Goal: Feedback & Contribution: Contribute content

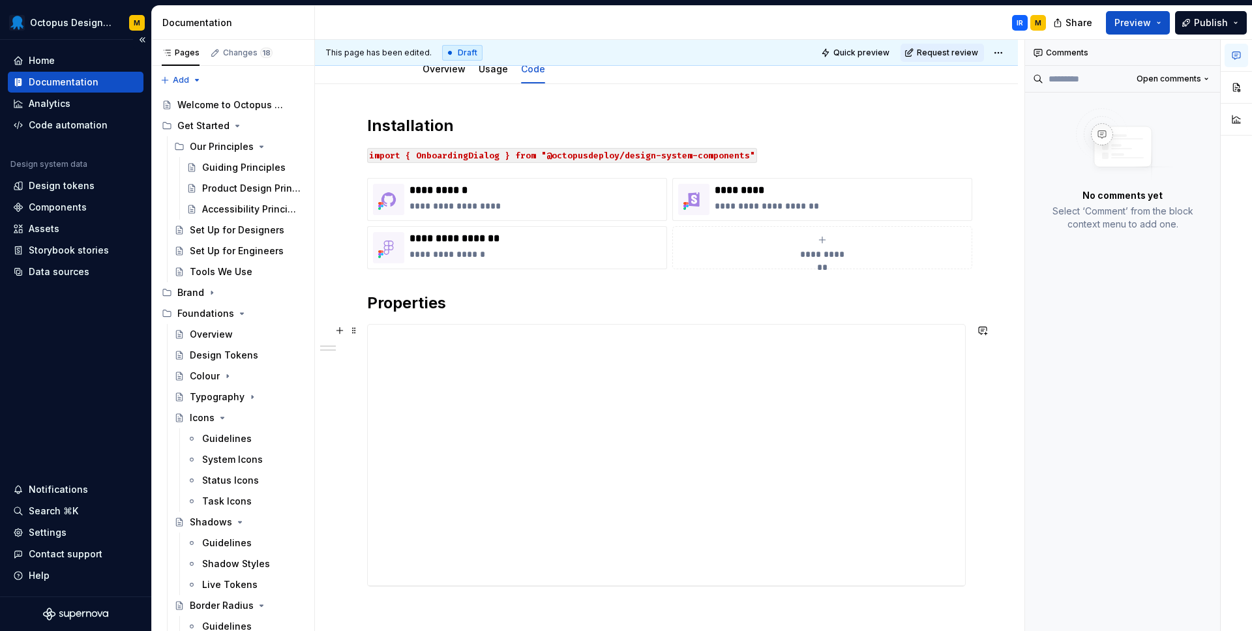
scroll to position [162, 0]
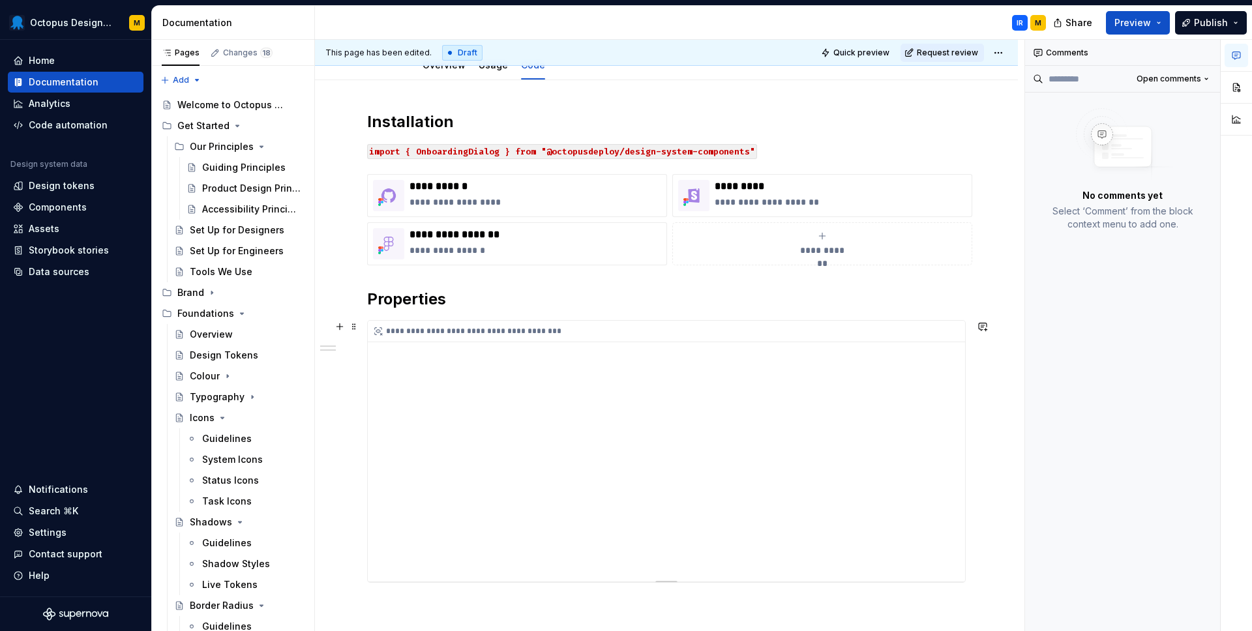
type textarea "*"
click at [416, 339] on div "**********" at bounding box center [670, 332] width 604 height 22
click at [412, 325] on div "**********" at bounding box center [670, 332] width 604 height 22
click at [421, 320] on div "**********" at bounding box center [666, 451] width 599 height 263
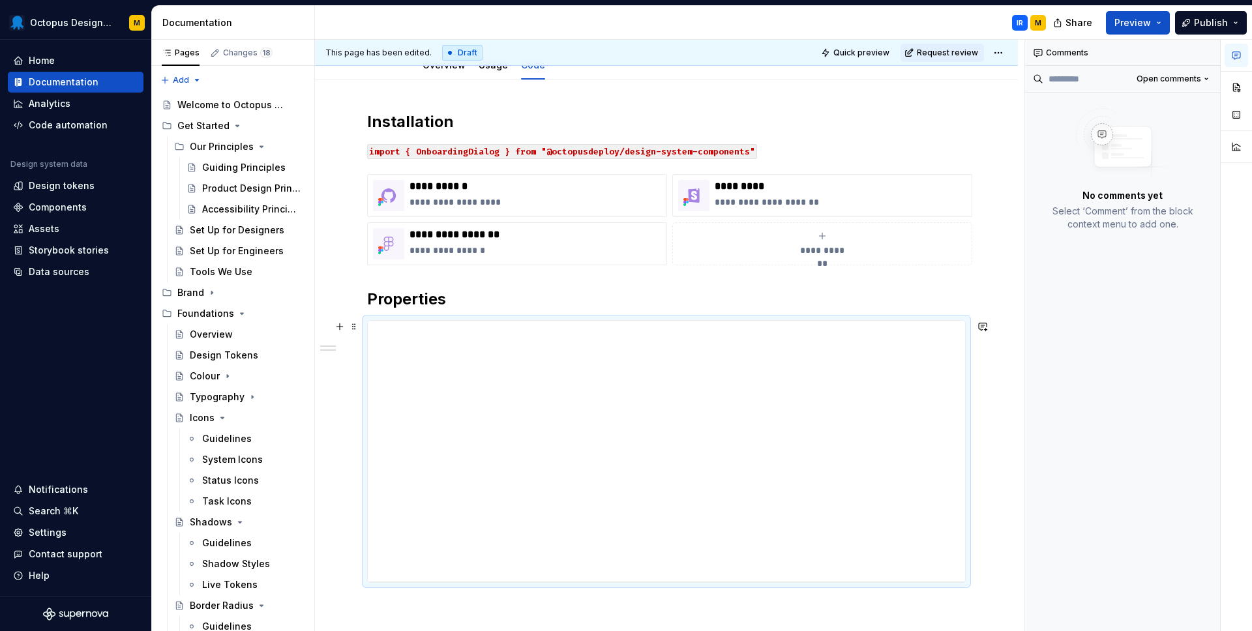
click at [421, 320] on div "**********" at bounding box center [666, 451] width 599 height 263
click at [357, 328] on span at bounding box center [354, 327] width 10 height 18
click at [466, 292] on h2 "Properties" at bounding box center [666, 299] width 599 height 21
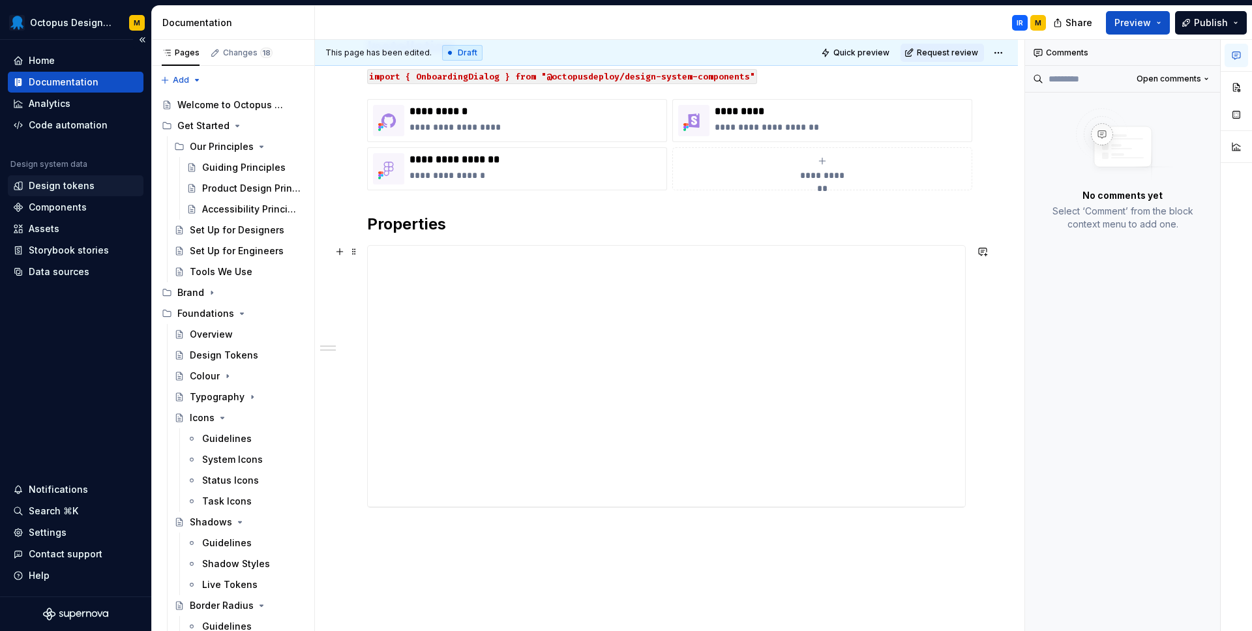
scroll to position [187, 0]
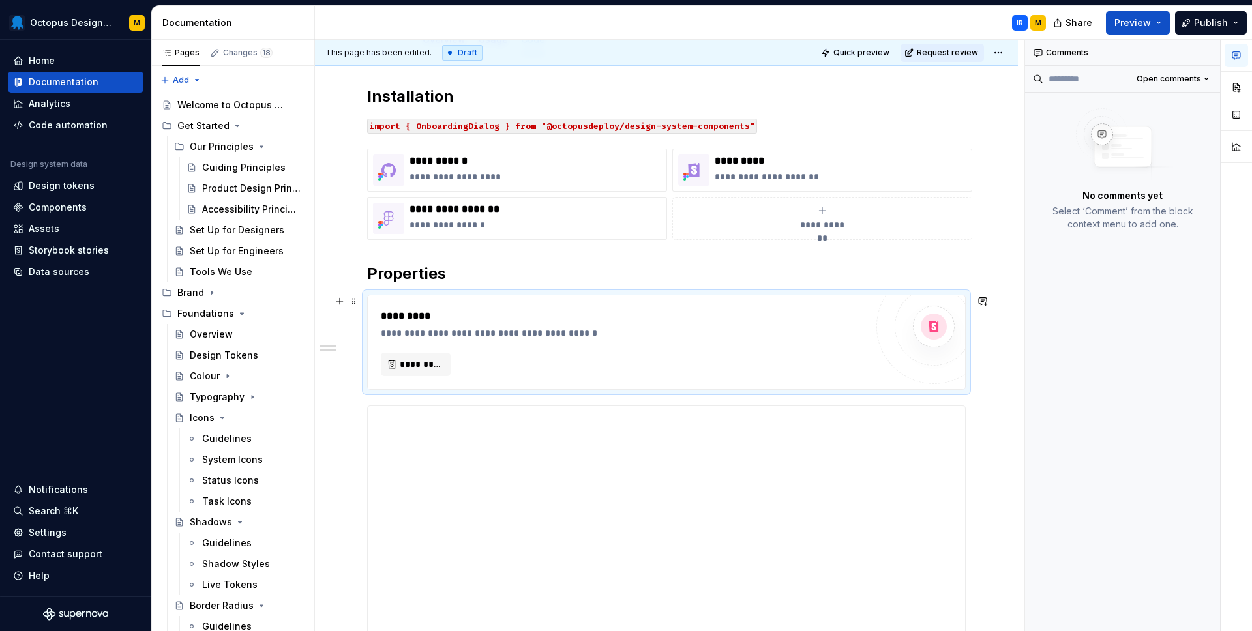
click at [400, 337] on div "**********" at bounding box center [627, 333] width 492 height 13
click at [406, 364] on span "*********" at bounding box center [421, 364] width 42 height 13
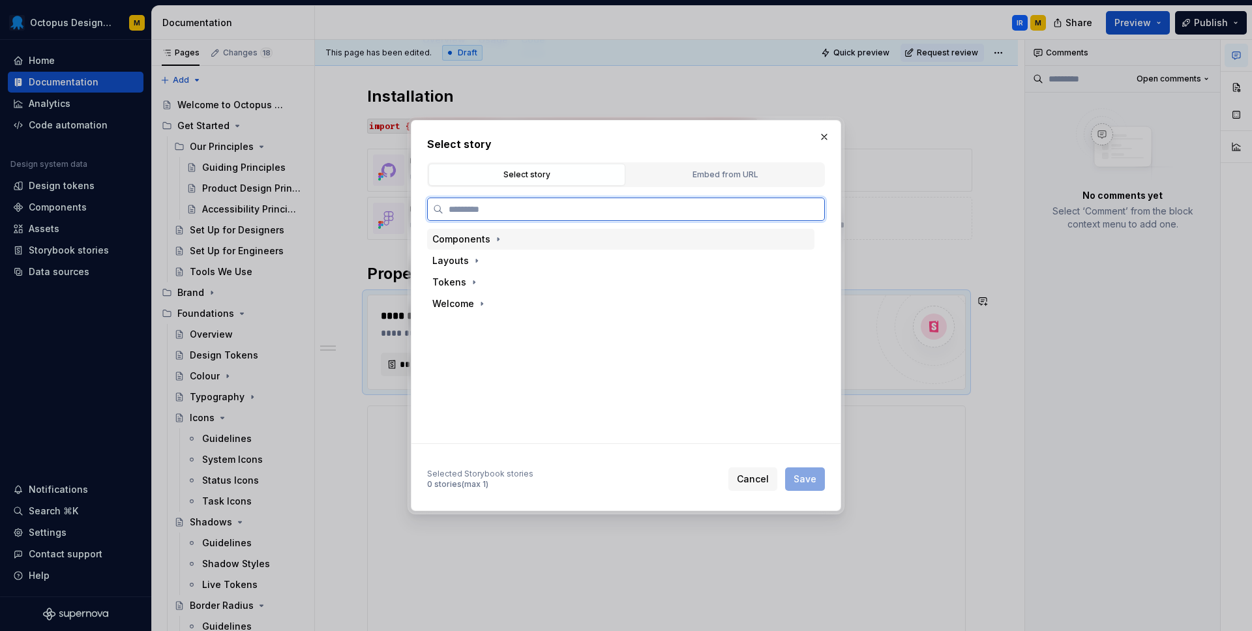
click at [477, 241] on div "Components" at bounding box center [461, 239] width 58 height 13
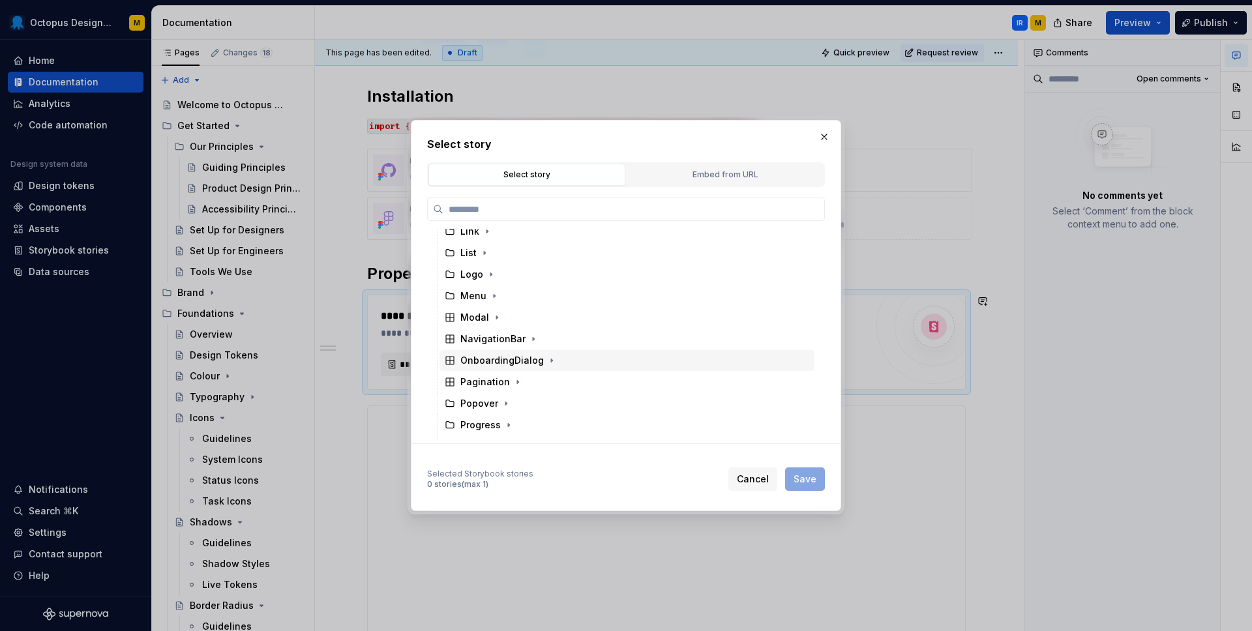
scroll to position [525, 0]
click at [501, 358] on div "OnboardingDialog" at bounding box center [502, 360] width 83 height 13
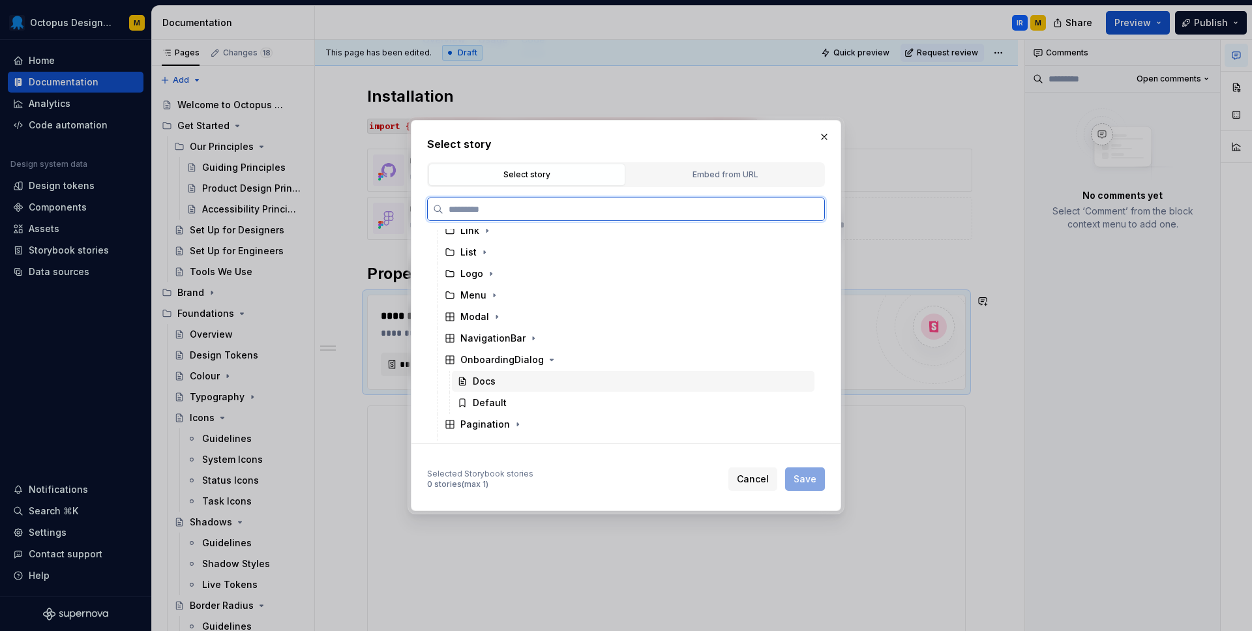
click at [491, 384] on div "Docs" at bounding box center [484, 381] width 23 height 13
click at [495, 404] on div "Default" at bounding box center [490, 403] width 34 height 13
click at [477, 382] on div "Docs" at bounding box center [484, 381] width 23 height 13
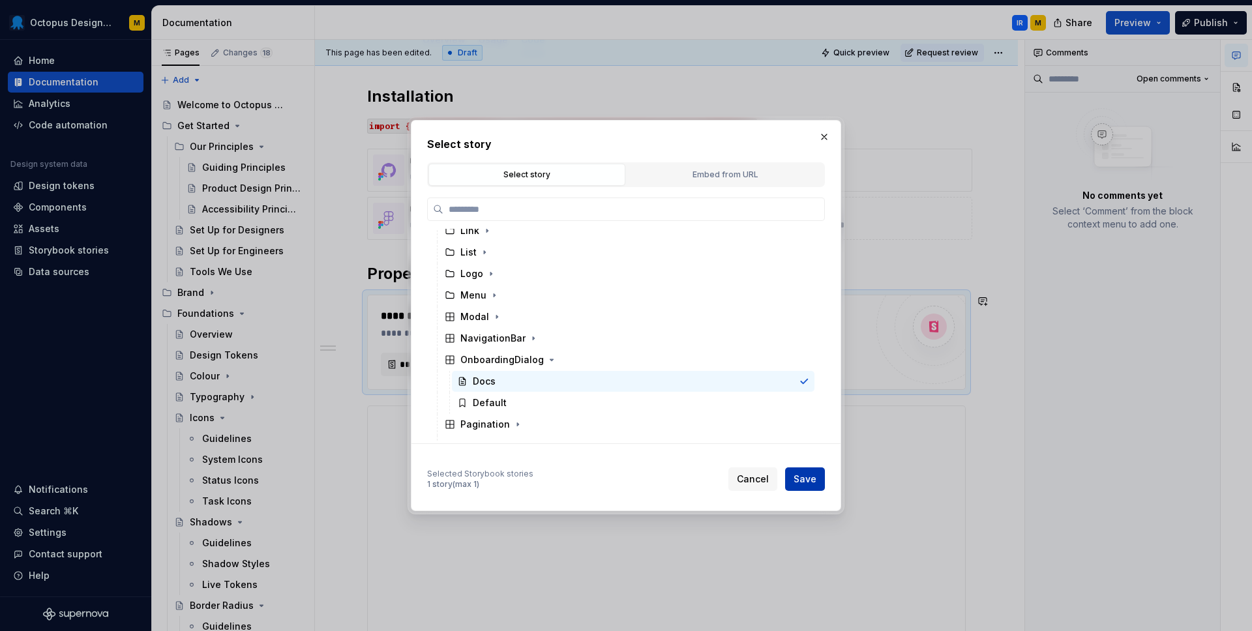
click at [804, 480] on span "Save" at bounding box center [805, 479] width 23 height 13
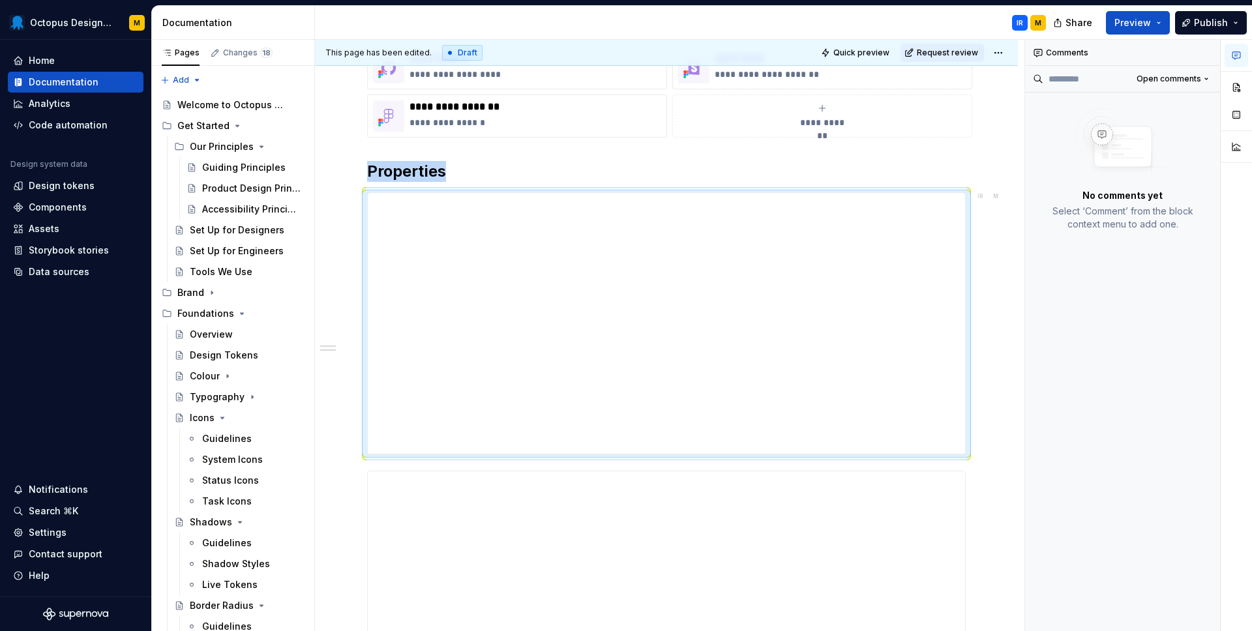
scroll to position [331, 0]
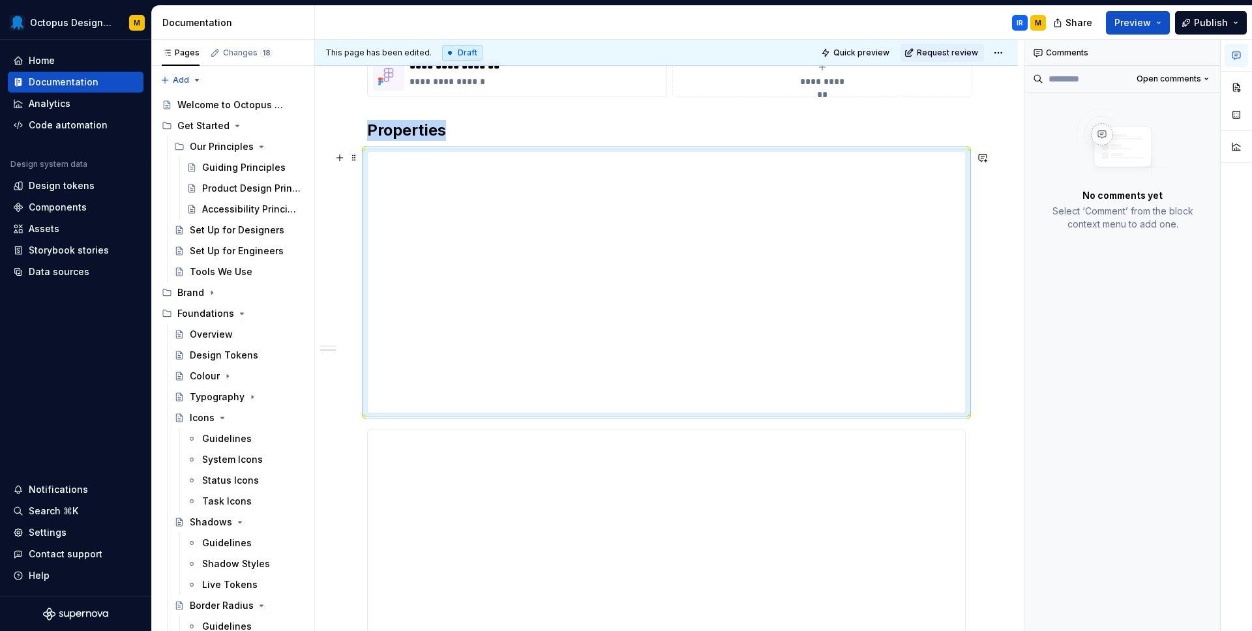
click at [999, 335] on div "**********" at bounding box center [666, 420] width 703 height 1018
click at [832, 134] on h2 "Properties" at bounding box center [666, 130] width 599 height 21
click at [1140, 20] on span "Preview" at bounding box center [1133, 22] width 37 height 13
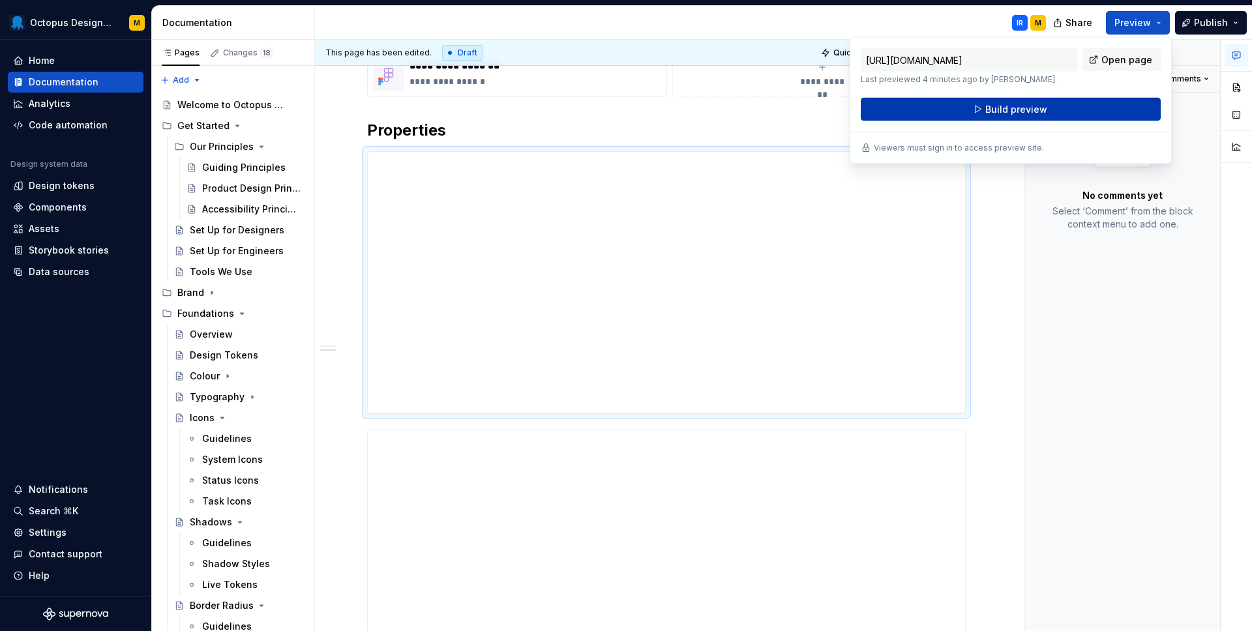
click at [1023, 109] on span "Build preview" at bounding box center [1017, 109] width 62 height 13
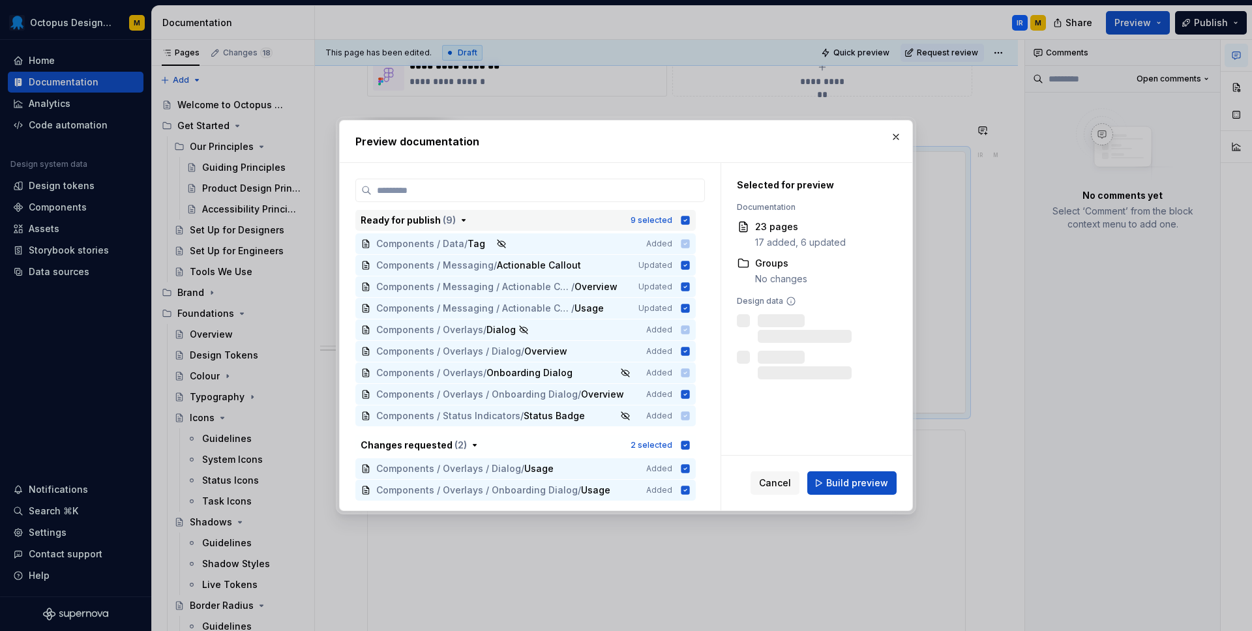
click at [691, 224] on icon "button" at bounding box center [685, 220] width 10 height 10
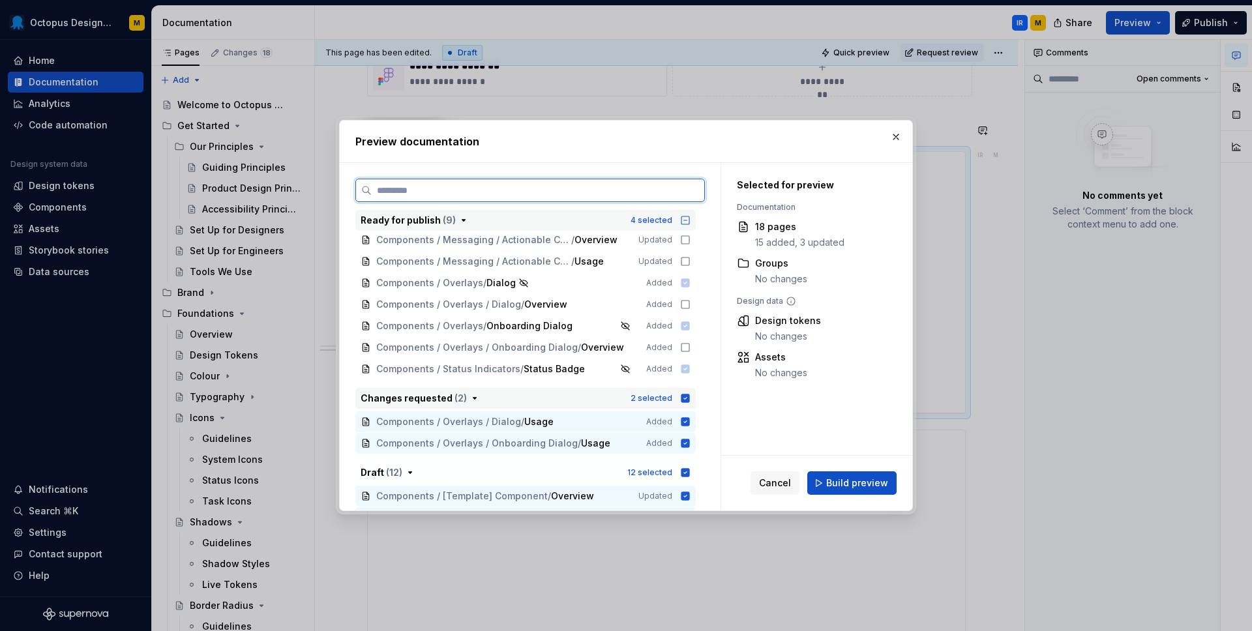
scroll to position [57, 0]
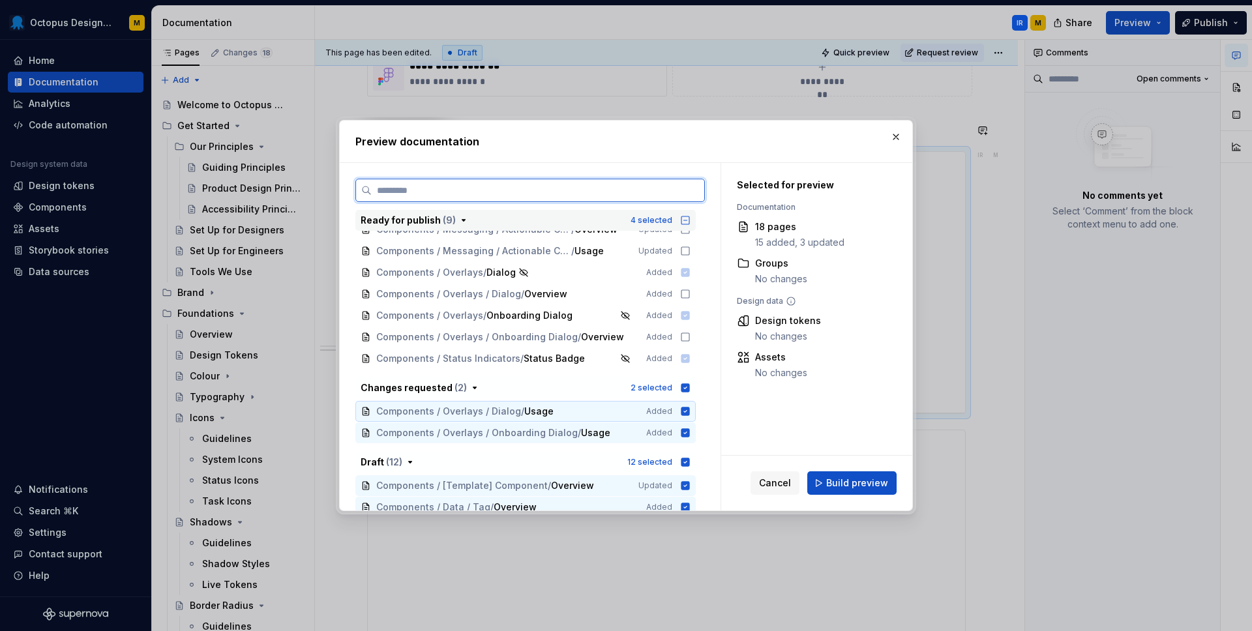
click at [690, 414] on icon at bounding box center [686, 411] width 8 height 8
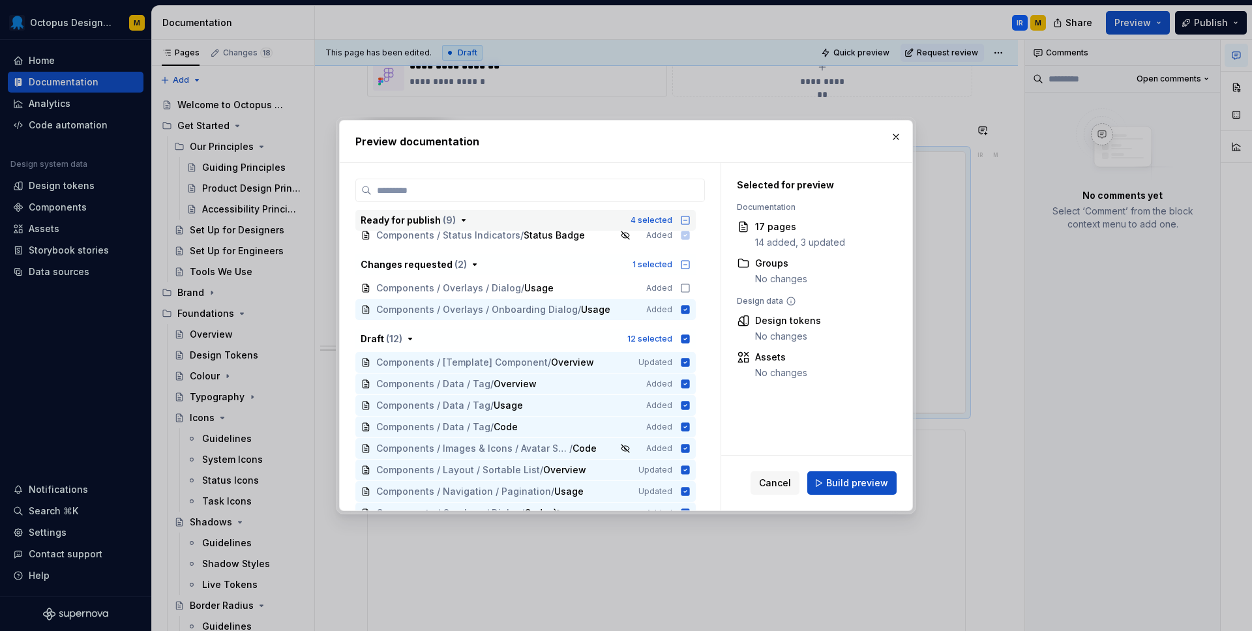
scroll to position [183, 0]
click at [690, 338] on icon "button" at bounding box center [686, 337] width 8 height 8
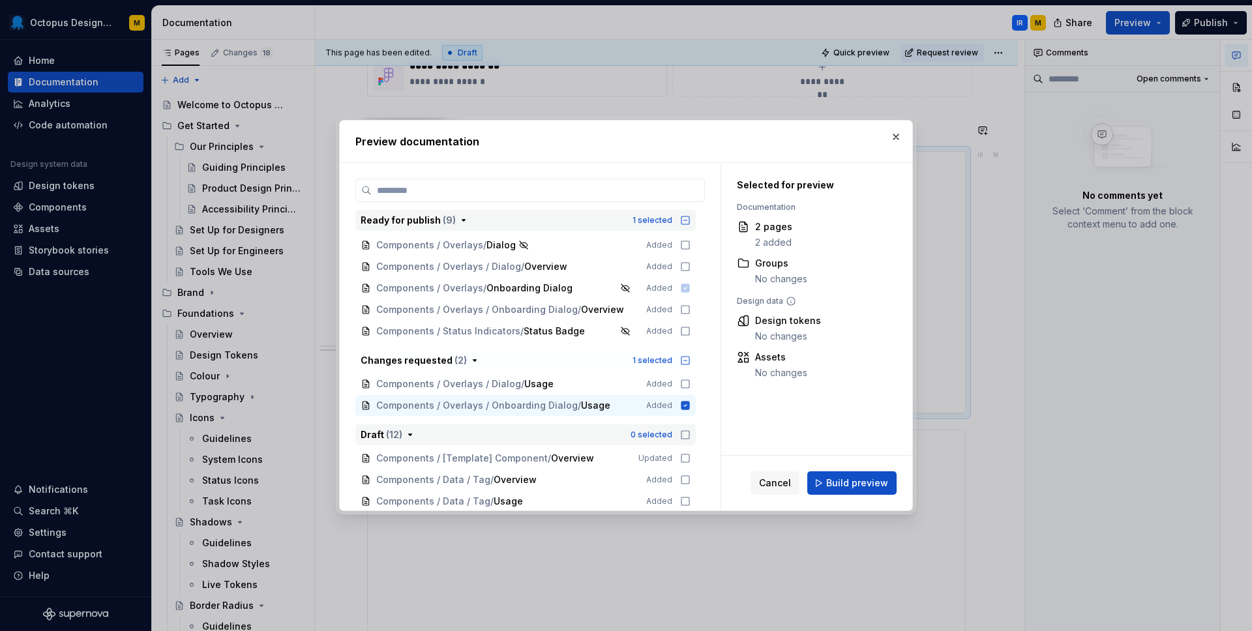
scroll to position [73, 0]
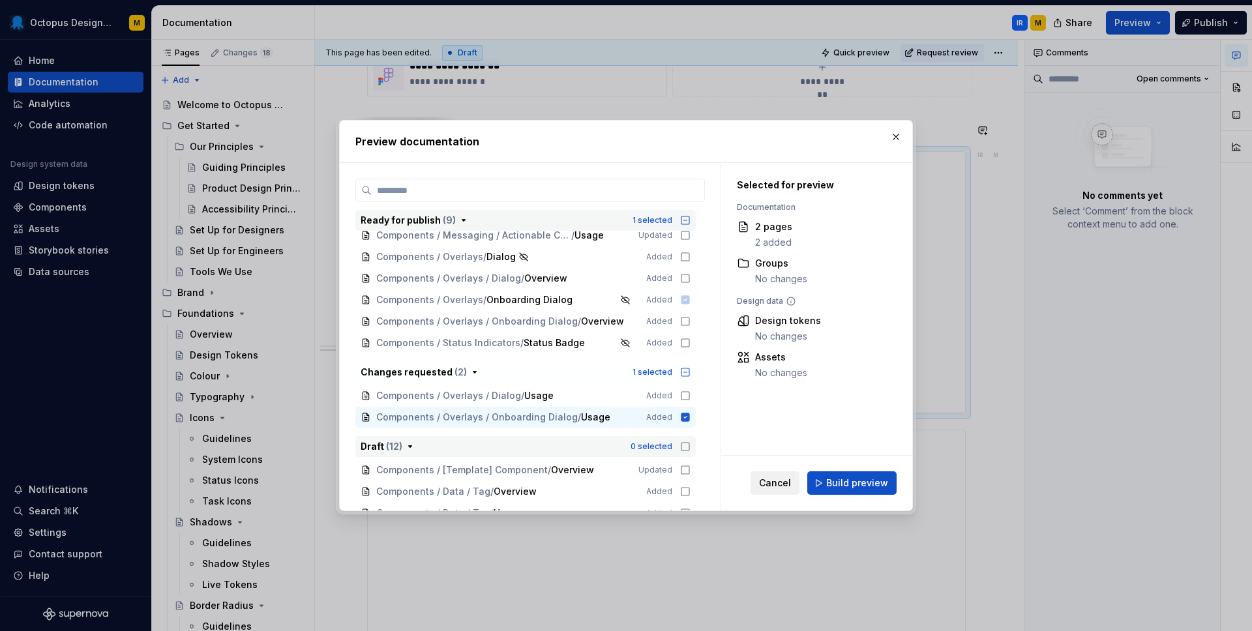
click at [769, 481] on span "Cancel" at bounding box center [775, 483] width 32 height 13
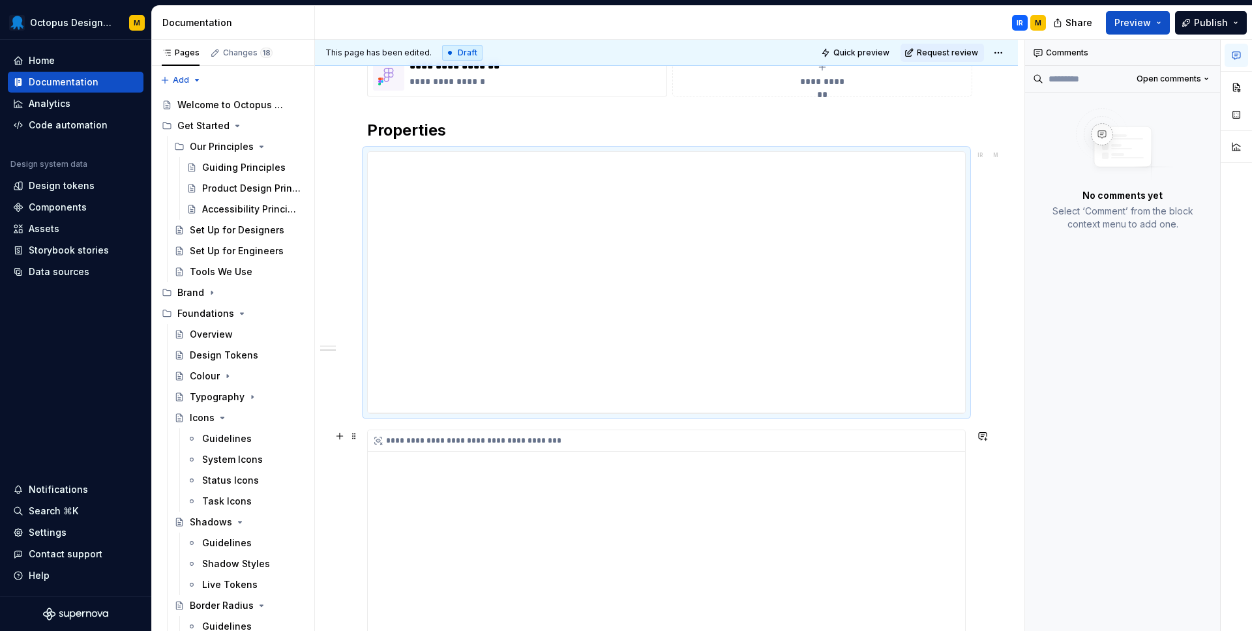
click at [772, 481] on div "**********" at bounding box center [666, 561] width 597 height 261
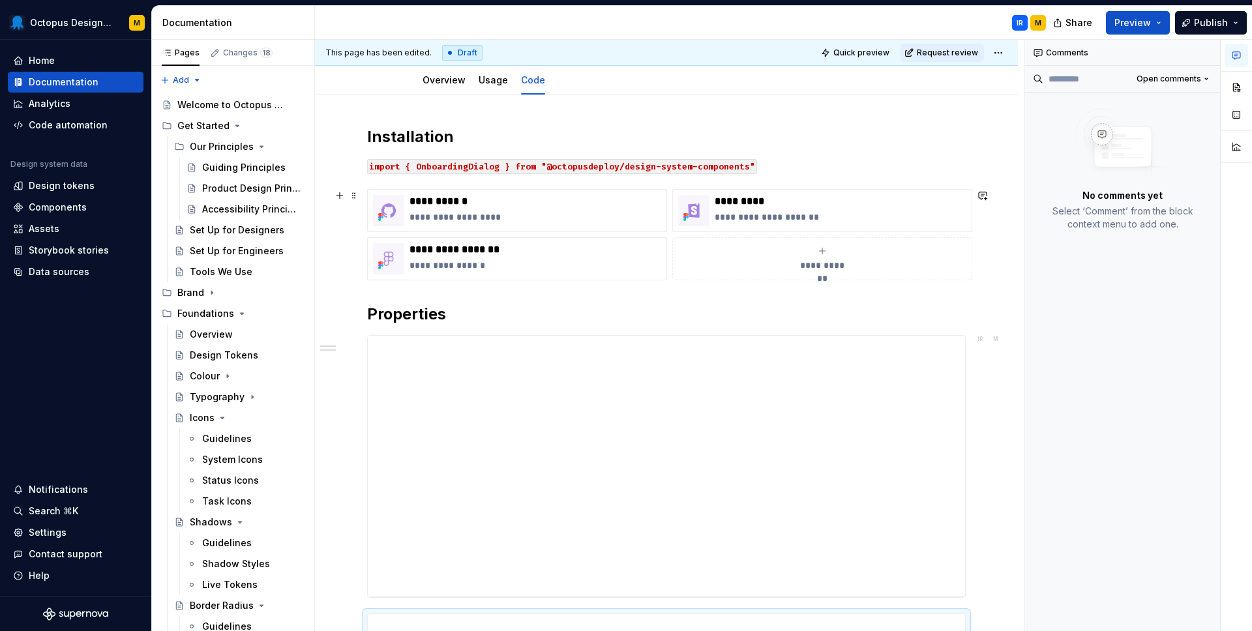
scroll to position [121, 0]
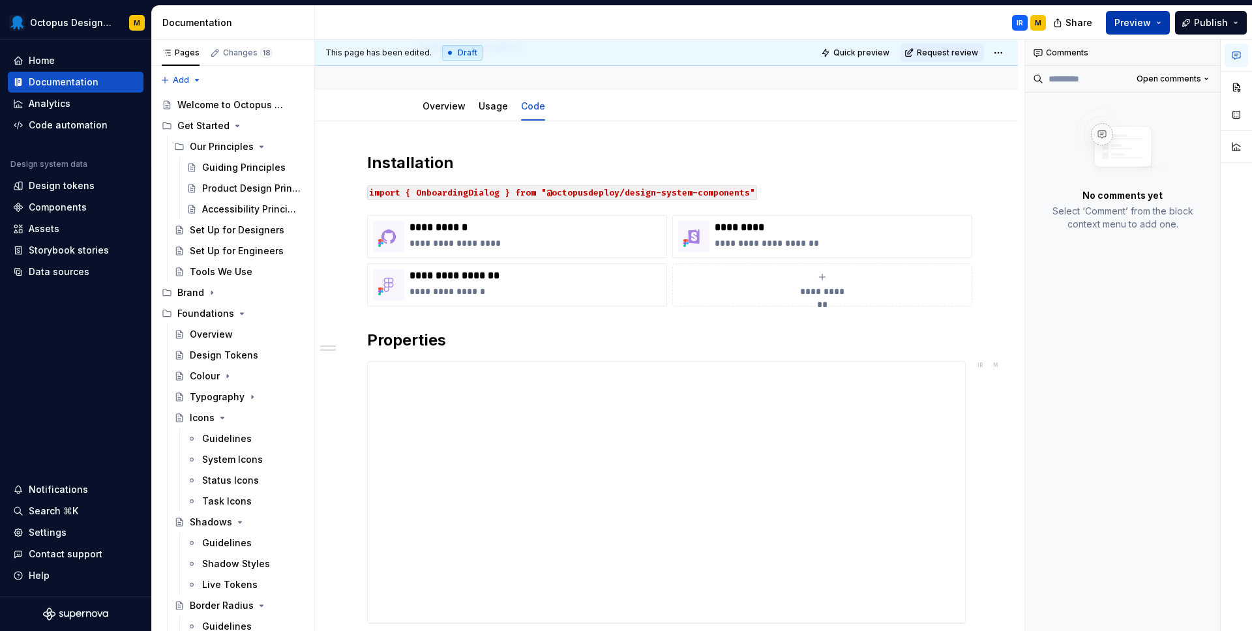
click at [1134, 18] on span "Preview" at bounding box center [1133, 22] width 37 height 13
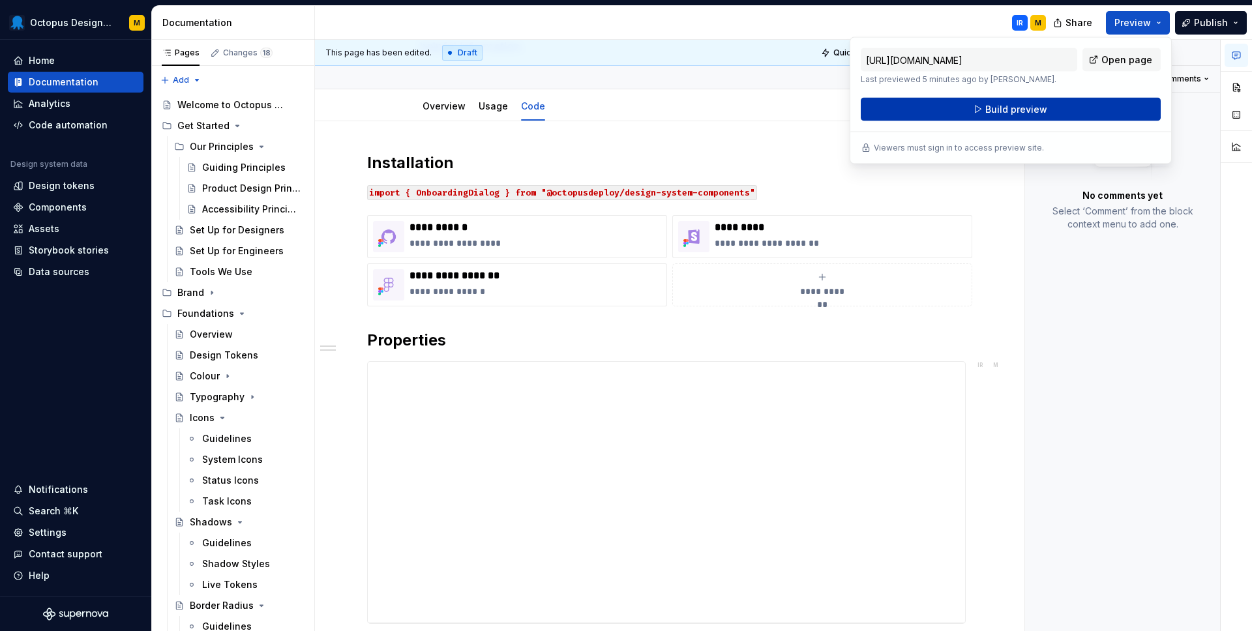
click at [996, 114] on span "Build preview" at bounding box center [1017, 109] width 62 height 13
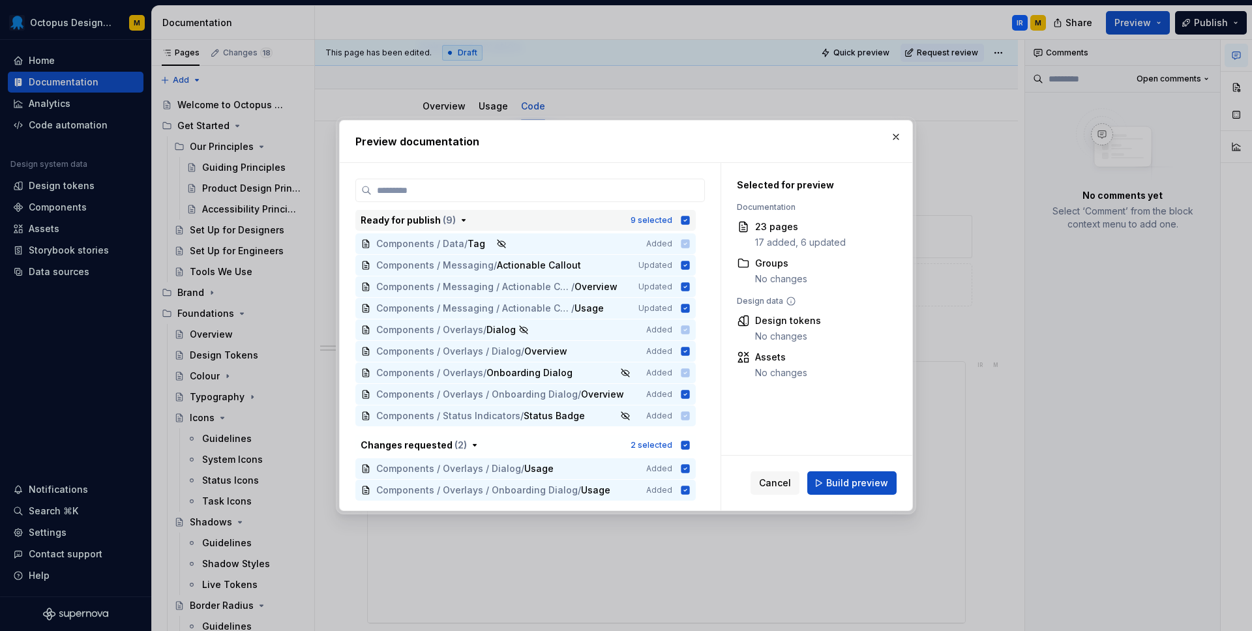
click at [690, 219] on icon "button" at bounding box center [686, 220] width 8 height 8
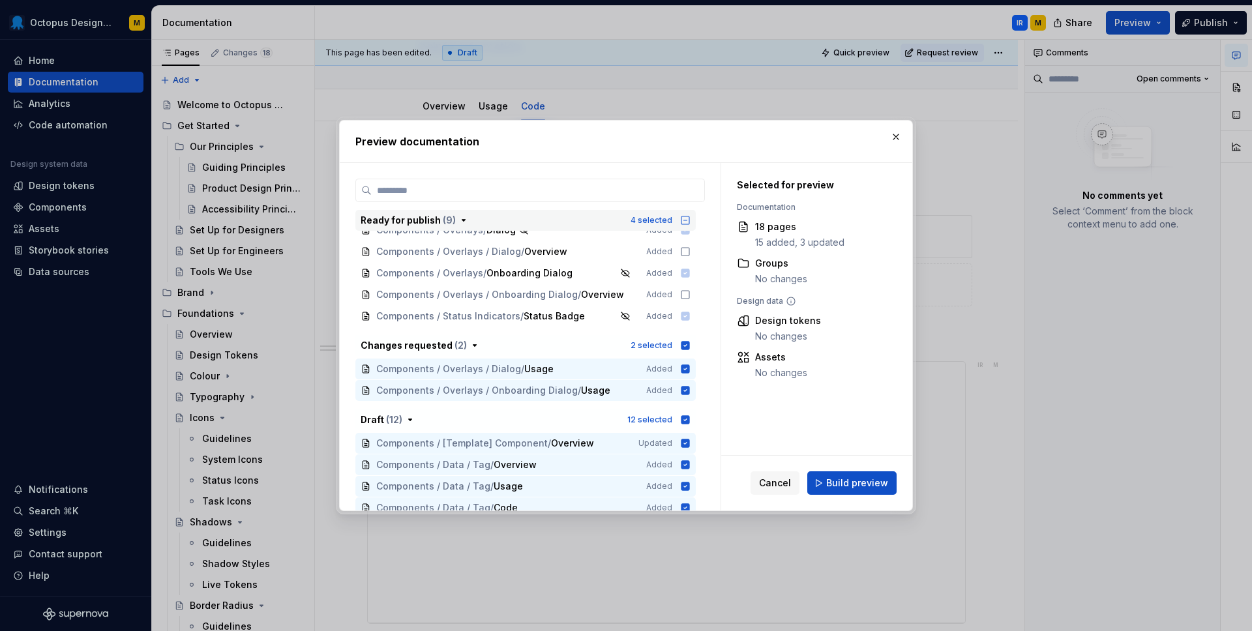
scroll to position [0, 0]
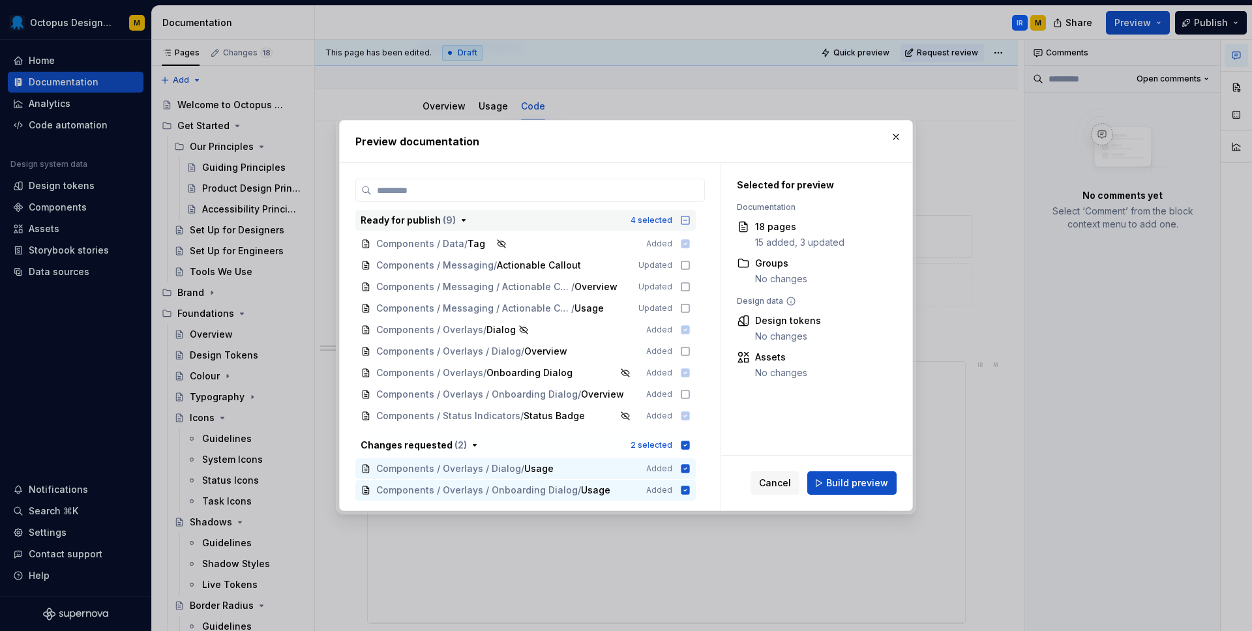
click at [689, 220] on icon "button" at bounding box center [686, 221] width 8 height 8
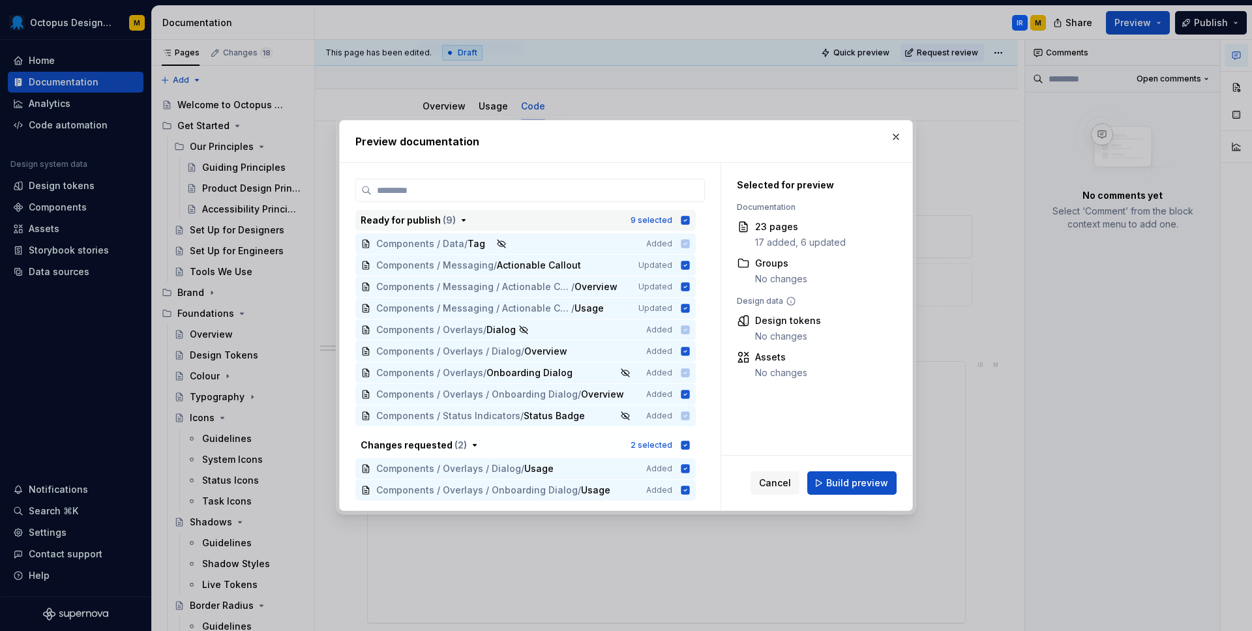
click at [690, 220] on icon "button" at bounding box center [686, 220] width 8 height 8
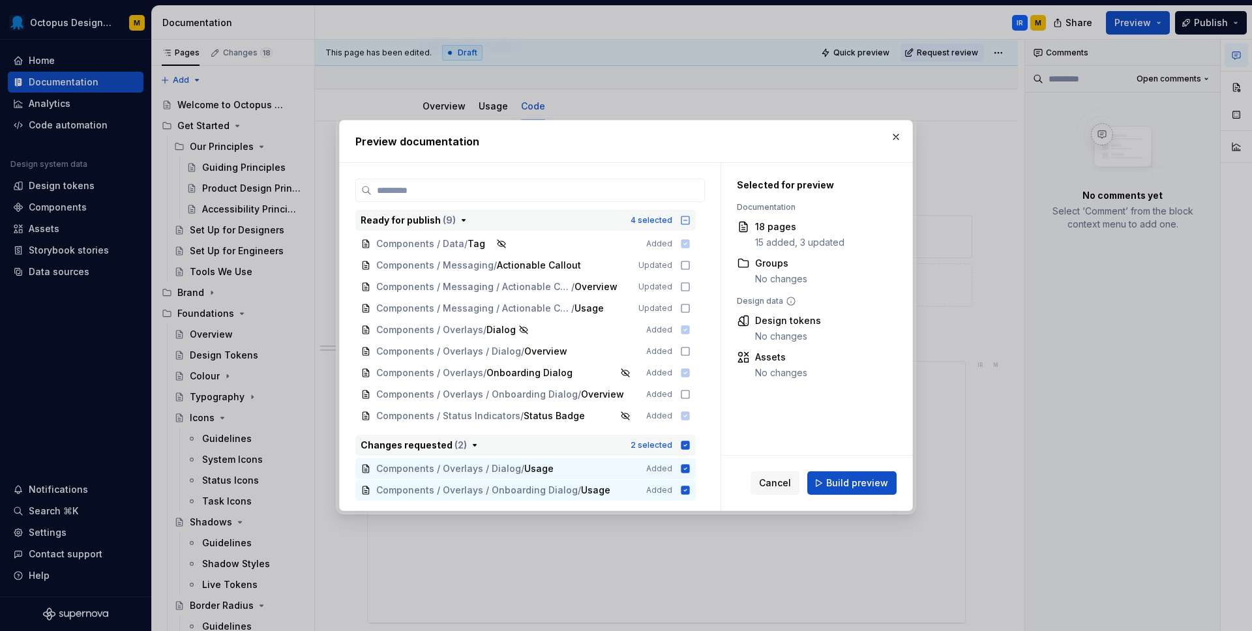
click at [690, 447] on icon "button" at bounding box center [686, 445] width 8 height 8
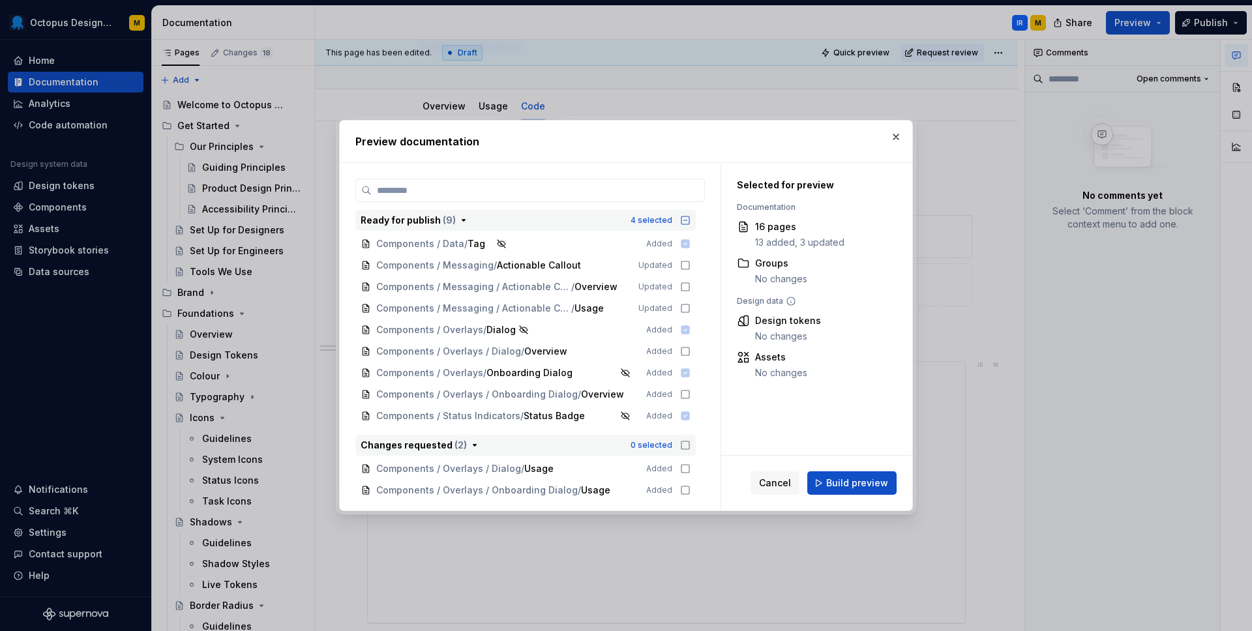
click at [462, 448] on div "Changes requested ( 2 )" at bounding box center [492, 445] width 262 height 13
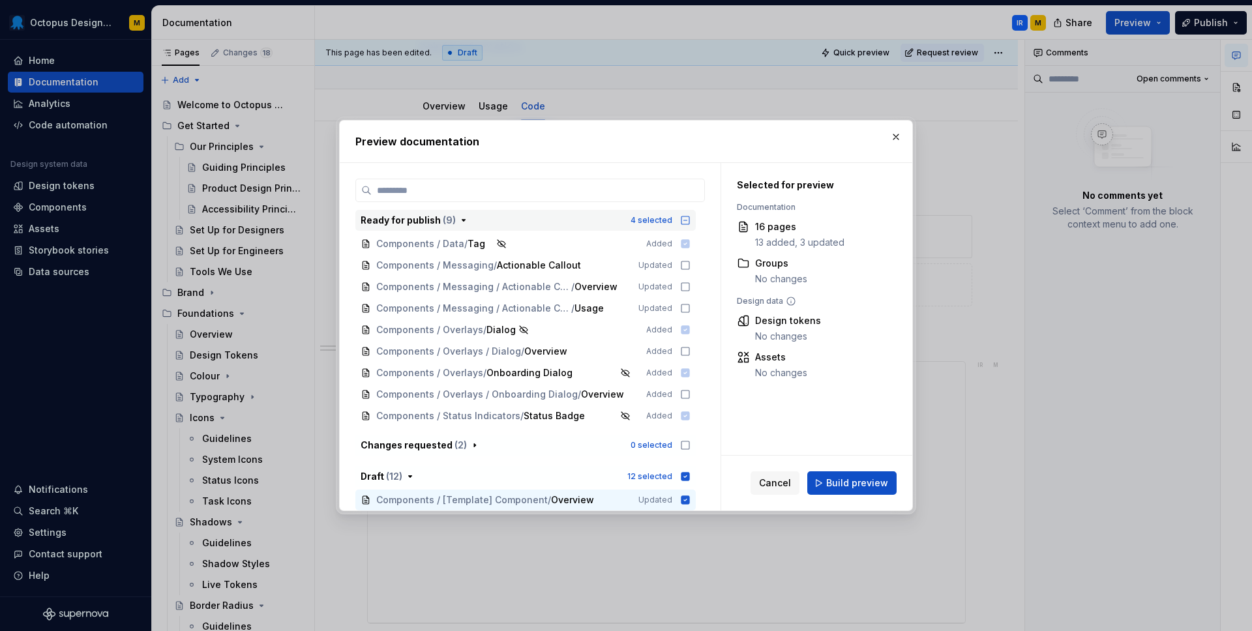
click at [450, 220] on span "( 9 )" at bounding box center [449, 220] width 13 height 11
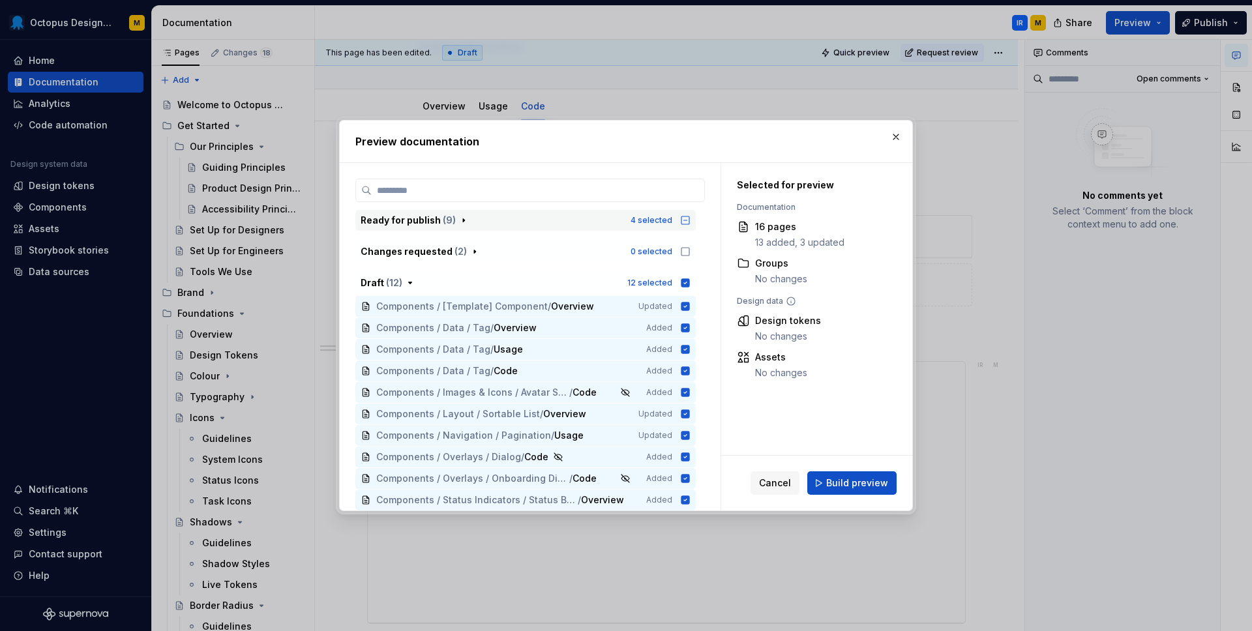
scroll to position [44, 0]
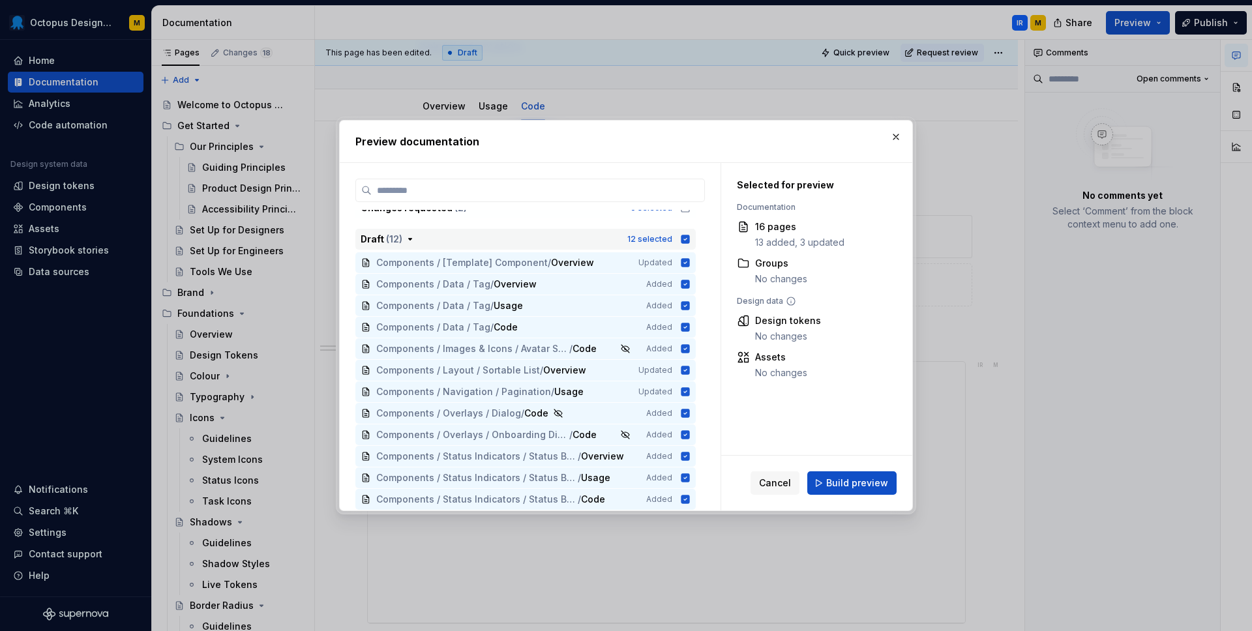
click at [691, 239] on icon "button" at bounding box center [685, 239] width 10 height 10
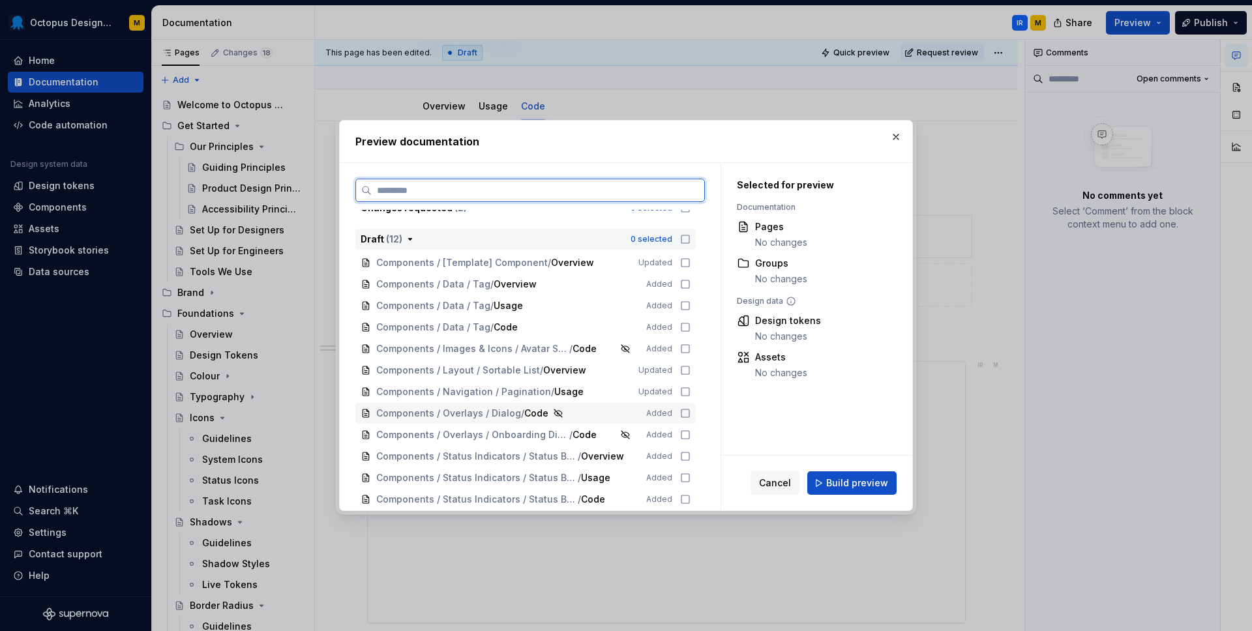
click at [691, 412] on icon at bounding box center [685, 413] width 10 height 10
click at [690, 414] on icon at bounding box center [686, 413] width 8 height 8
click at [690, 434] on icon at bounding box center [685, 435] width 10 height 10
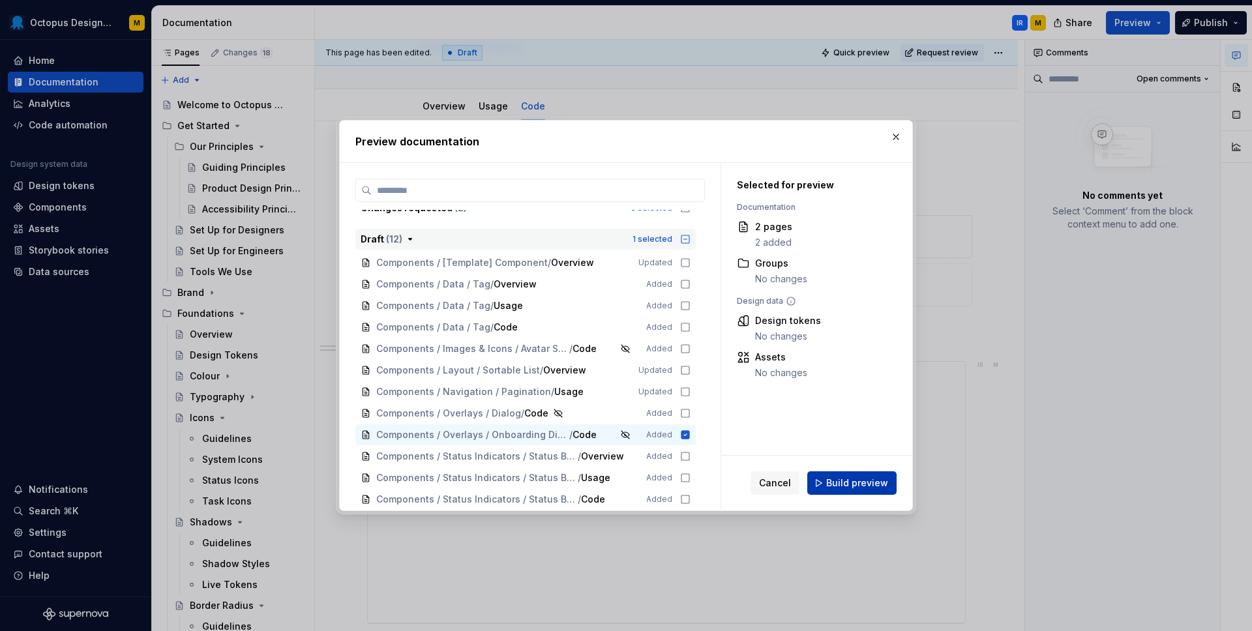
click at [851, 483] on span "Build preview" at bounding box center [857, 483] width 62 height 13
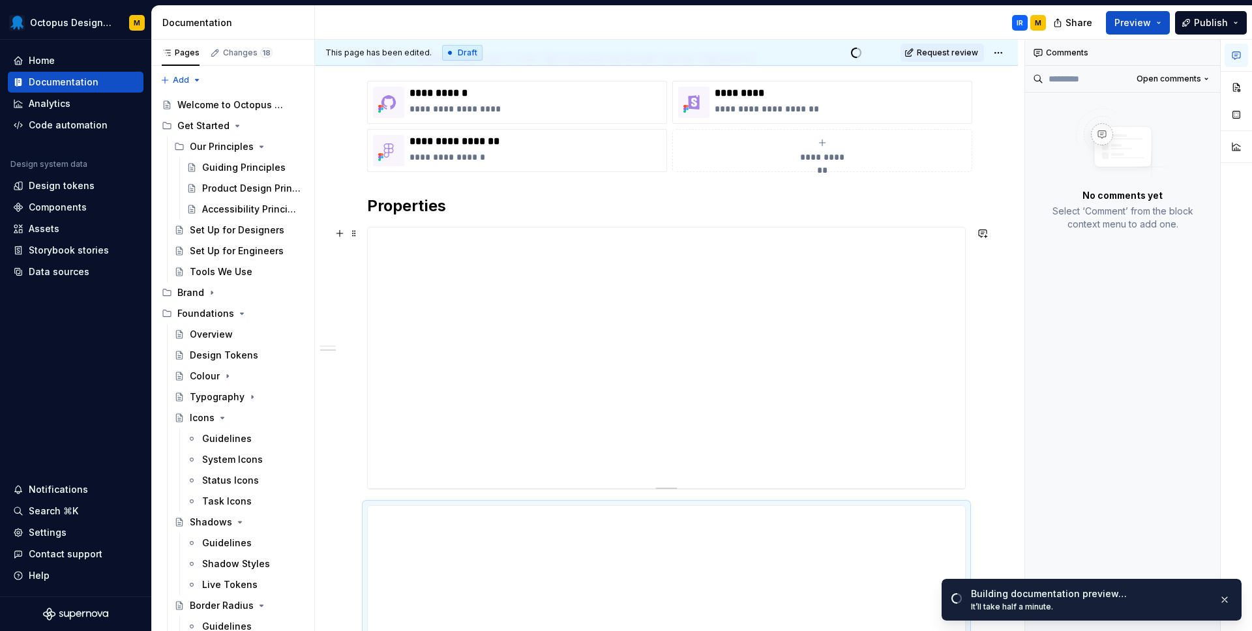
scroll to position [250, 0]
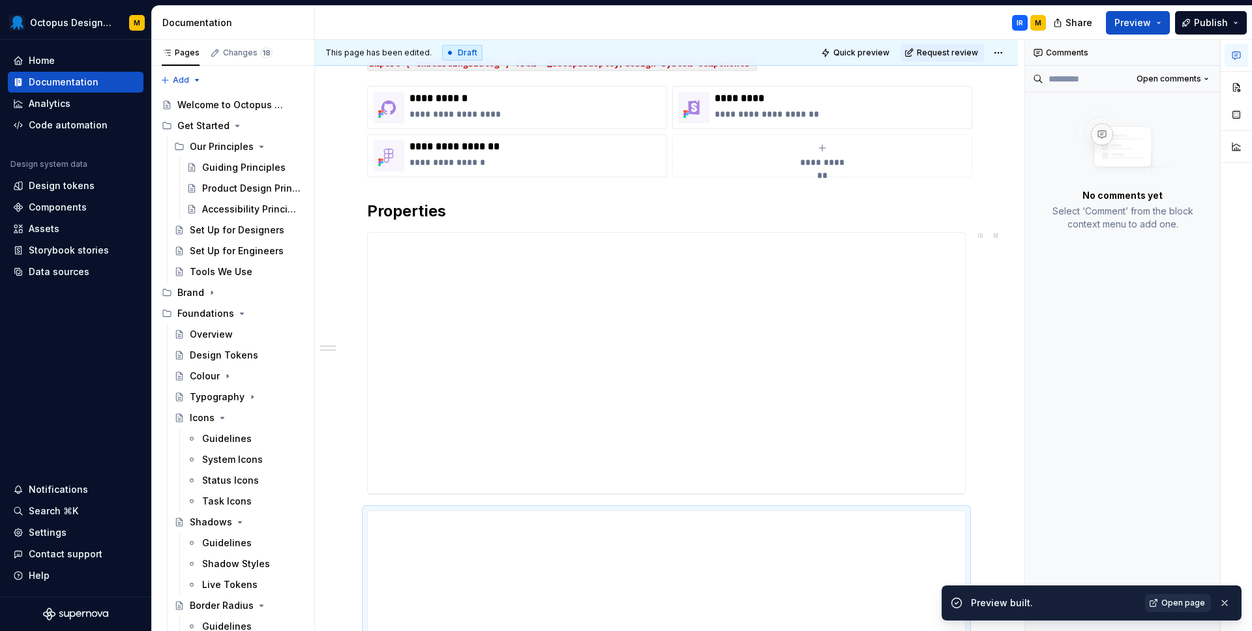
click at [1163, 599] on link "Open page" at bounding box center [1178, 603] width 66 height 18
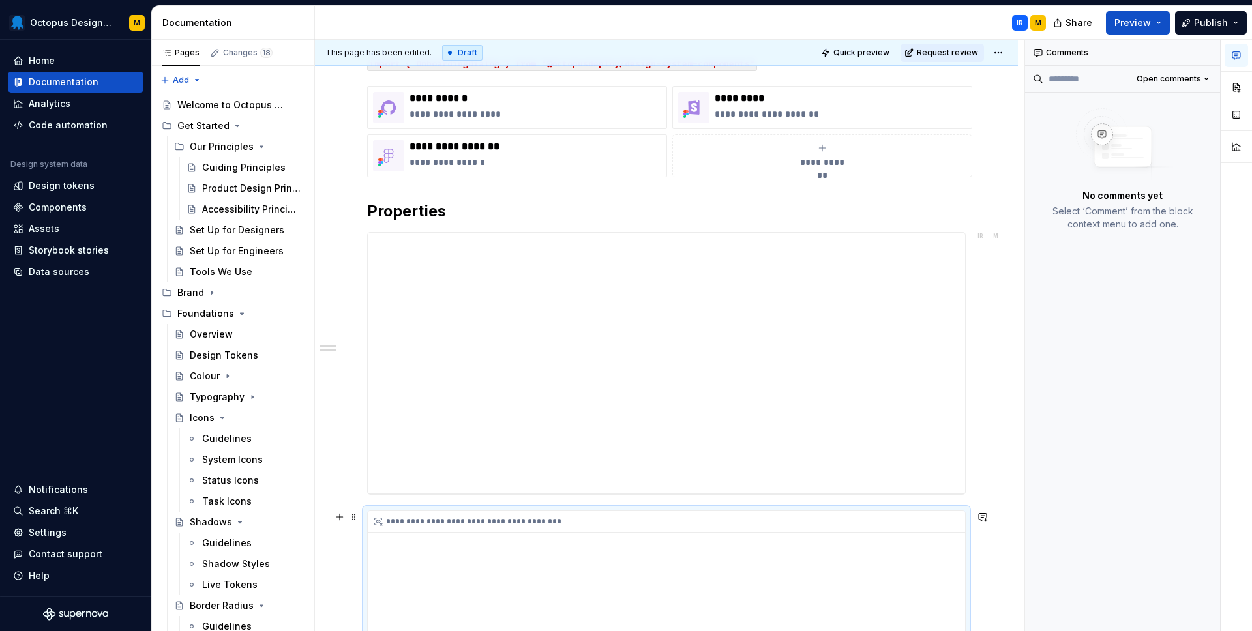
click at [614, 521] on div "**********" at bounding box center [670, 522] width 604 height 22
click at [608, 511] on div "**********" at bounding box center [666, 642] width 599 height 263
click at [985, 543] on div "**********" at bounding box center [670, 336] width 710 height 592
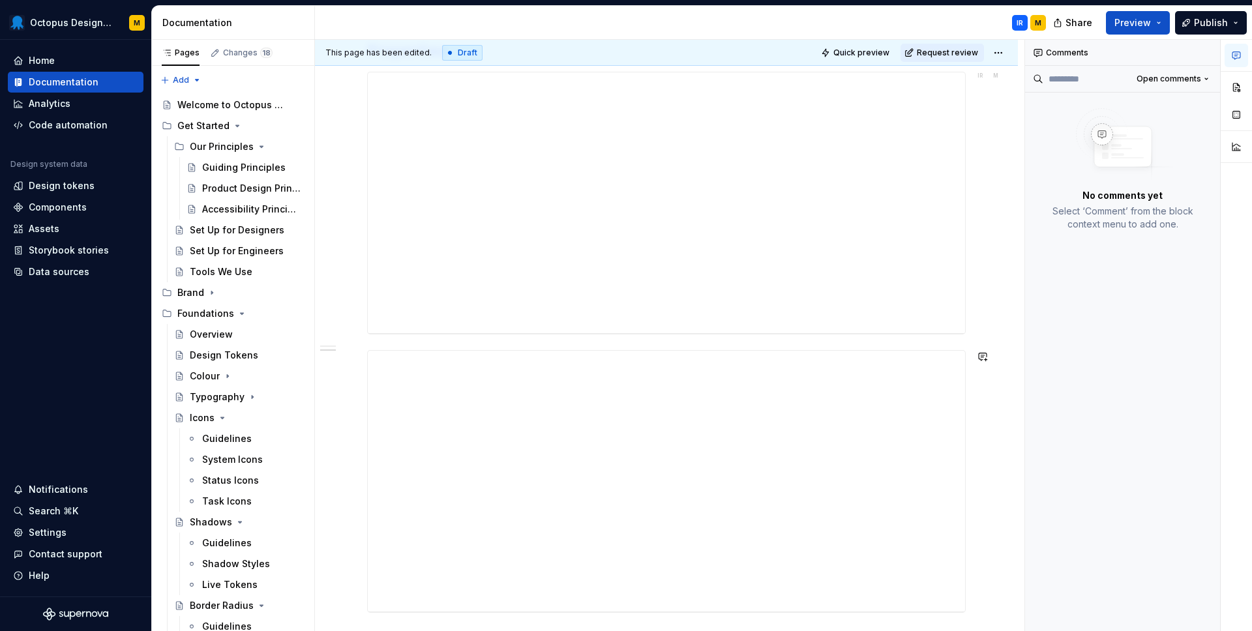
scroll to position [490, 0]
click at [829, 568] on div "**********" at bounding box center [666, 181] width 599 height 797
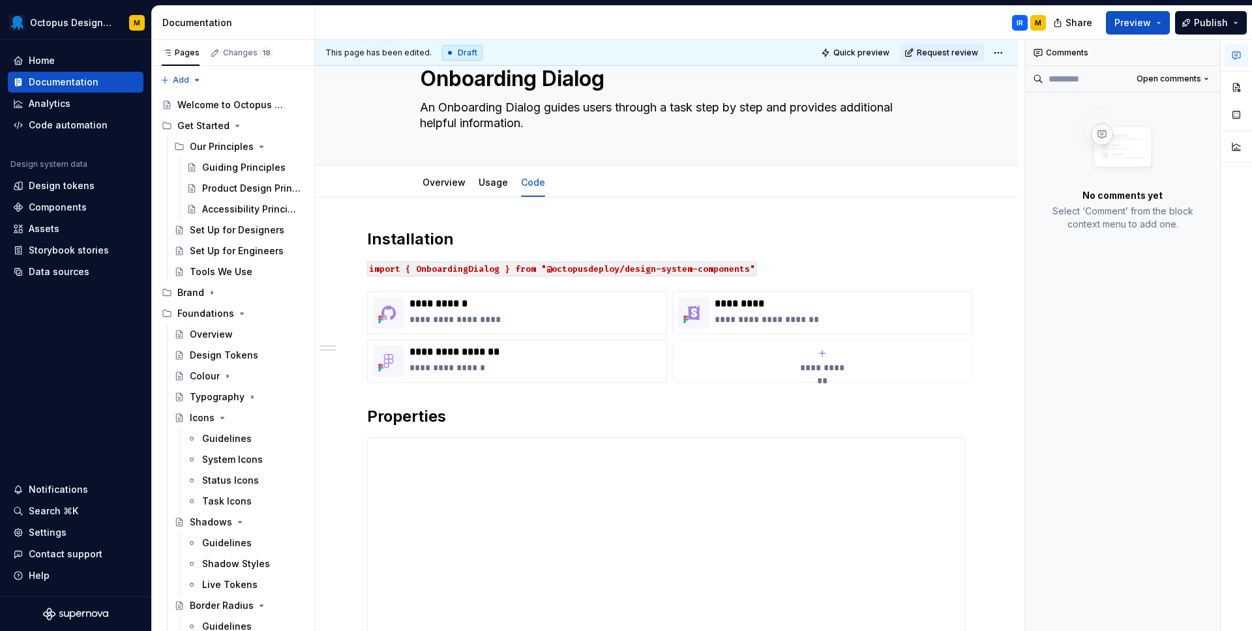
scroll to position [318, 0]
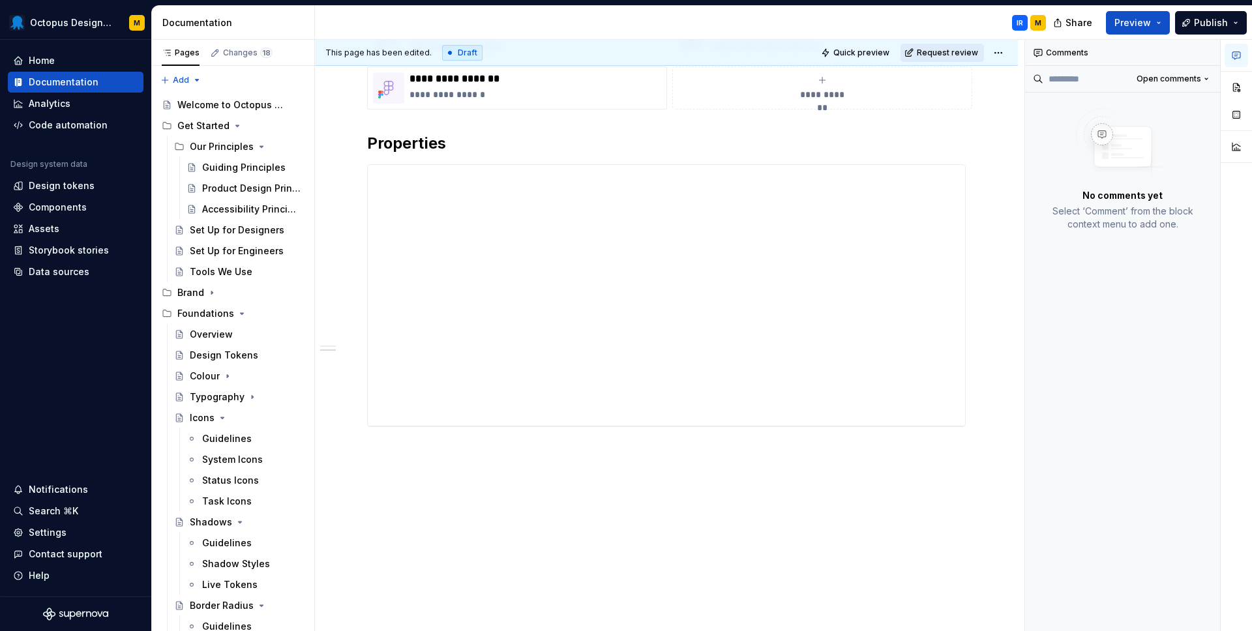
click at [970, 54] on span "Request review" at bounding box center [947, 53] width 61 height 10
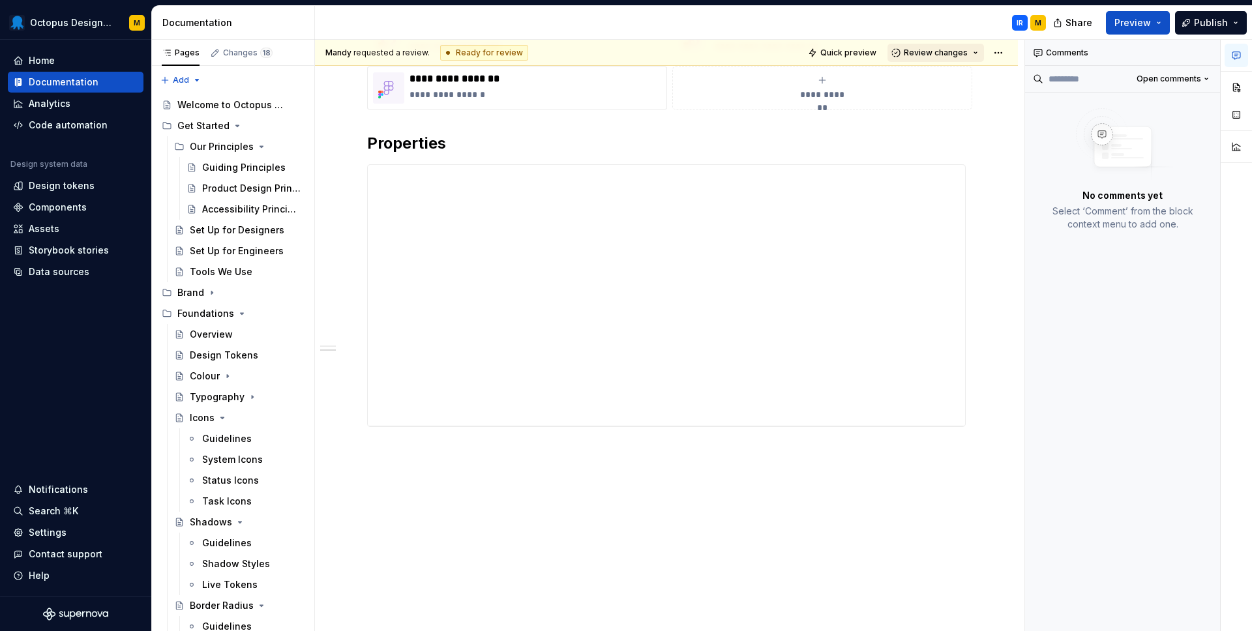
click at [941, 53] on span "Review changes" at bounding box center [936, 53] width 64 height 10
click at [785, 150] on h2 "Properties" at bounding box center [666, 143] width 599 height 21
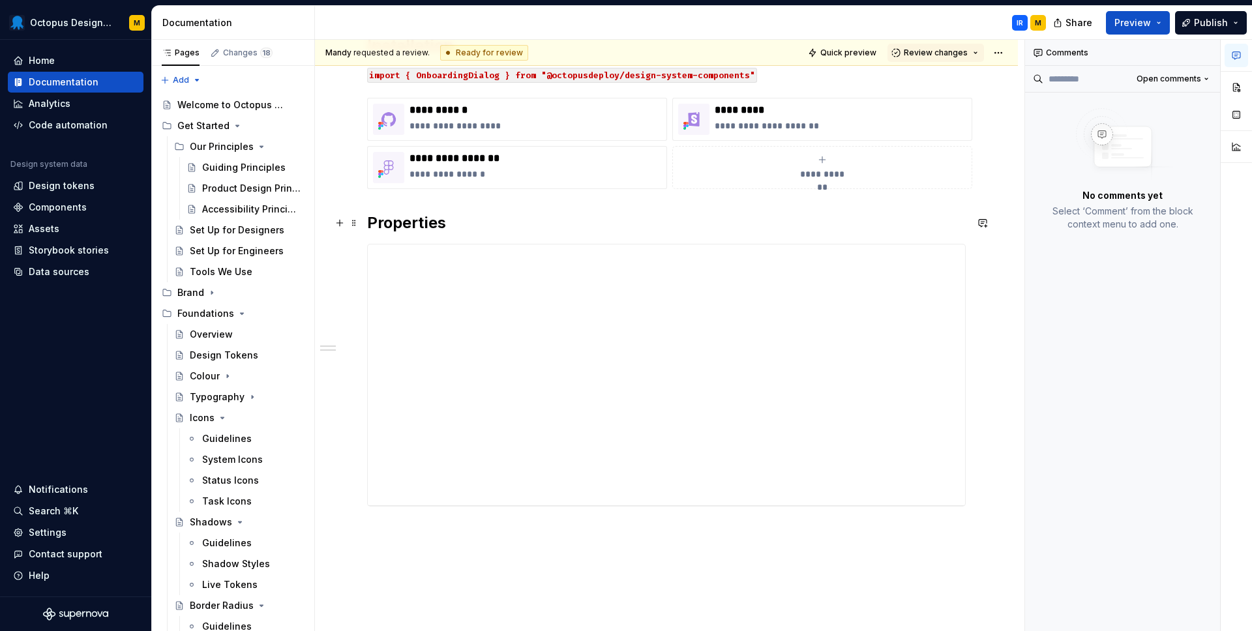
scroll to position [170, 0]
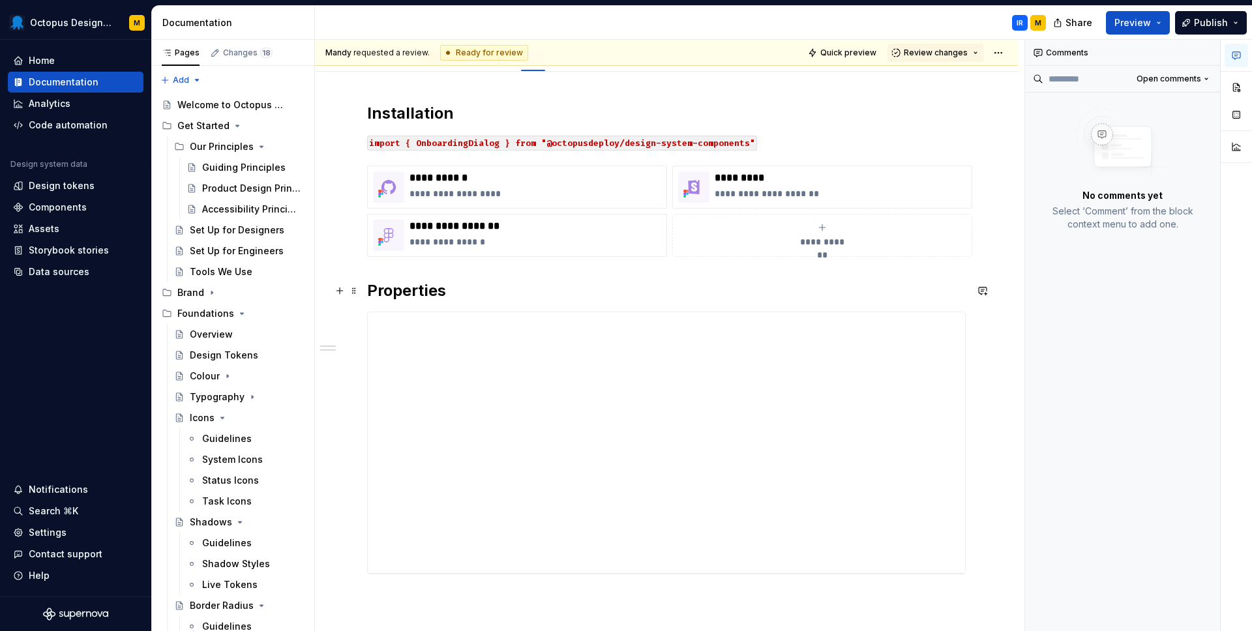
type textarea "*"
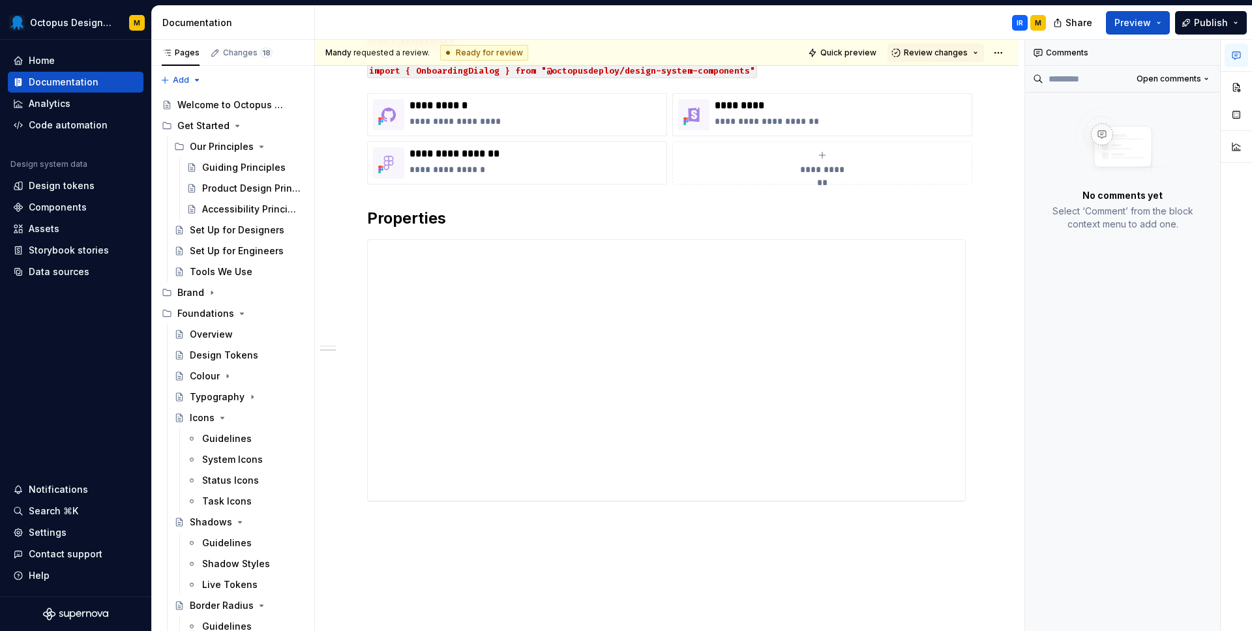
scroll to position [254, 0]
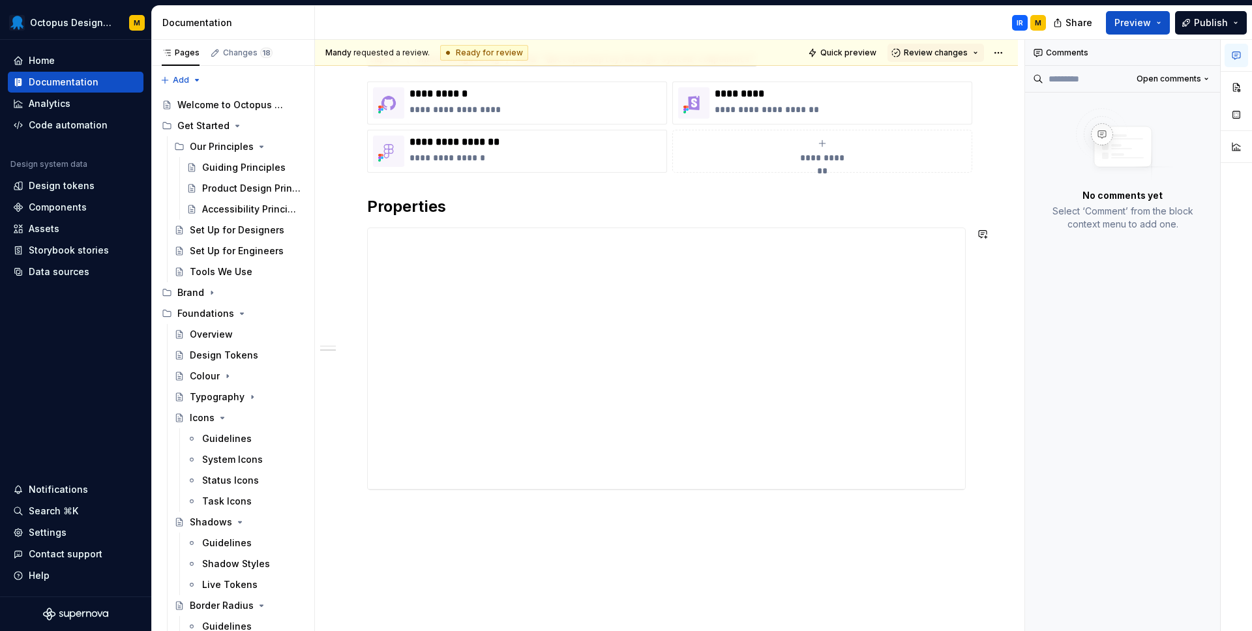
click at [977, 499] on div "**********" at bounding box center [666, 342] width 703 height 708
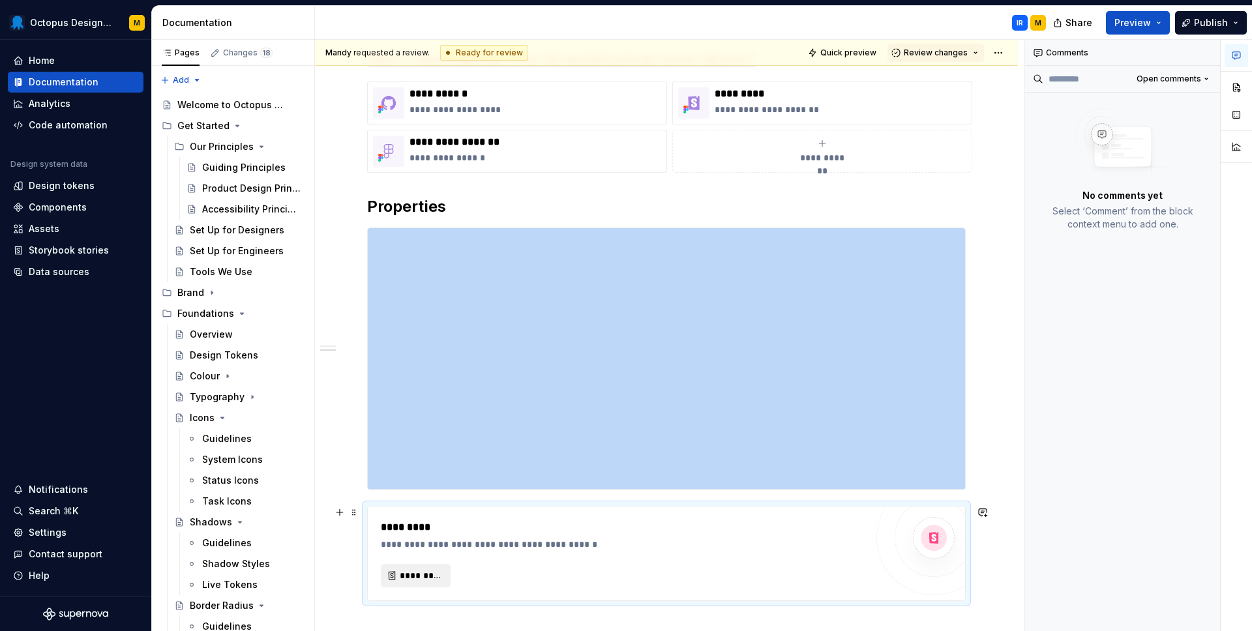
click at [416, 573] on span "*********" at bounding box center [421, 575] width 42 height 13
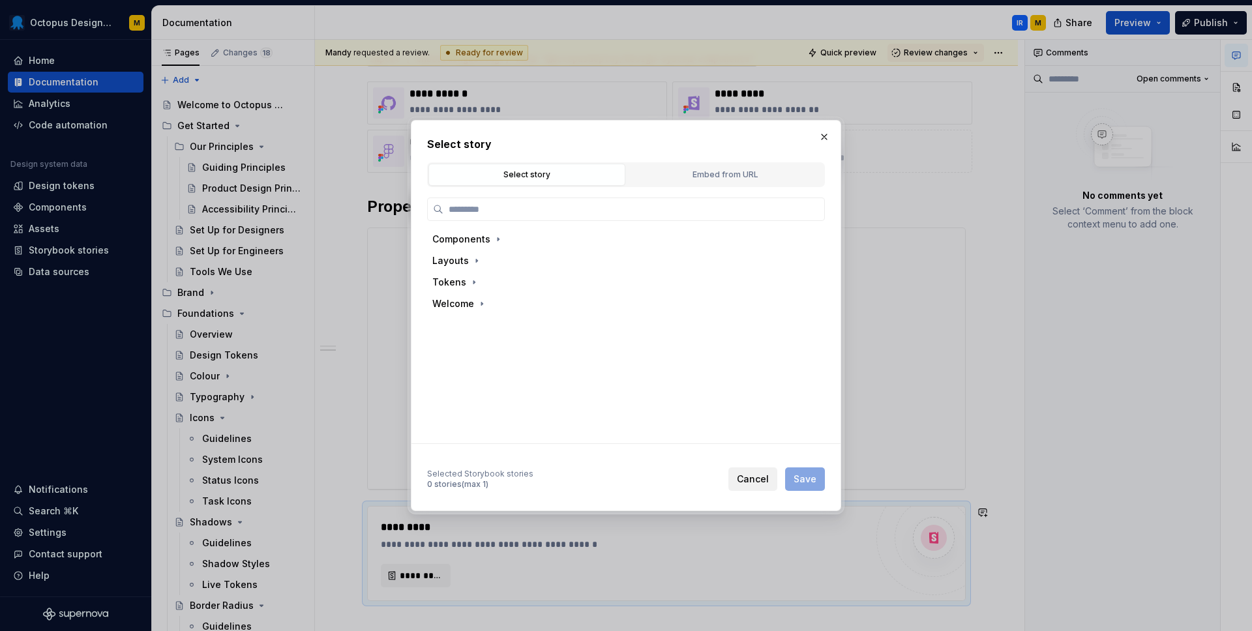
click at [755, 485] on span "Cancel" at bounding box center [753, 479] width 32 height 13
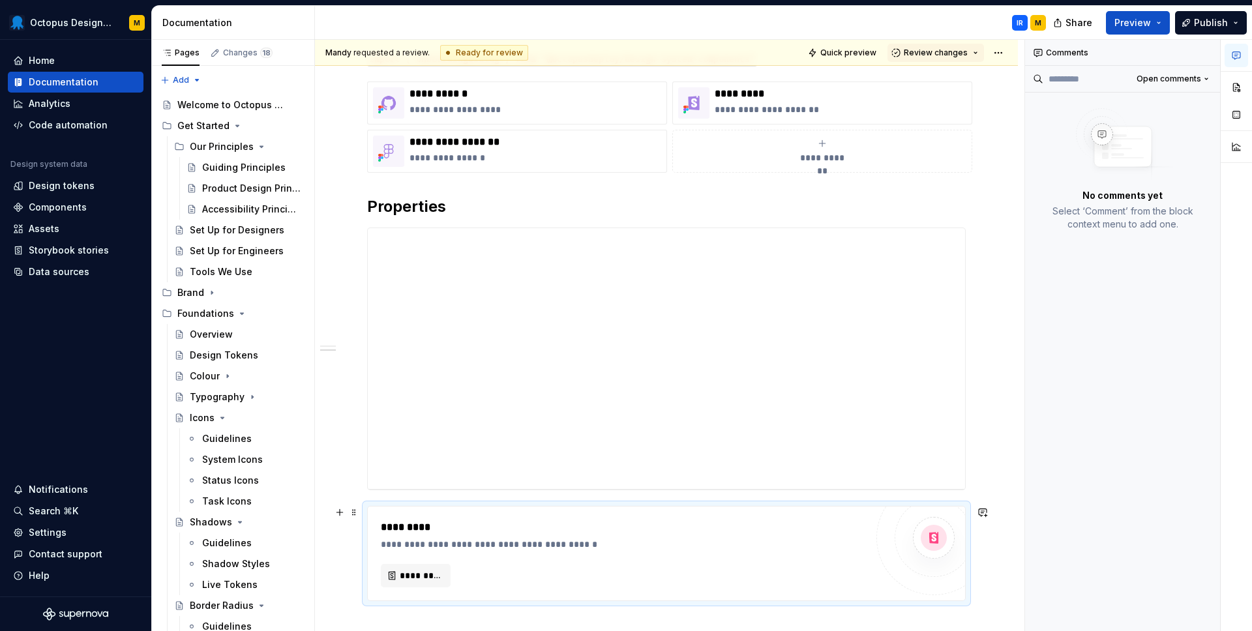
click at [990, 560] on div "**********" at bounding box center [666, 397] width 703 height 819
click at [985, 620] on div "**********" at bounding box center [666, 397] width 703 height 819
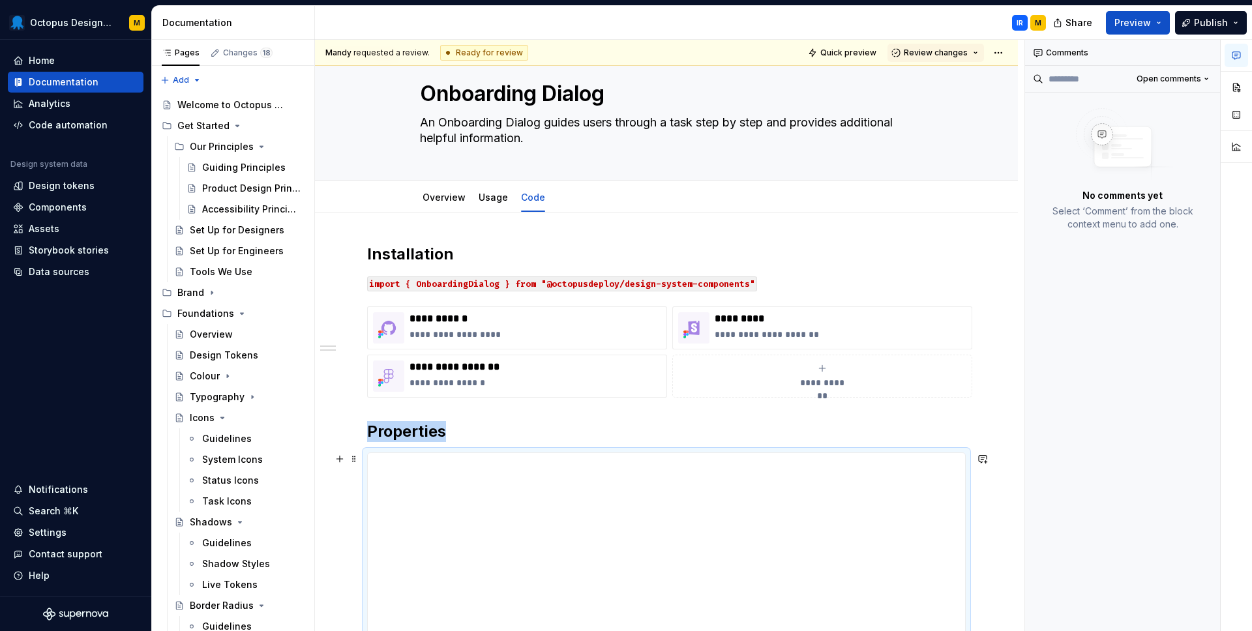
scroll to position [0, 0]
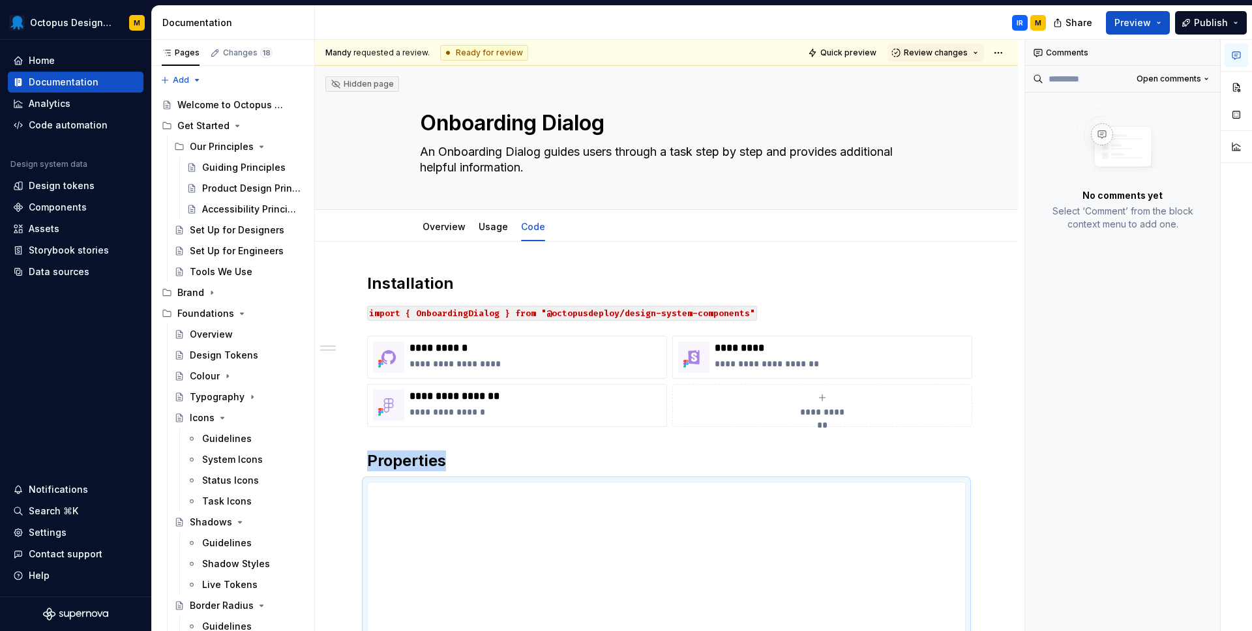
click at [993, 252] on div "**********" at bounding box center [666, 596] width 703 height 708
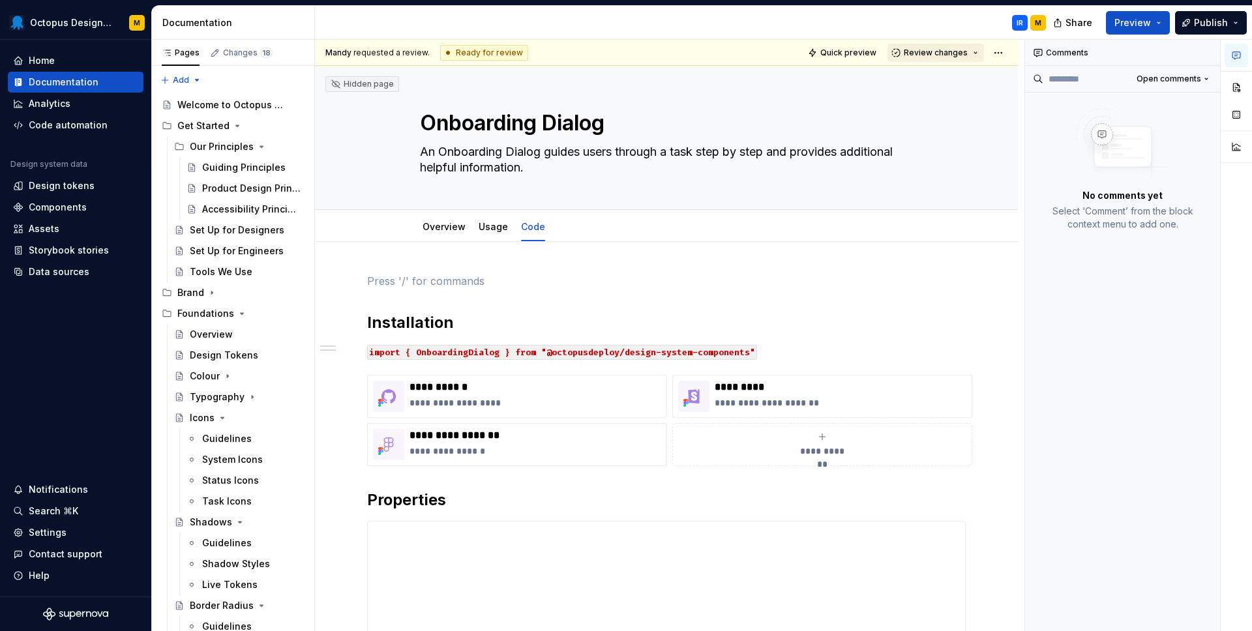
click at [918, 50] on span "Review changes" at bounding box center [936, 53] width 64 height 10
click at [931, 84] on div "Approve" at bounding box center [979, 78] width 114 height 13
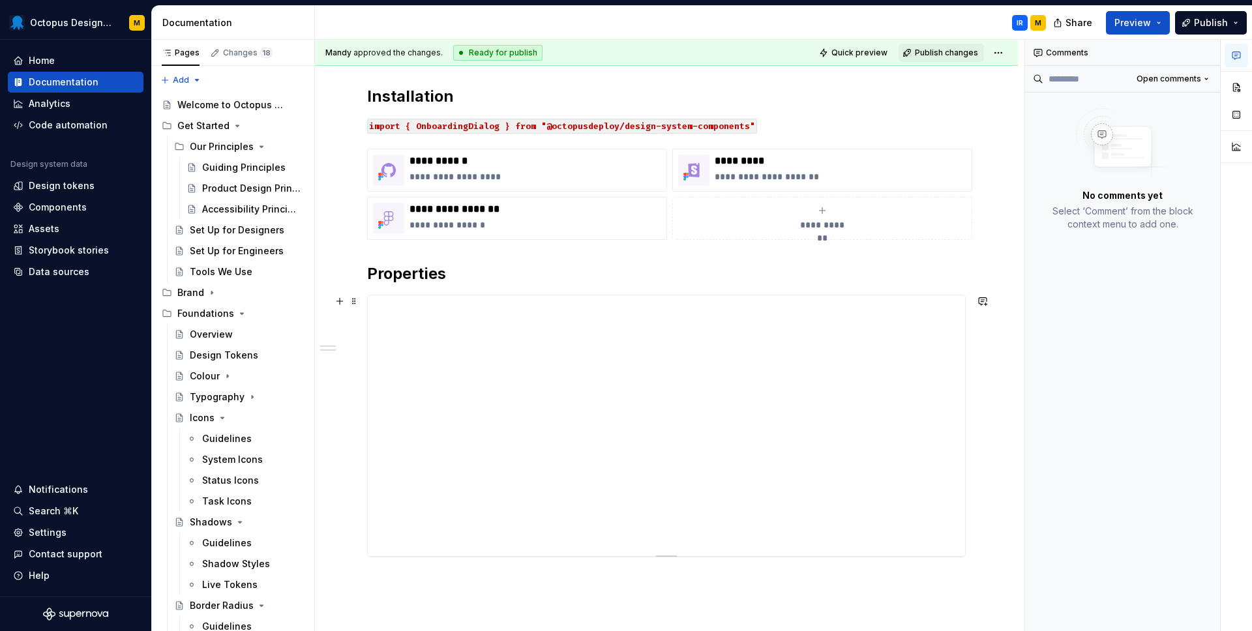
scroll to position [204, 0]
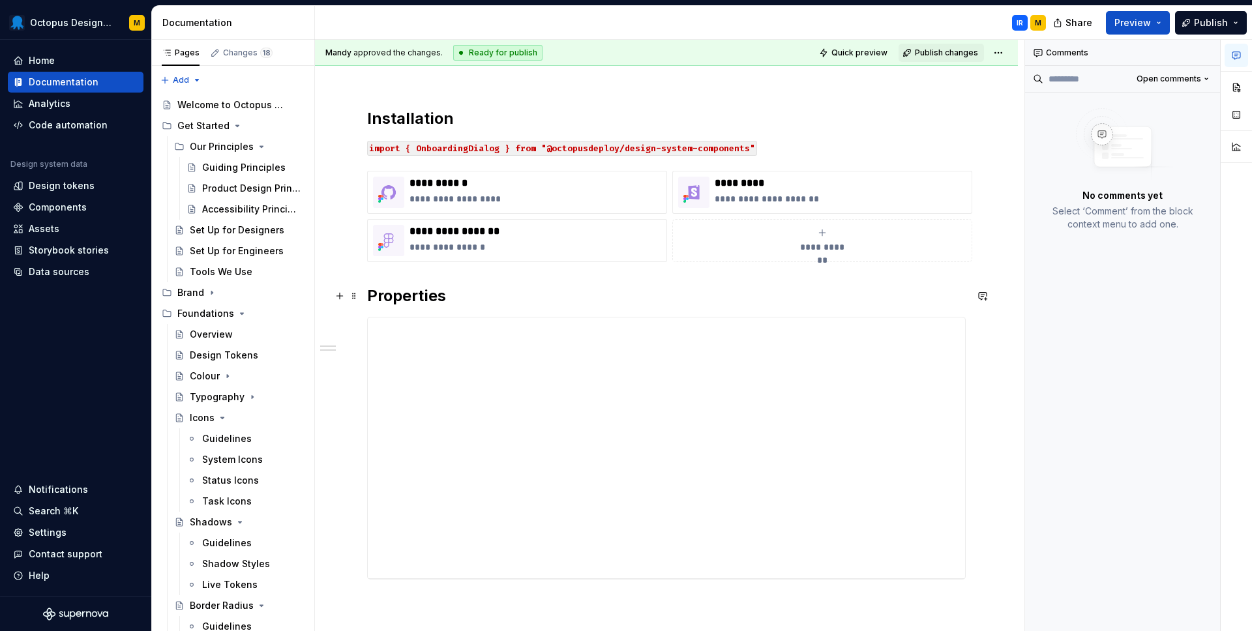
click at [718, 299] on h2 "Properties" at bounding box center [666, 296] width 599 height 21
click at [547, 288] on h2 "Properties" at bounding box center [666, 296] width 599 height 21
click at [518, 614] on div "**********" at bounding box center [666, 411] width 703 height 747
click at [519, 608] on div "**********" at bounding box center [670, 336] width 710 height 592
click at [518, 596] on div "**********" at bounding box center [666, 411] width 703 height 747
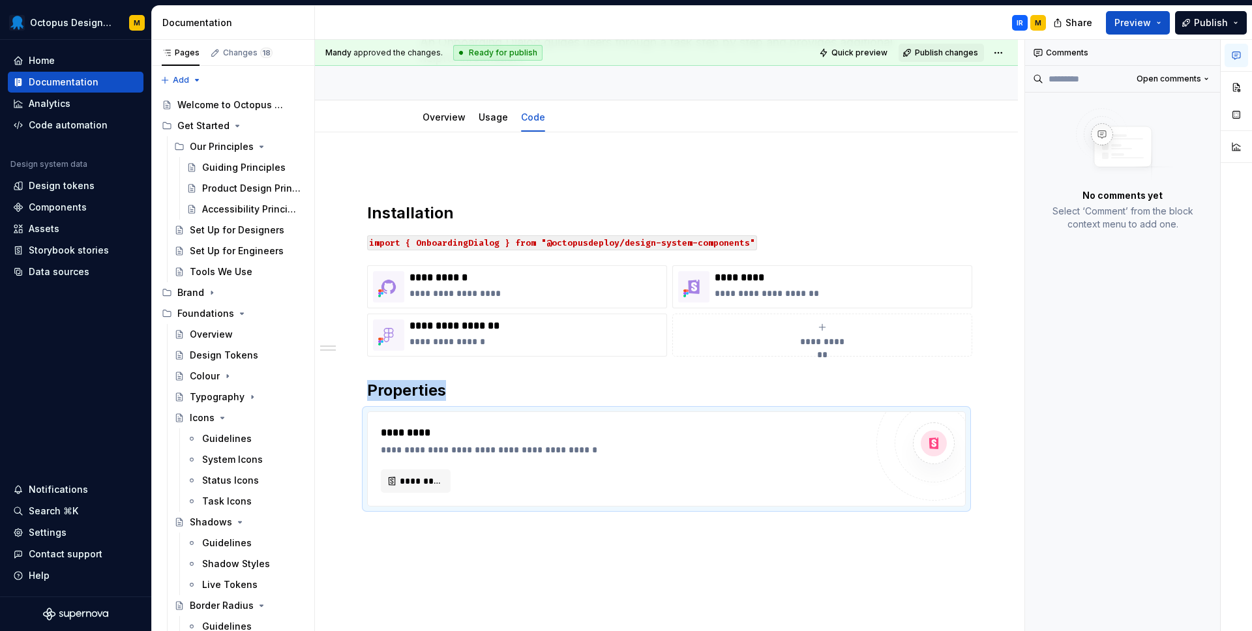
scroll to position [189, 0]
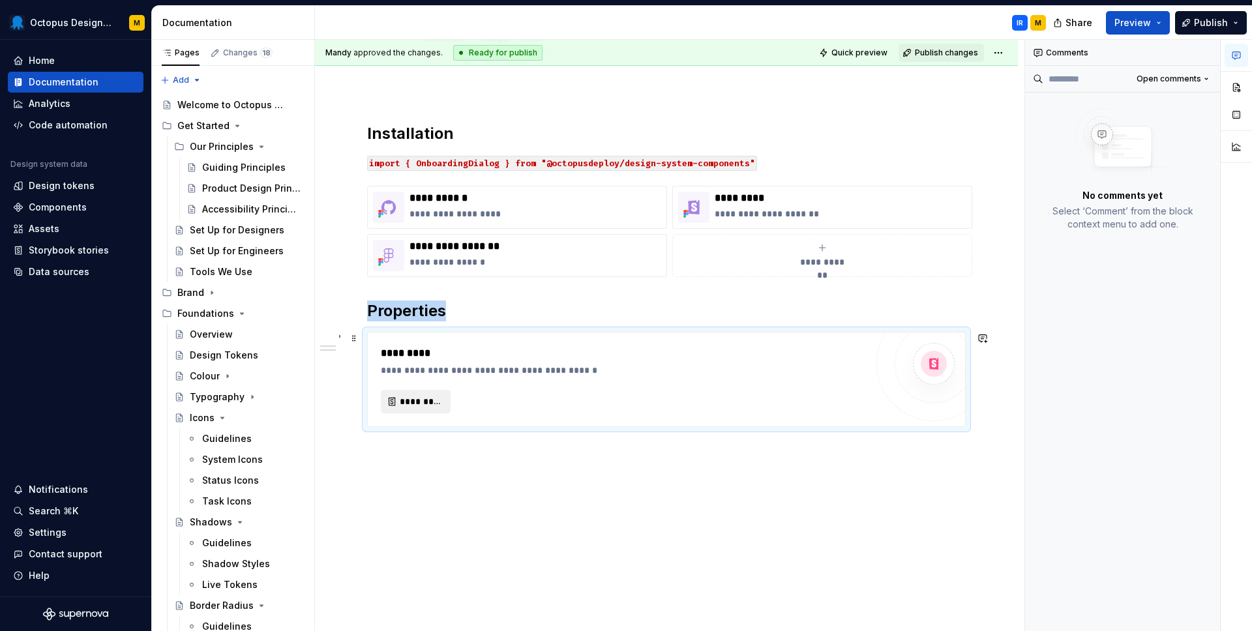
click at [399, 397] on button "*********" at bounding box center [416, 401] width 70 height 23
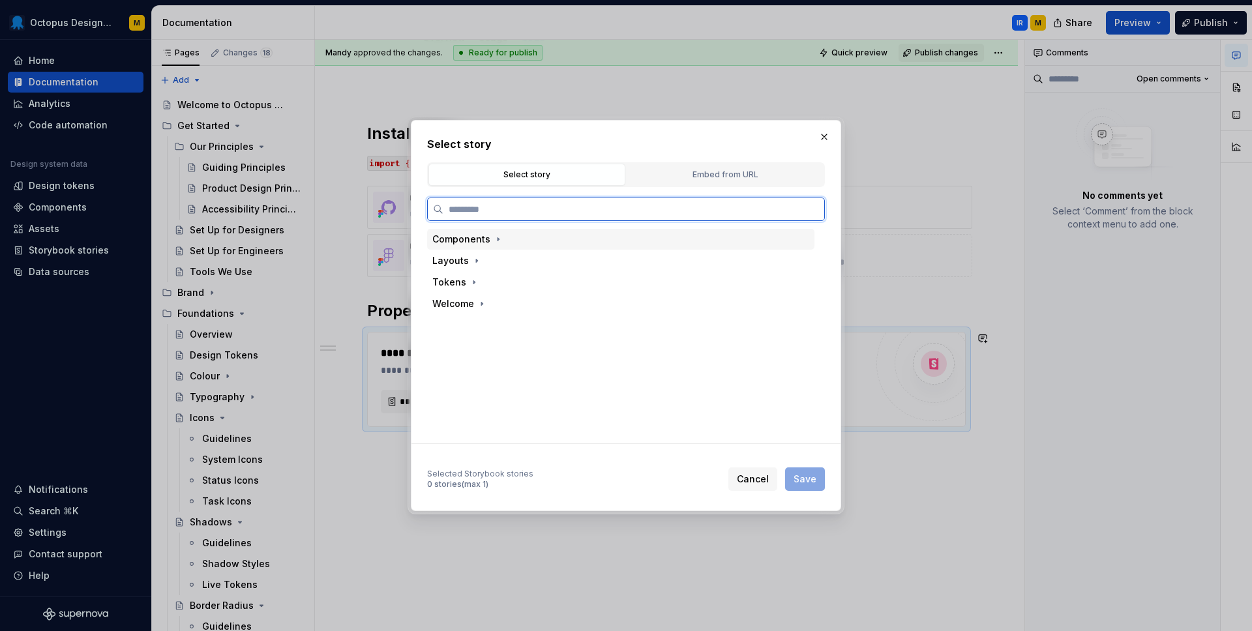
click at [469, 236] on div "Components" at bounding box center [461, 239] width 58 height 13
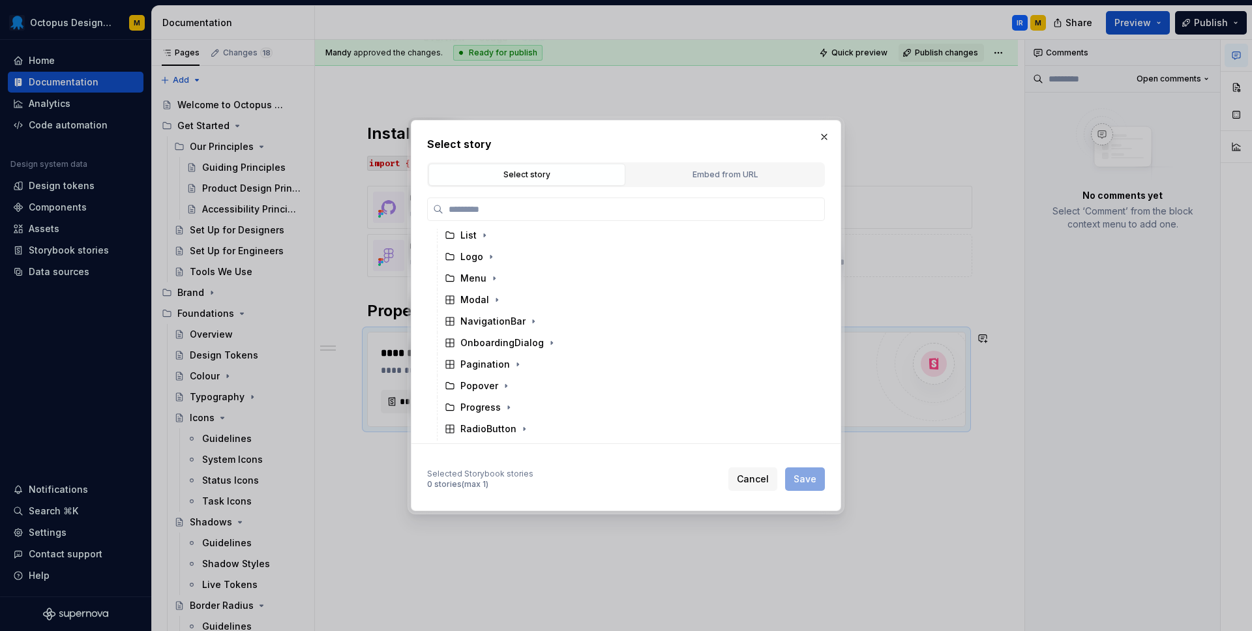
scroll to position [543, 0]
click at [502, 340] on div "OnboardingDialog" at bounding box center [502, 342] width 83 height 13
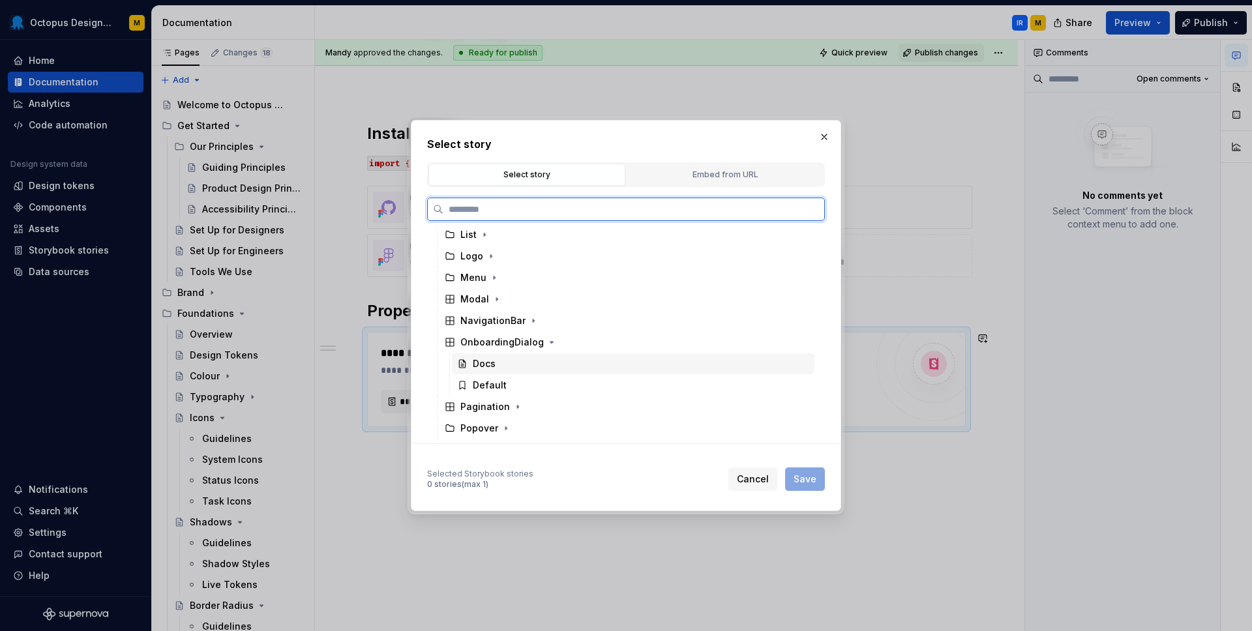
click at [498, 363] on div "Docs" at bounding box center [633, 364] width 363 height 21
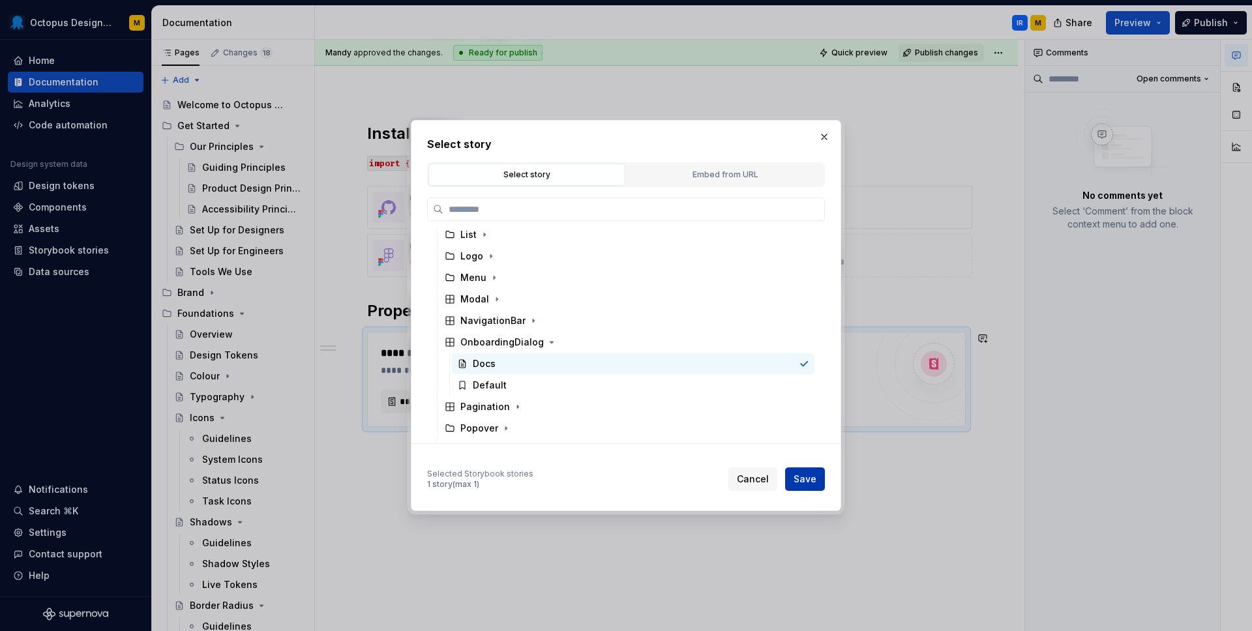
click at [813, 477] on span "Save" at bounding box center [805, 479] width 23 height 13
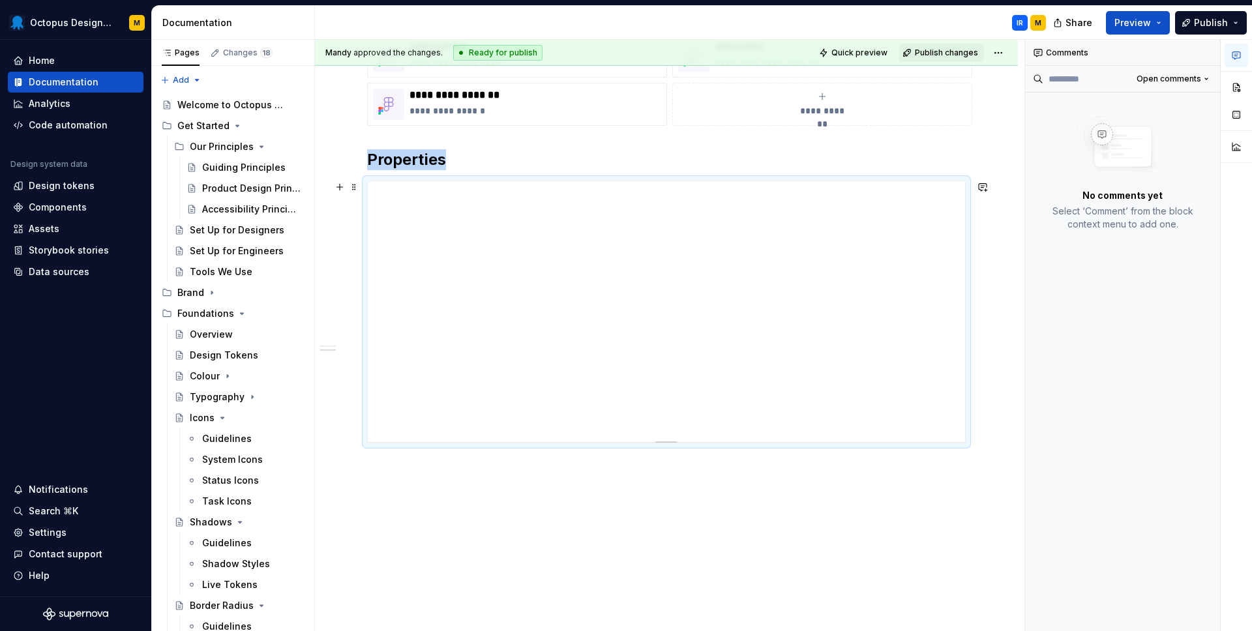
scroll to position [348, 0]
drag, startPoint x: 673, startPoint y: 434, endPoint x: 682, endPoint y: 627, distance: 192.6
drag, startPoint x: 664, startPoint y: 425, endPoint x: 691, endPoint y: 627, distance: 203.4
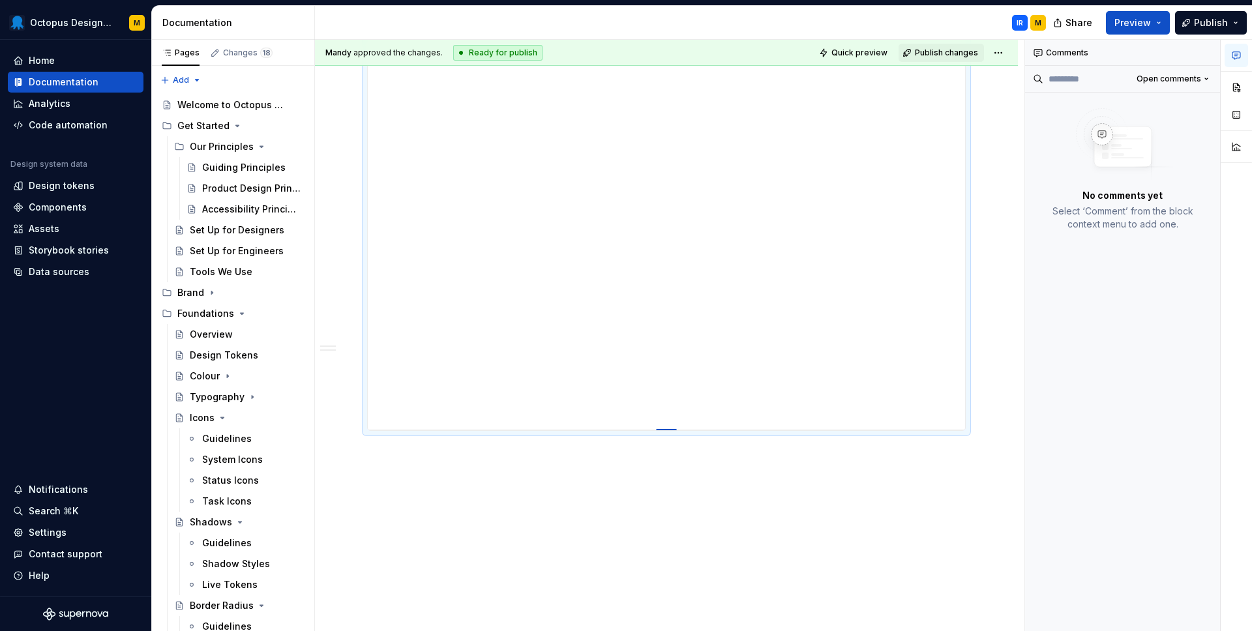
drag, startPoint x: 667, startPoint y: 471, endPoint x: 668, endPoint y: 436, distance: 35.2
click at [1001, 239] on div "**********" at bounding box center [670, 336] width 710 height 592
click at [646, 434] on div "**********" at bounding box center [666, 0] width 599 height 885
click at [646, 423] on div at bounding box center [666, 424] width 91 height 3
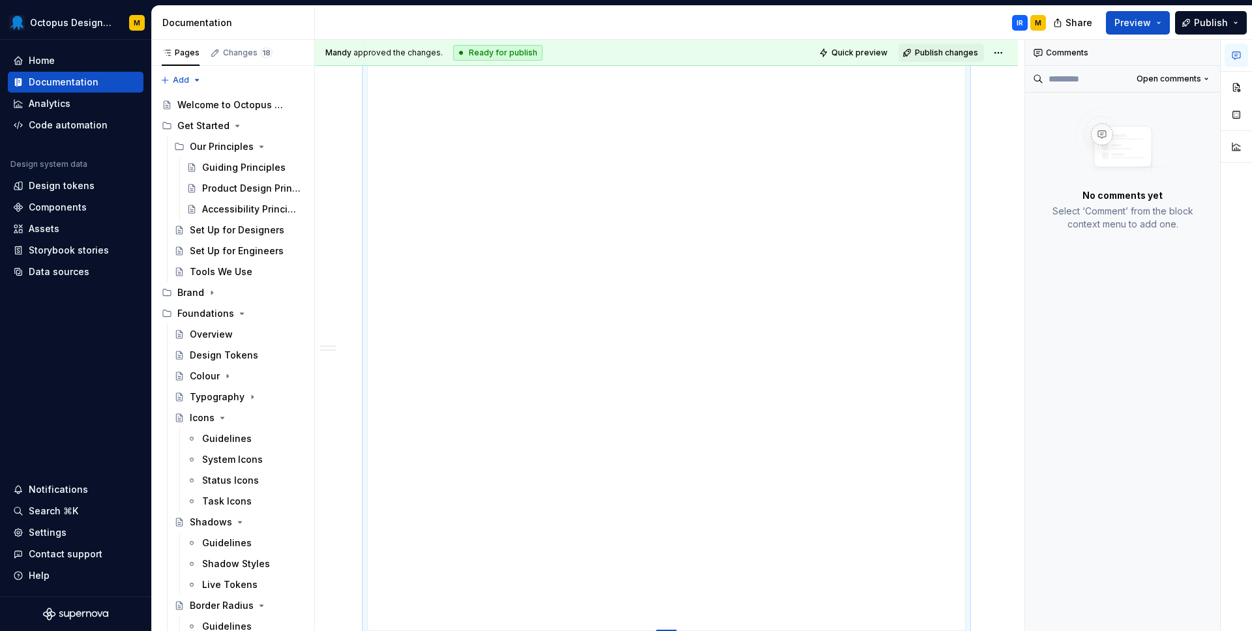
drag, startPoint x: 667, startPoint y: 425, endPoint x: 663, endPoint y: 631, distance: 206.2
click at [656, 427] on div at bounding box center [666, 14] width 599 height 826
click at [609, 427] on div at bounding box center [666, 14] width 599 height 826
drag, startPoint x: 667, startPoint y: 426, endPoint x: 669, endPoint y: 512, distance: 86.1
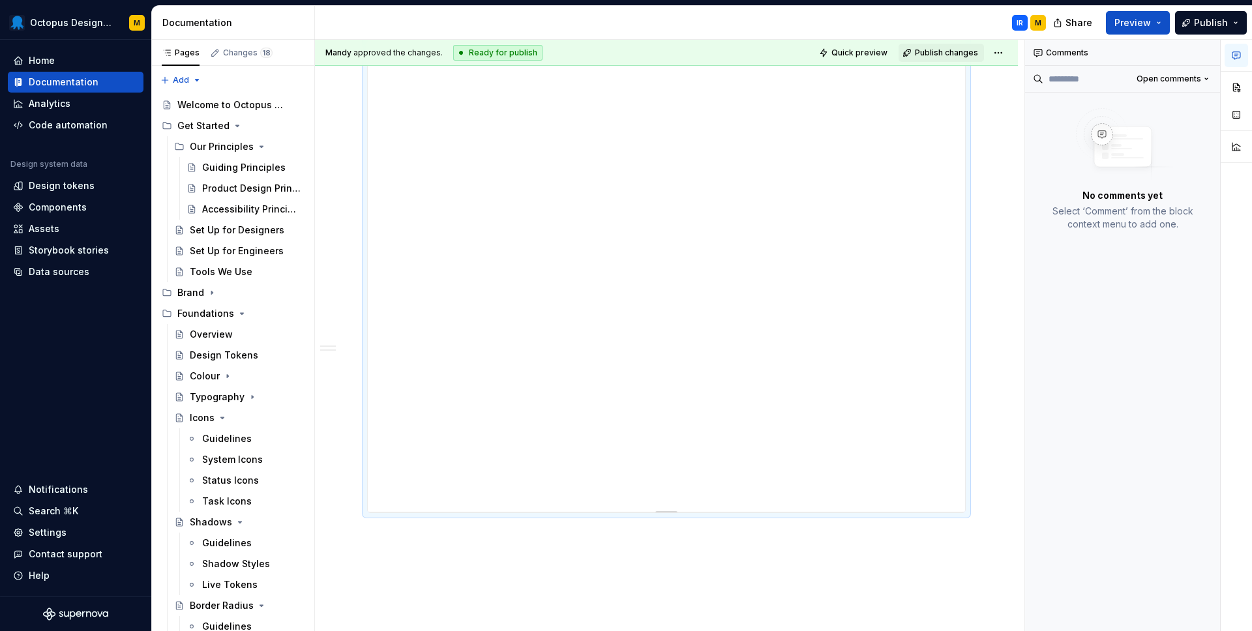
click at [1005, 392] on div "**********" at bounding box center [666, 20] width 703 height 1397
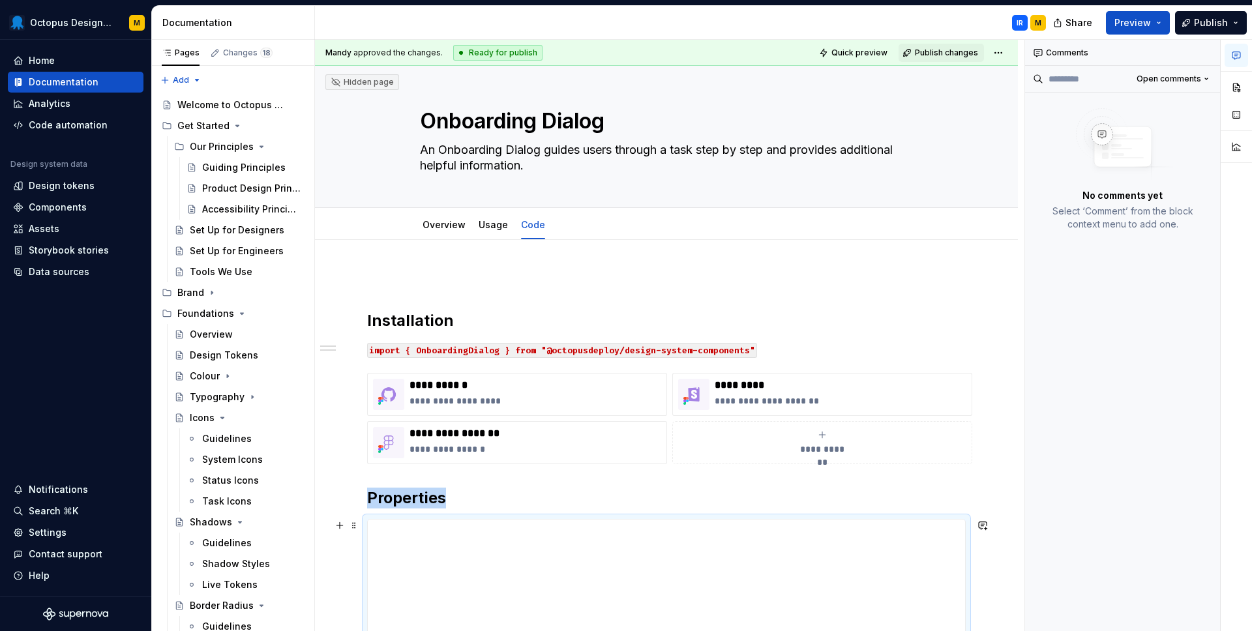
scroll to position [0, 0]
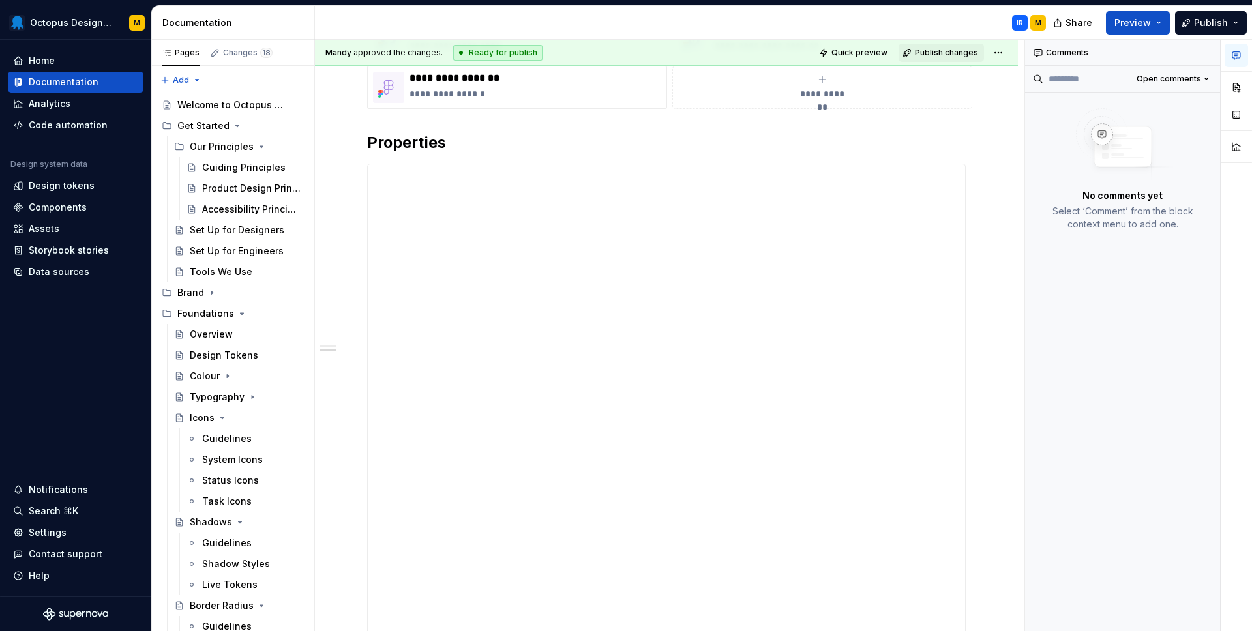
scroll to position [363, 0]
click at [1149, 23] on span "Preview" at bounding box center [1133, 22] width 37 height 13
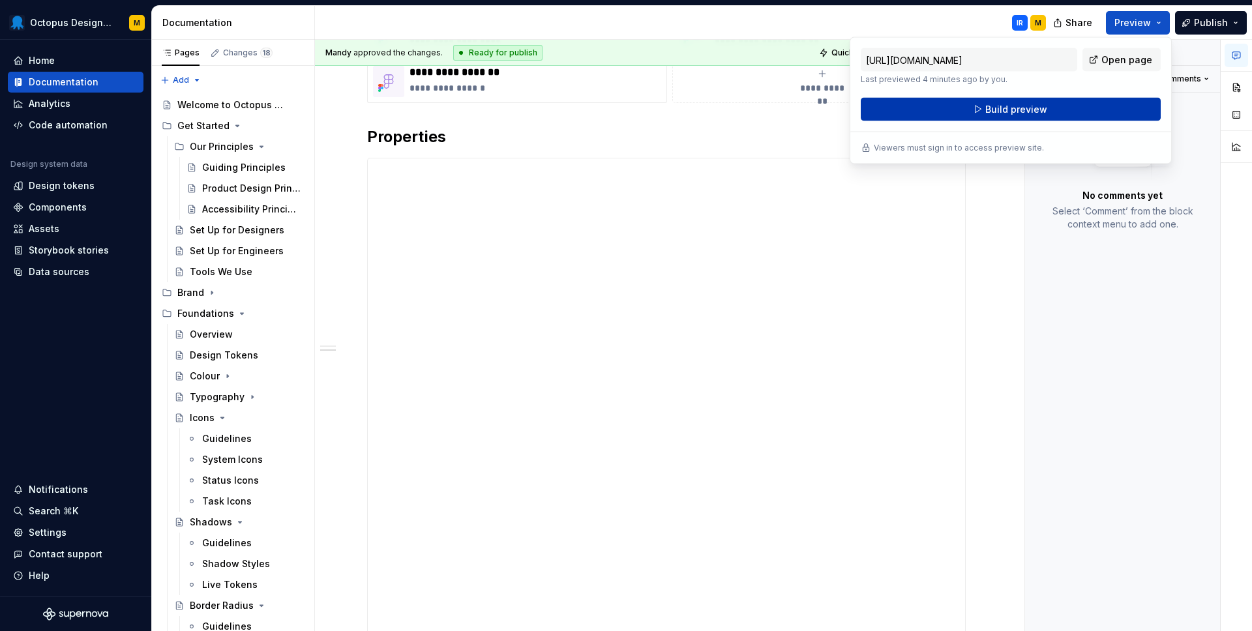
click at [1040, 112] on span "Build preview" at bounding box center [1017, 109] width 62 height 13
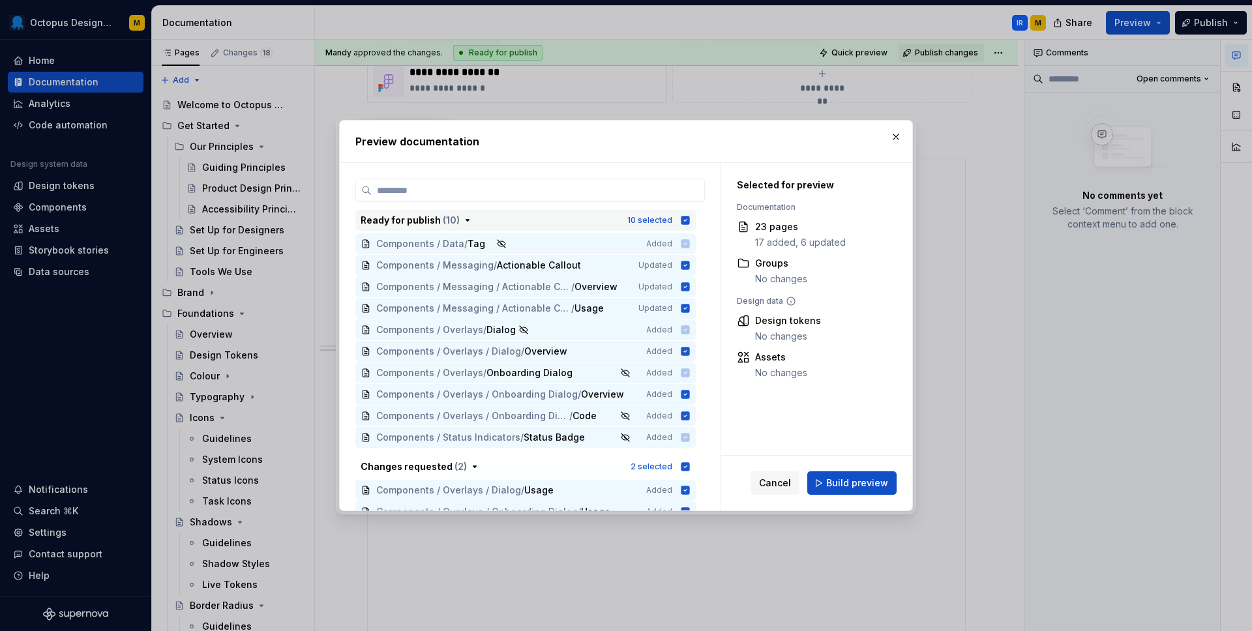
click at [690, 222] on icon "button" at bounding box center [686, 220] width 8 height 8
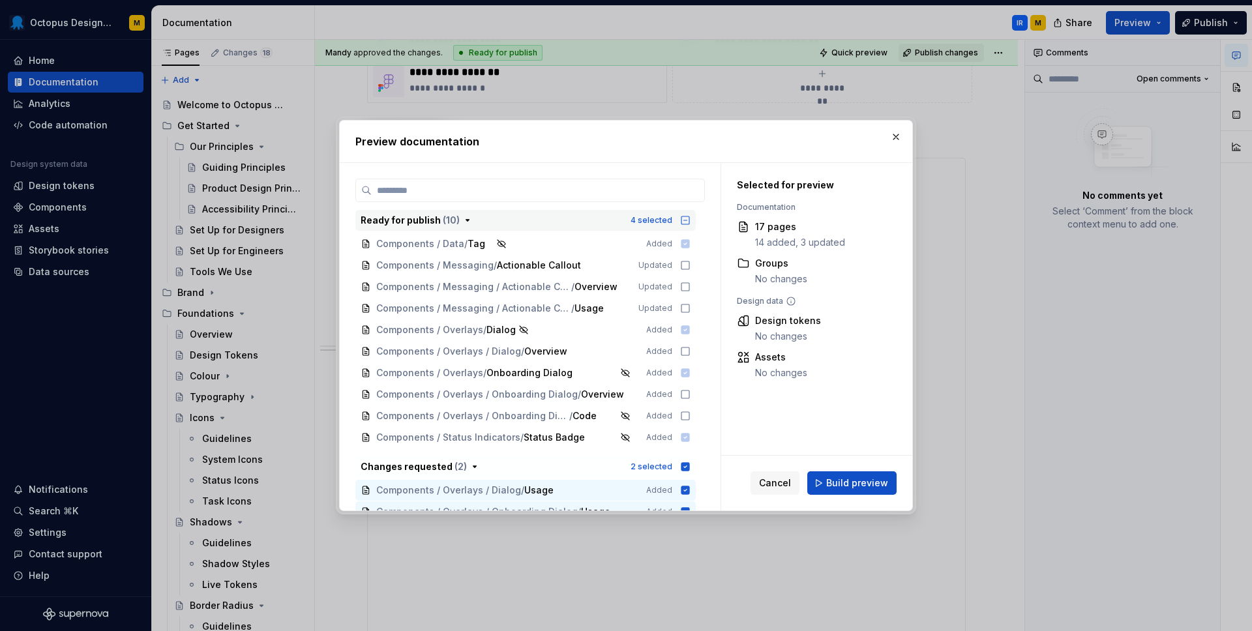
click at [466, 219] on icon "button" at bounding box center [467, 220] width 10 height 10
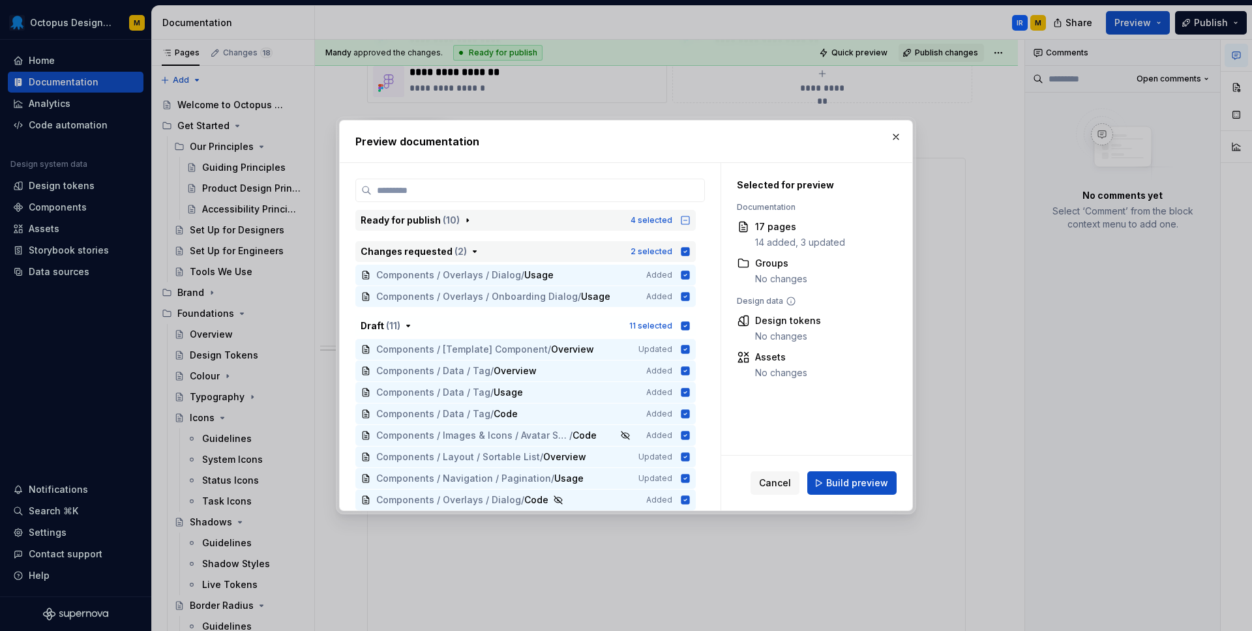
click at [471, 253] on icon "button" at bounding box center [475, 252] width 10 height 10
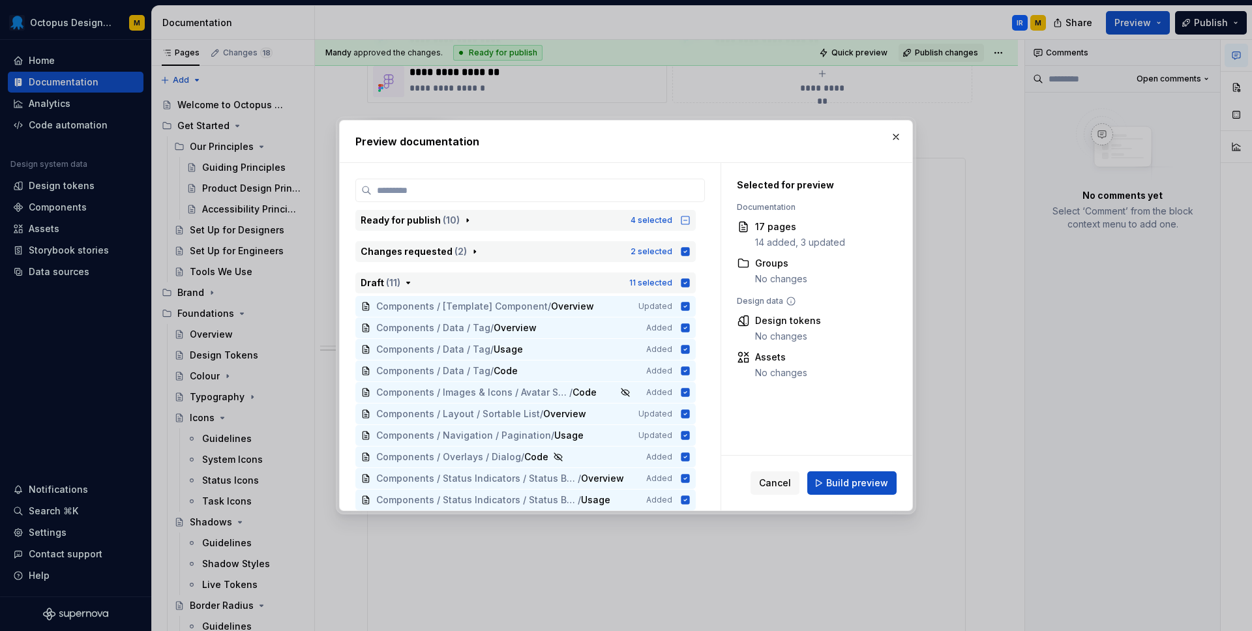
click at [406, 283] on icon "button" at bounding box center [408, 283] width 10 height 10
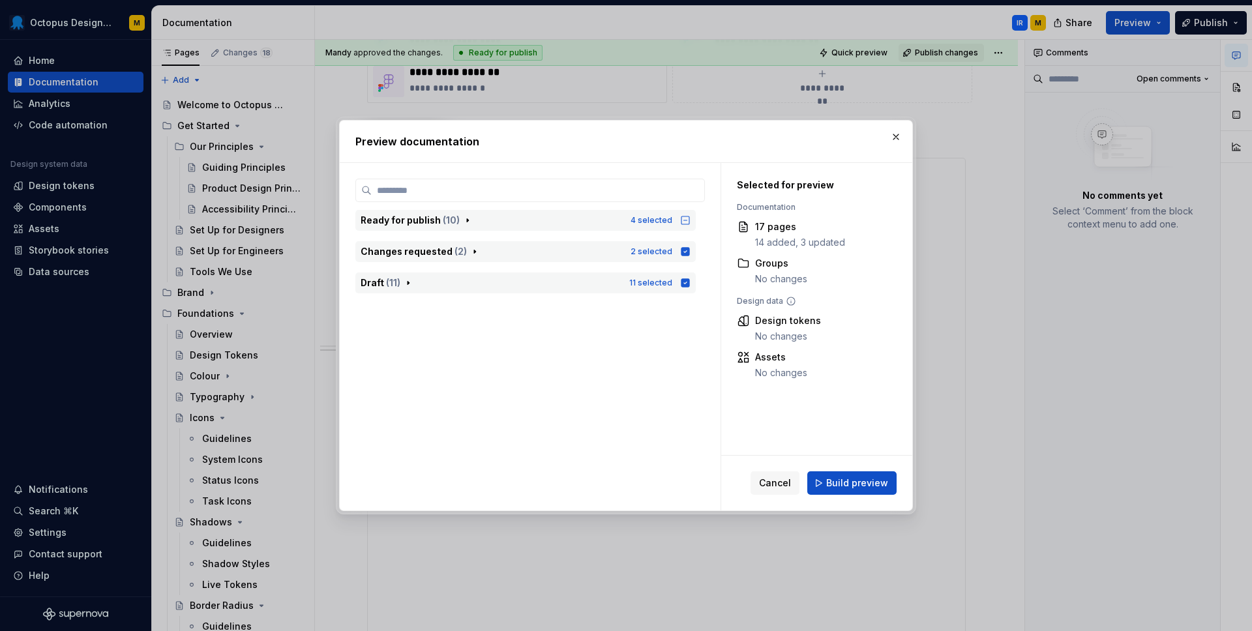
click at [458, 220] on div "Ready for publish ( 10 )" at bounding box center [492, 220] width 262 height 13
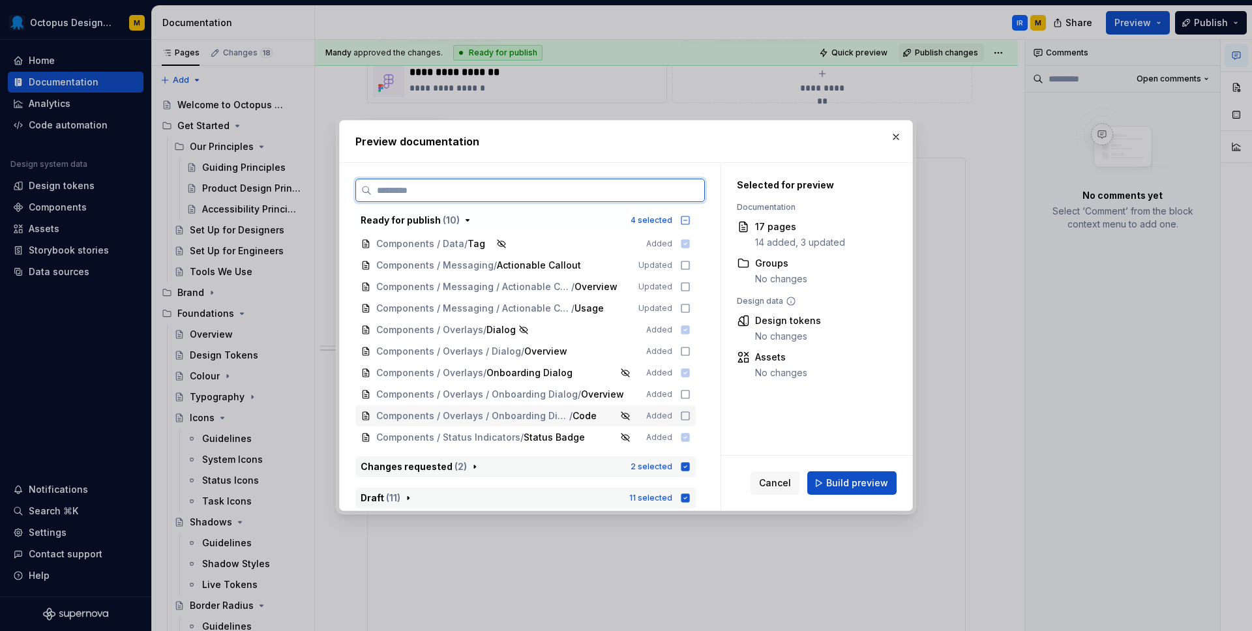
click at [690, 417] on icon at bounding box center [685, 416] width 10 height 10
click at [691, 466] on icon "button" at bounding box center [685, 467] width 10 height 10
click at [690, 501] on icon "button" at bounding box center [686, 498] width 8 height 8
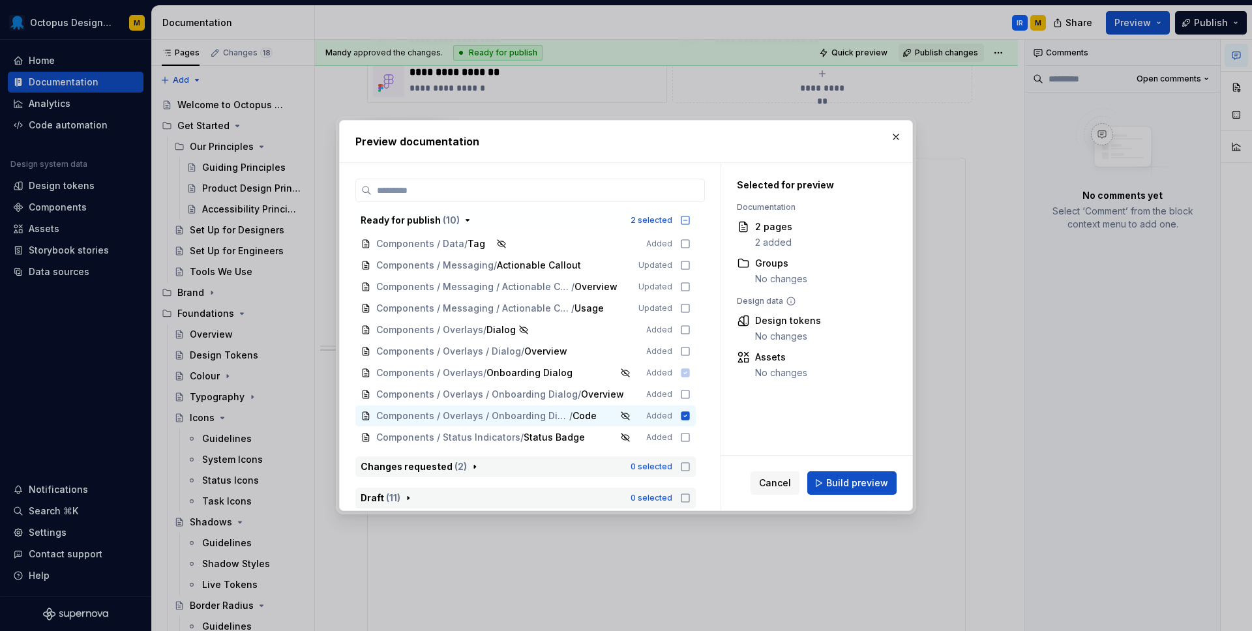
click at [691, 222] on icon "button" at bounding box center [685, 220] width 10 height 10
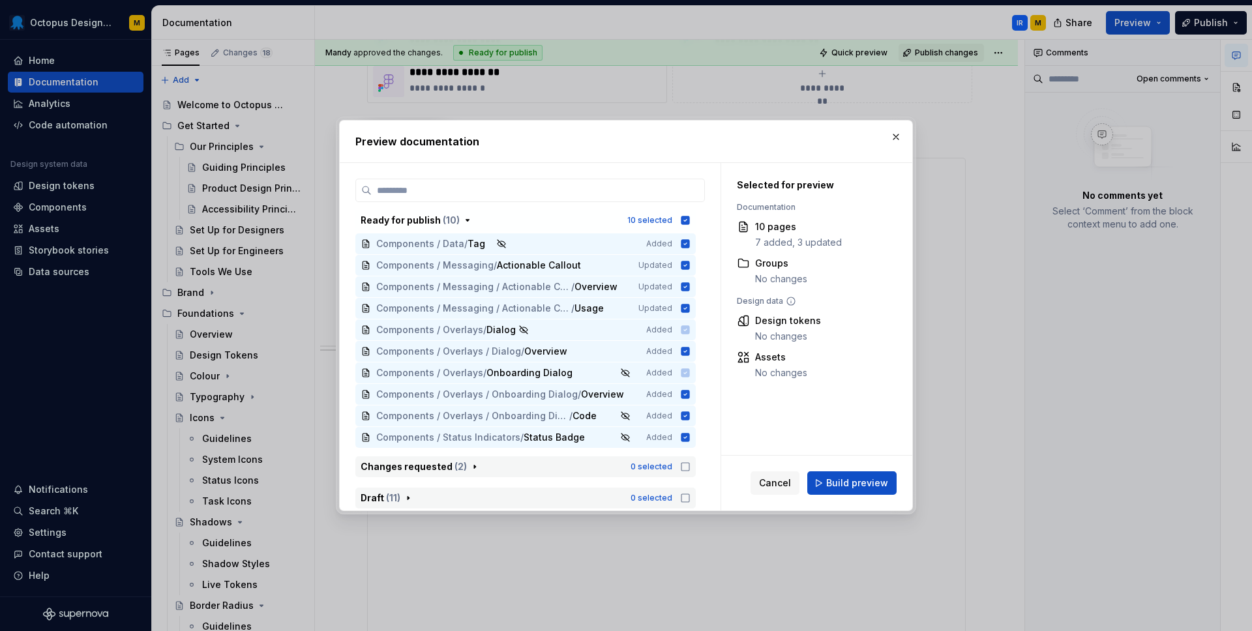
click at [690, 220] on icon "button" at bounding box center [686, 220] width 8 height 8
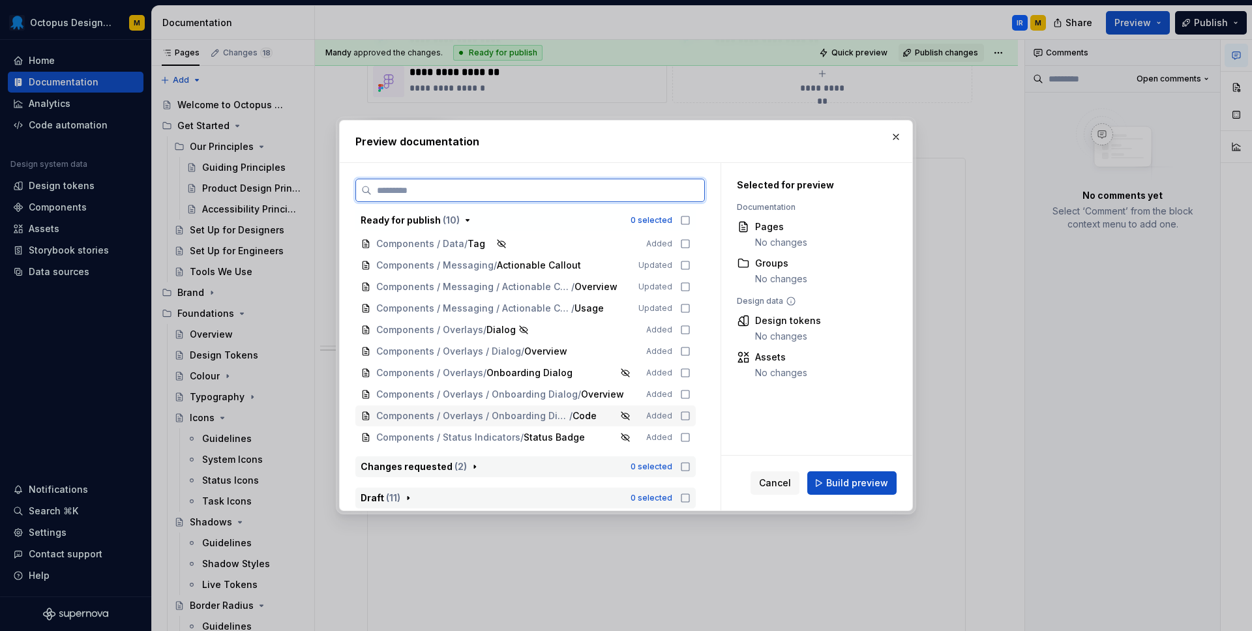
click at [691, 417] on icon at bounding box center [685, 416] width 10 height 10
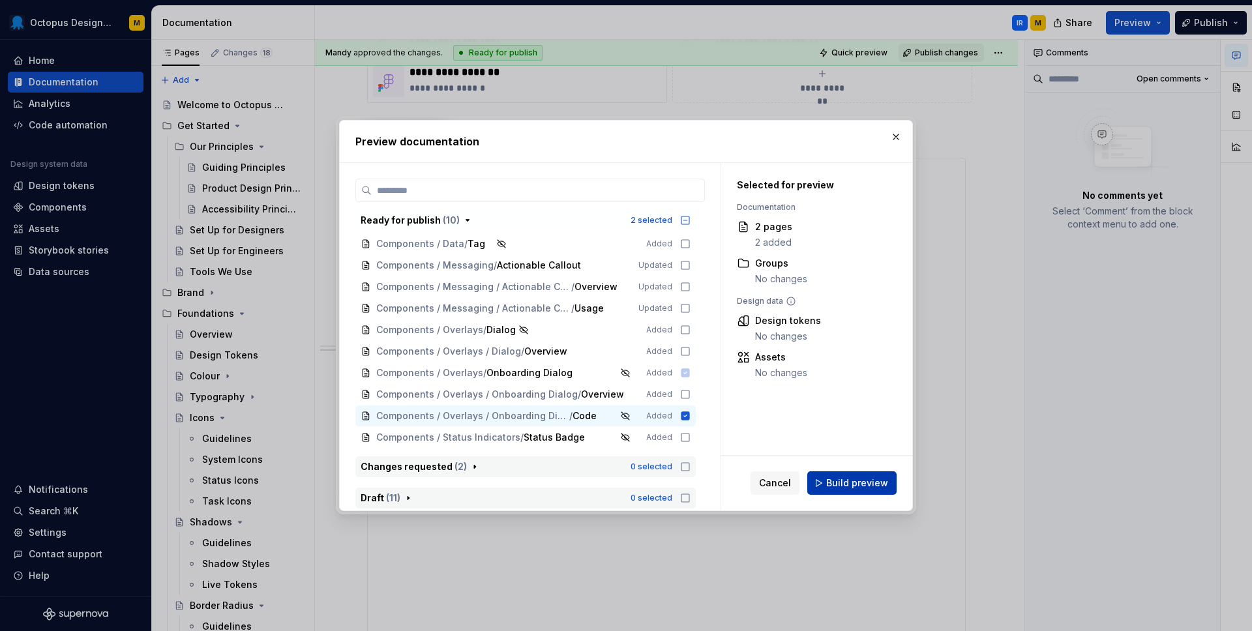
click at [844, 485] on span "Build preview" at bounding box center [857, 483] width 62 height 13
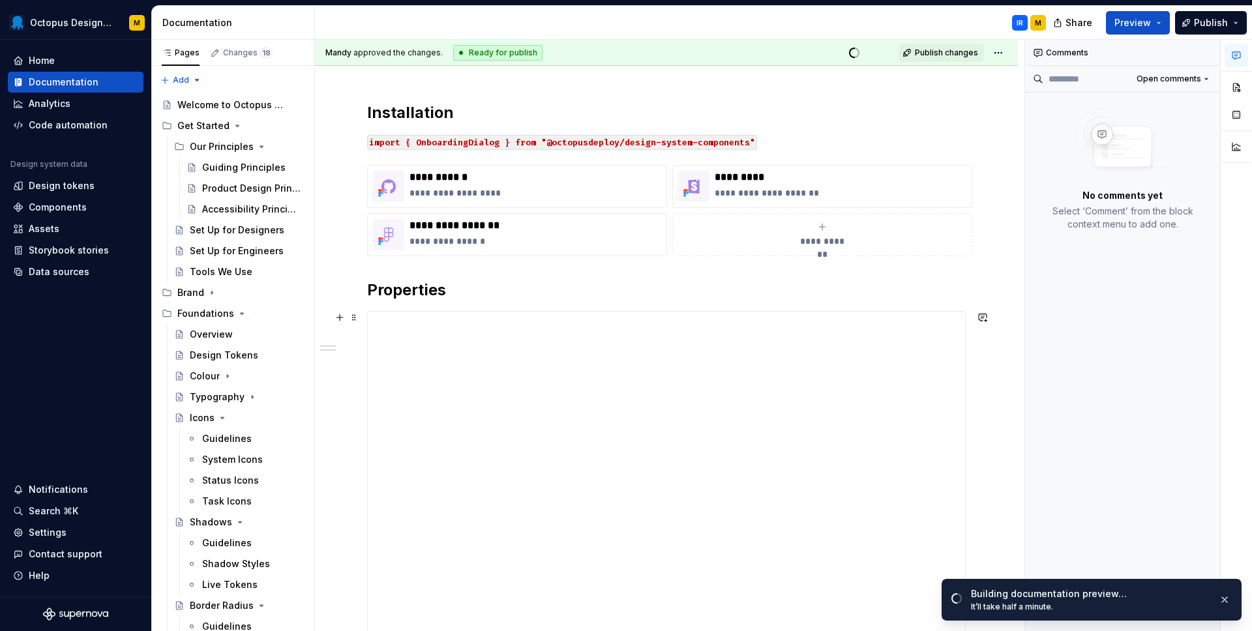
scroll to position [0, 0]
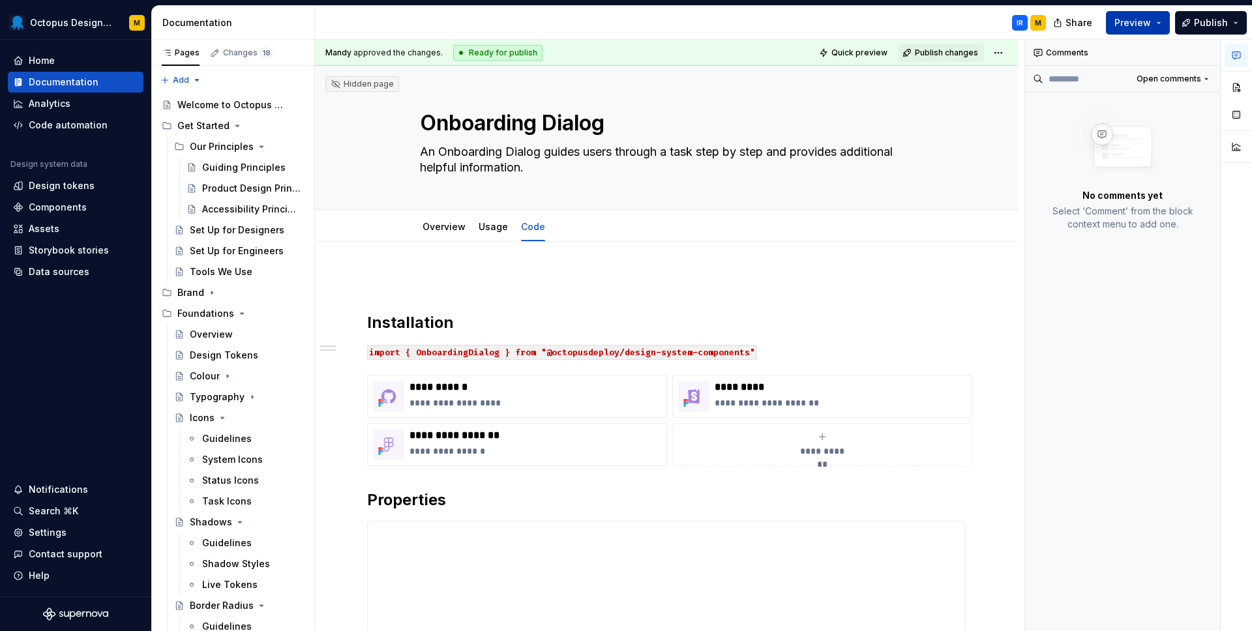
click at [1140, 22] on span "Preview" at bounding box center [1133, 22] width 37 height 13
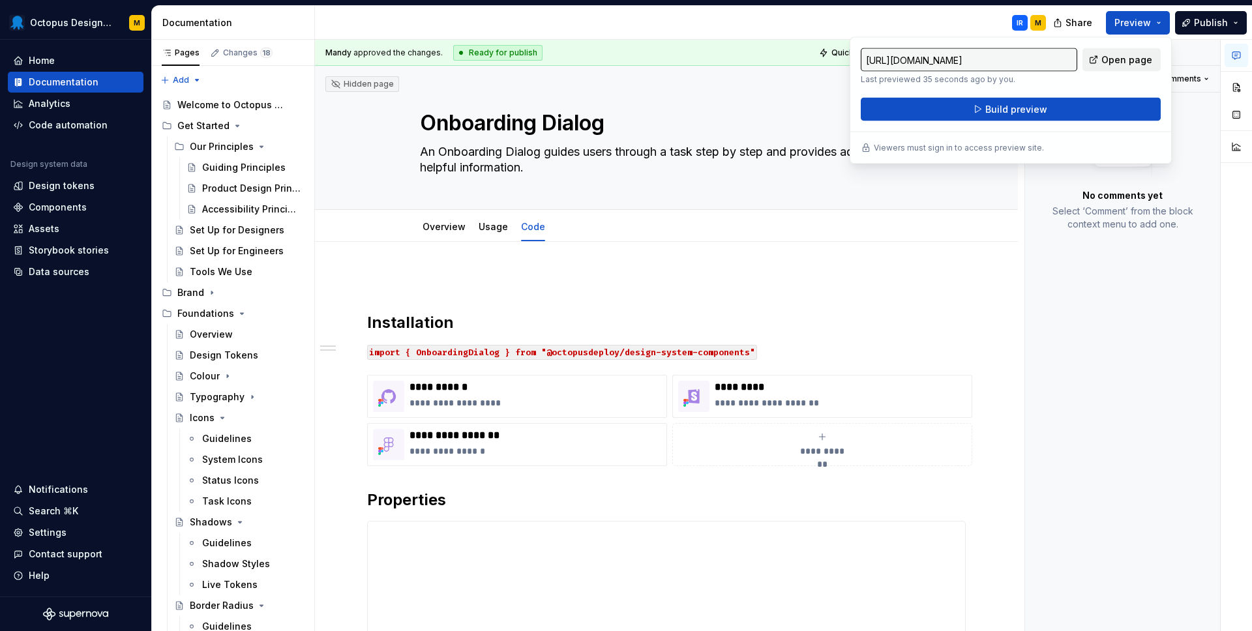
click at [1121, 55] on span "Open page" at bounding box center [1127, 59] width 51 height 13
click at [936, 226] on div "Overview Usage Code" at bounding box center [666, 227] width 599 height 29
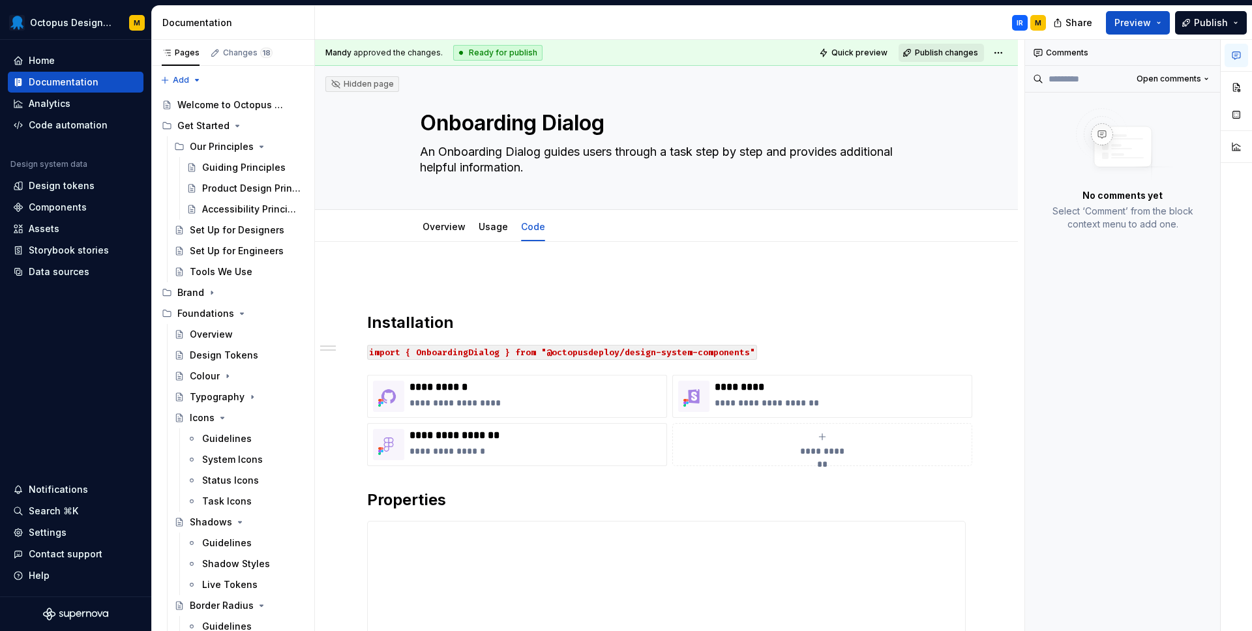
click at [946, 54] on span "Publish changes" at bounding box center [946, 53] width 63 height 10
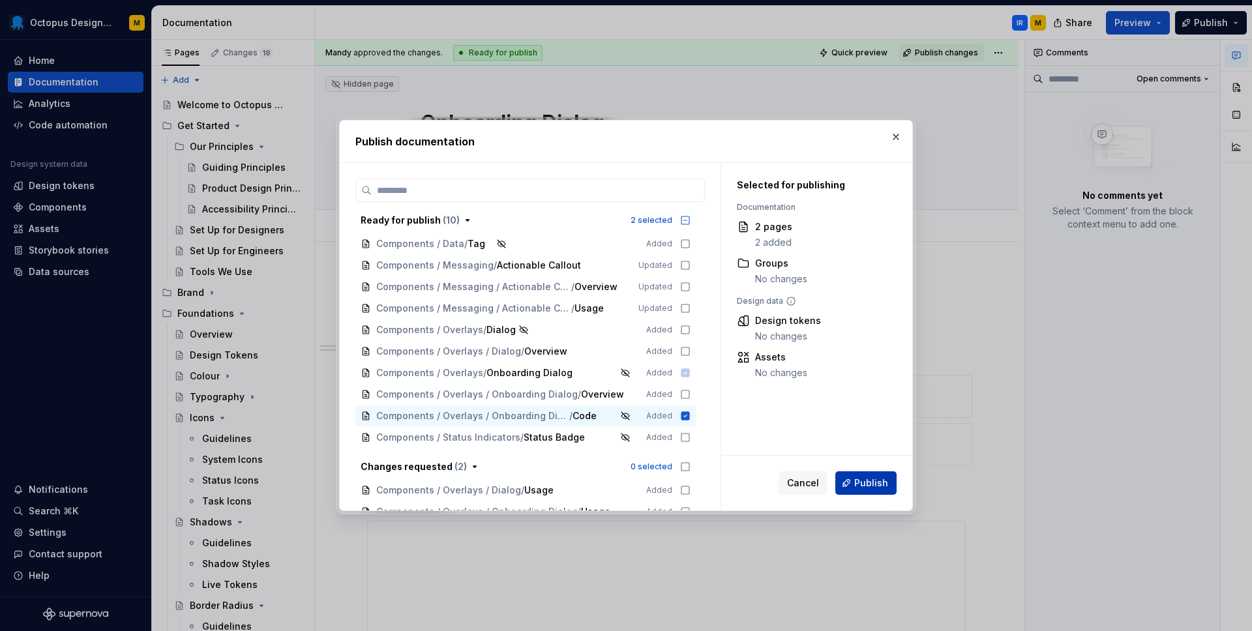
click at [874, 486] on span "Publish" at bounding box center [872, 483] width 34 height 13
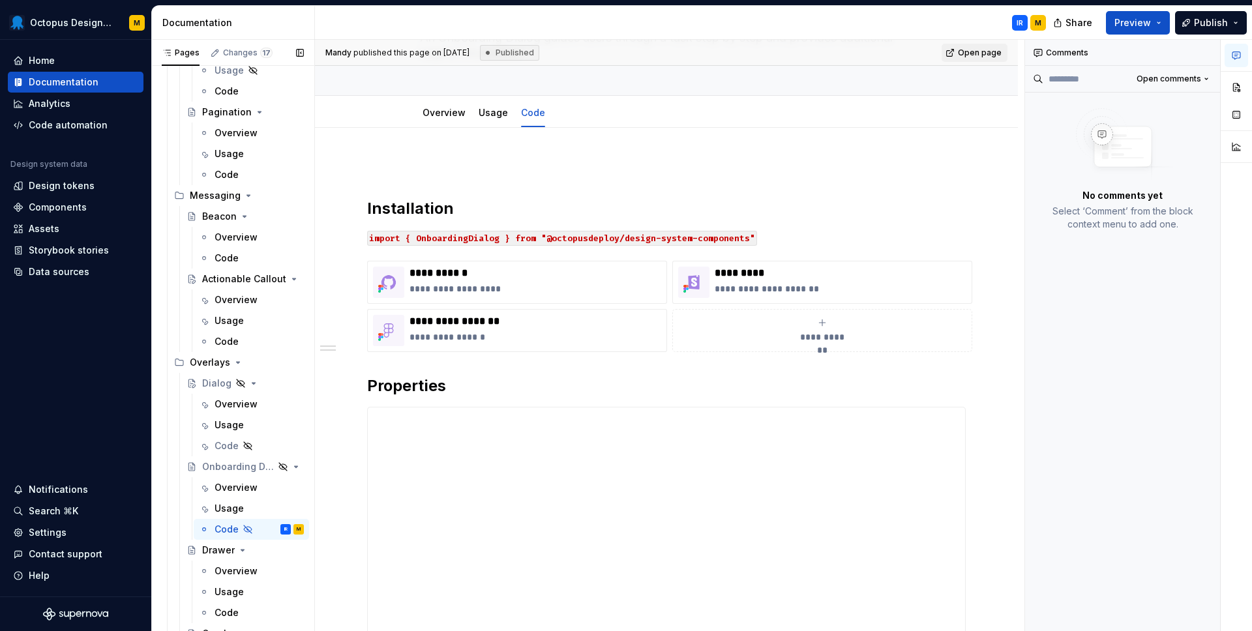
scroll to position [2697, 0]
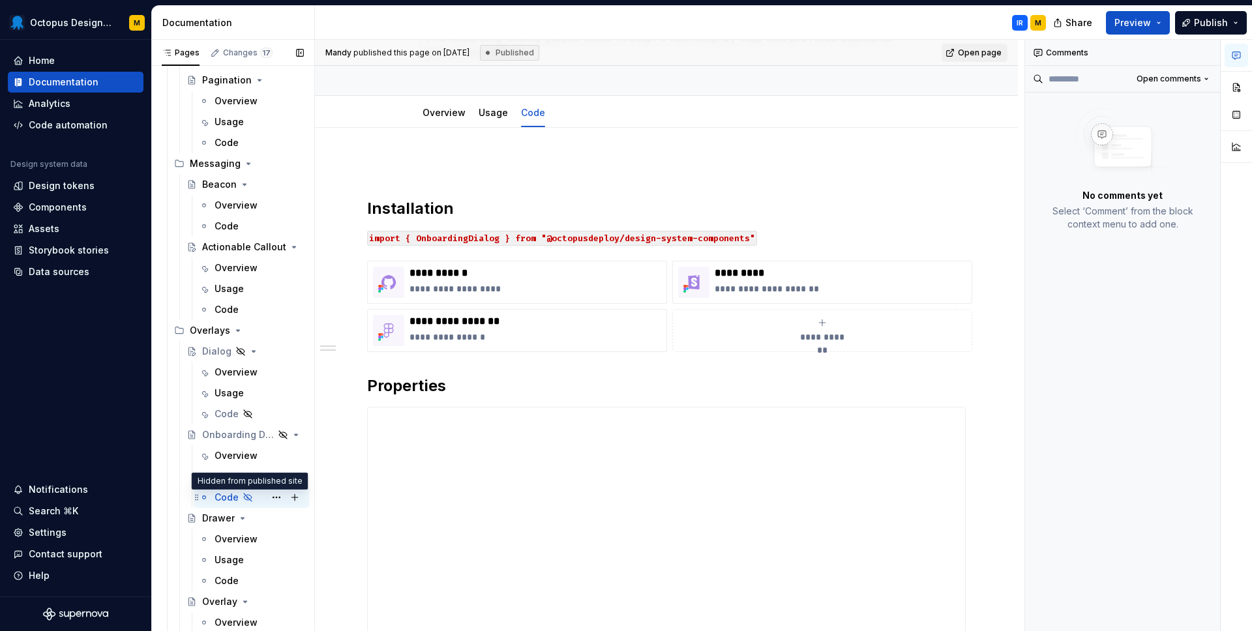
click at [246, 500] on icon "Page tree" at bounding box center [248, 497] width 10 height 10
click at [249, 498] on icon "Page tree" at bounding box center [248, 497] width 10 height 10
click at [278, 498] on button "Page tree" at bounding box center [276, 498] width 18 height 18
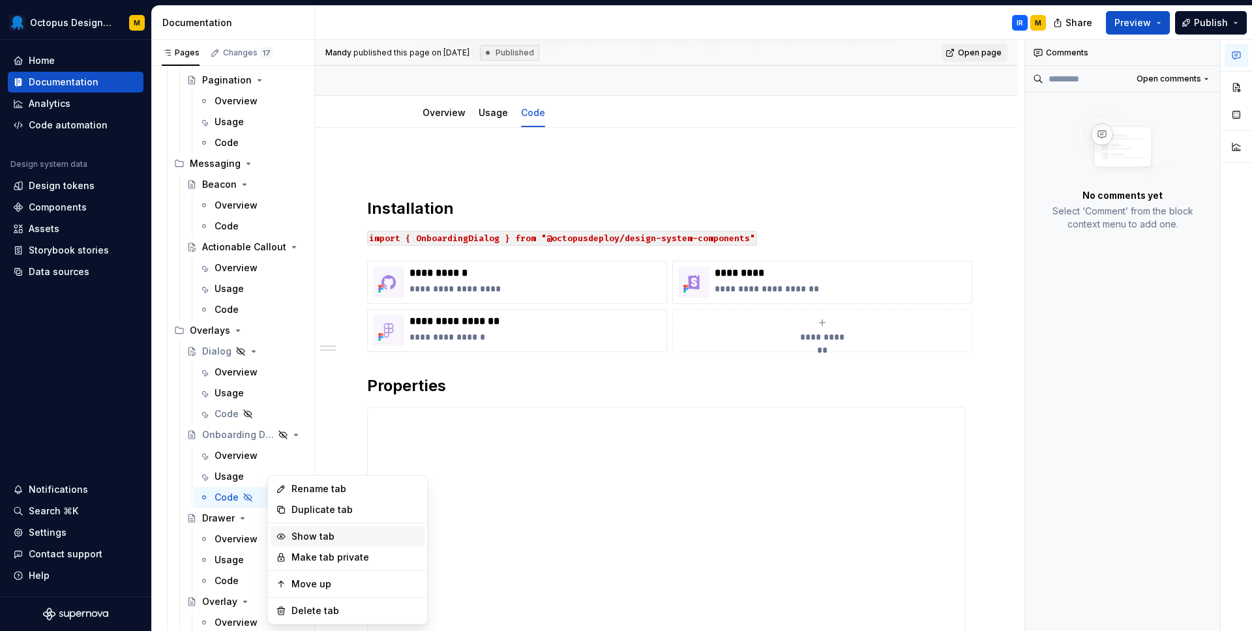
click at [288, 535] on div "Show tab" at bounding box center [348, 536] width 154 height 21
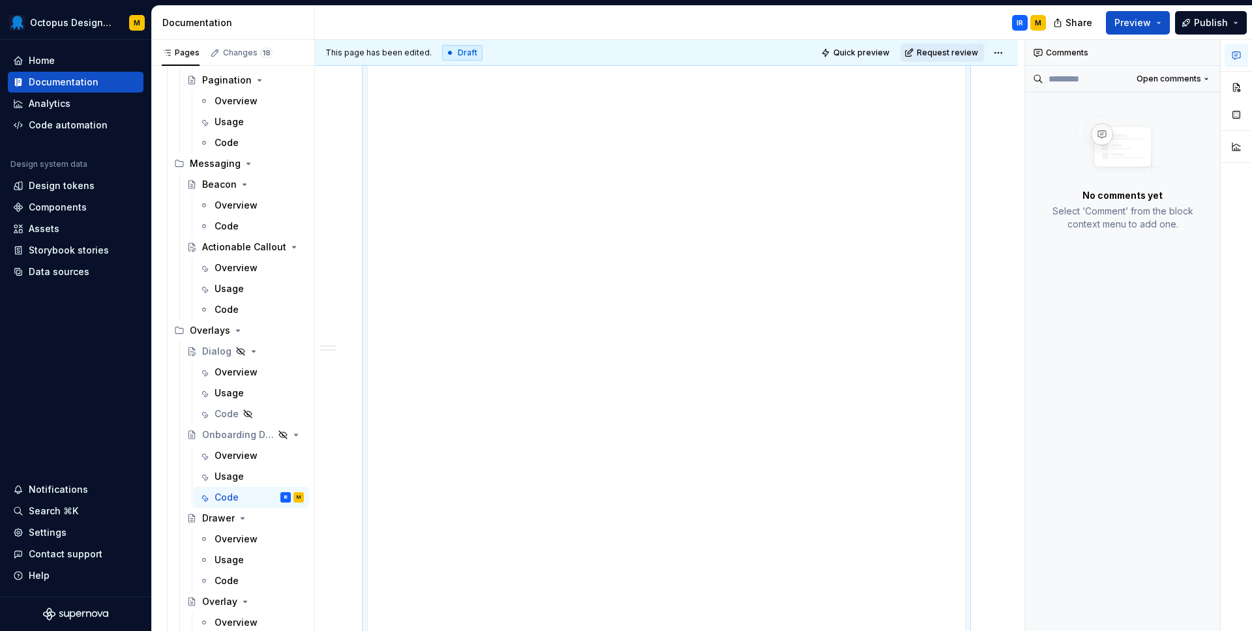
click at [965, 55] on span "Request review" at bounding box center [947, 53] width 61 height 10
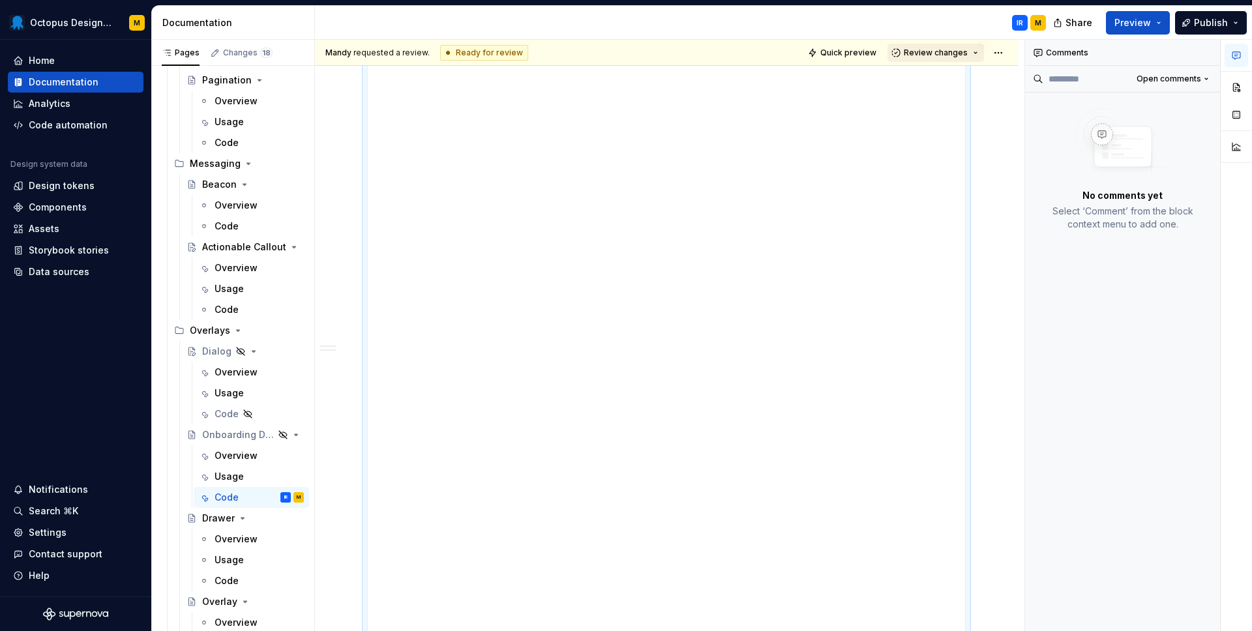
click at [939, 54] on span "Review changes" at bounding box center [936, 53] width 64 height 10
click at [940, 89] on div "This page is ready to publish." at bounding box center [979, 91] width 114 height 10
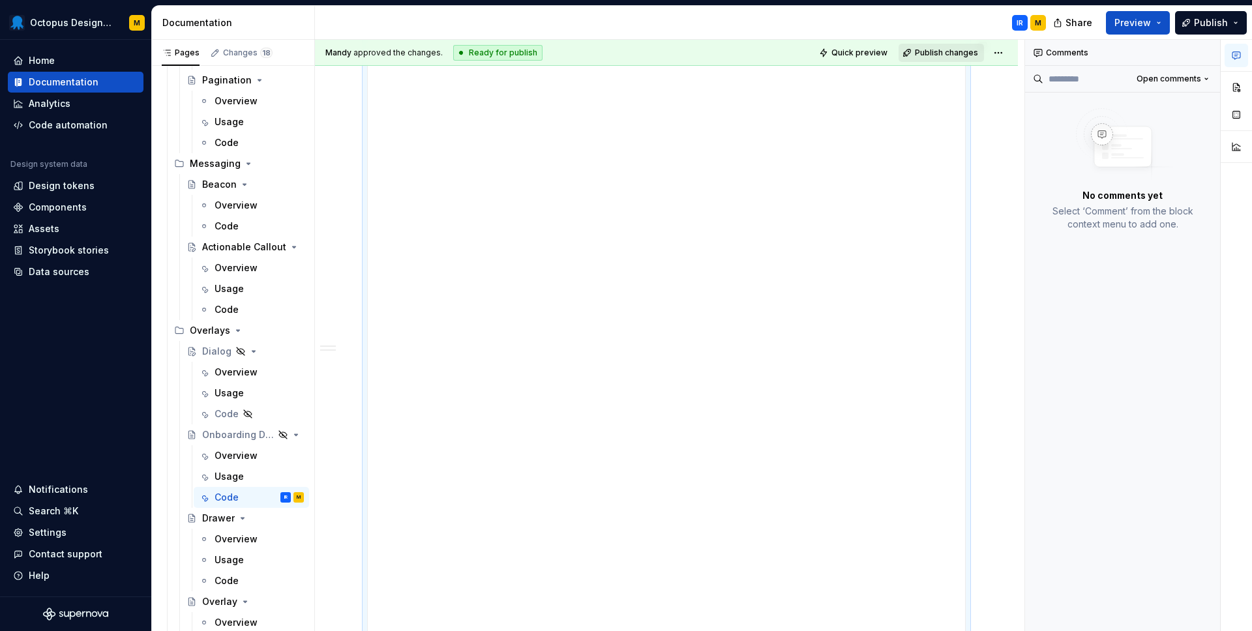
click at [947, 54] on span "Publish changes" at bounding box center [946, 53] width 63 height 10
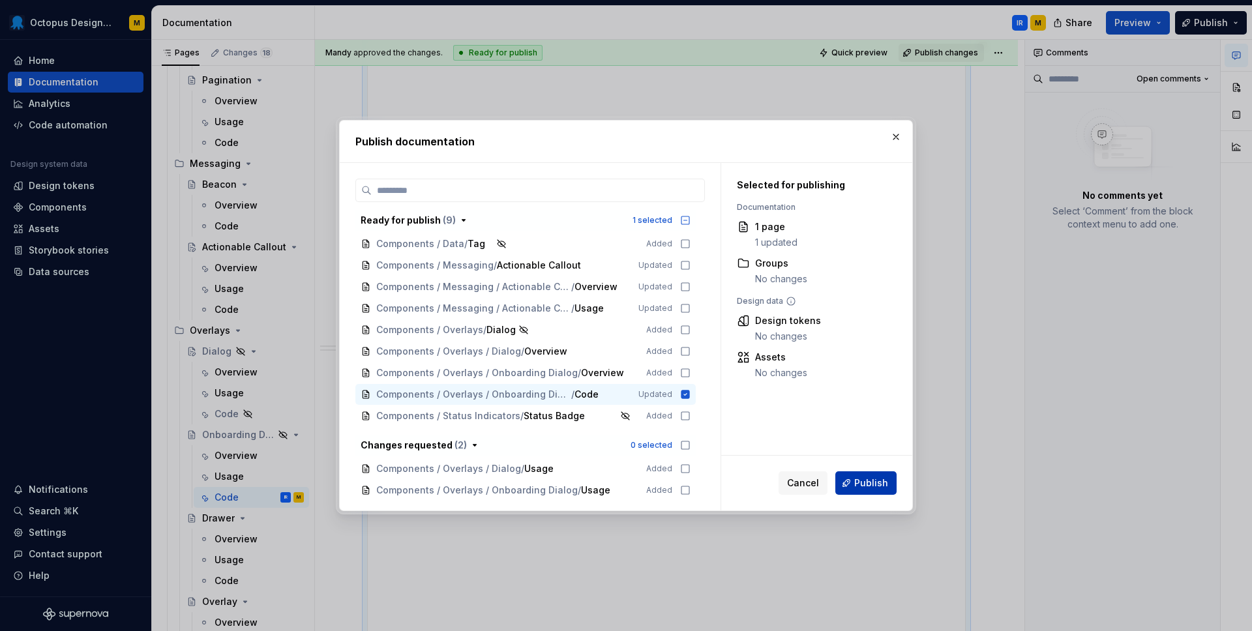
click at [870, 487] on span "Publish" at bounding box center [872, 483] width 34 height 13
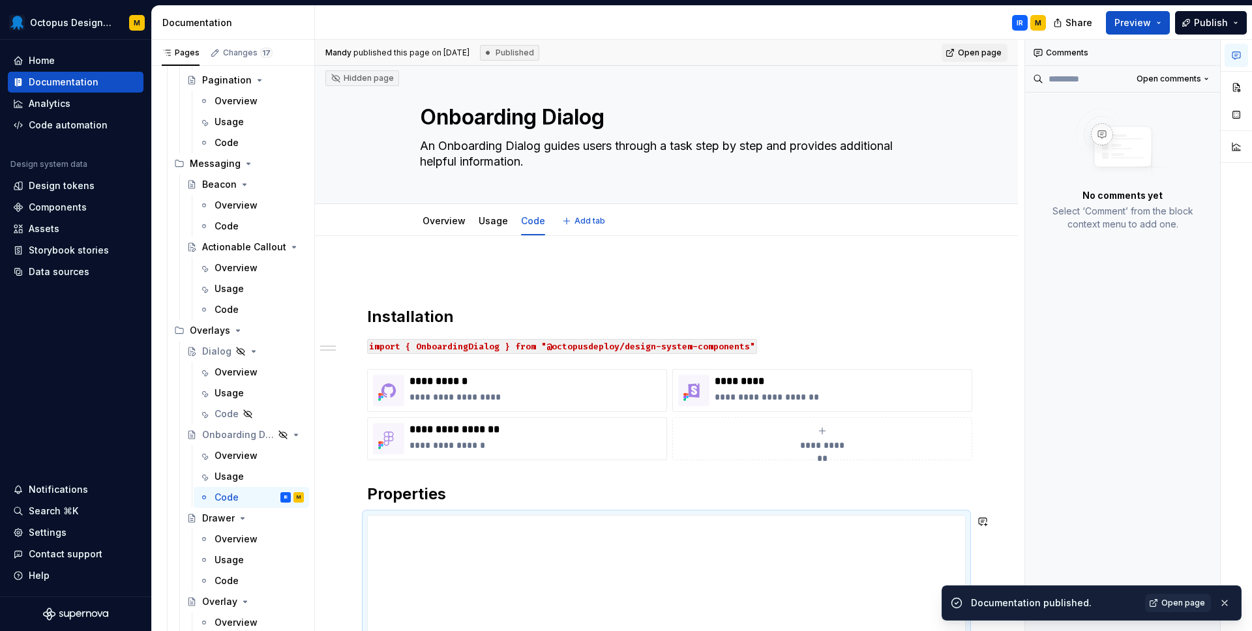
scroll to position [5, 0]
click at [491, 225] on link "Usage" at bounding box center [493, 221] width 29 height 11
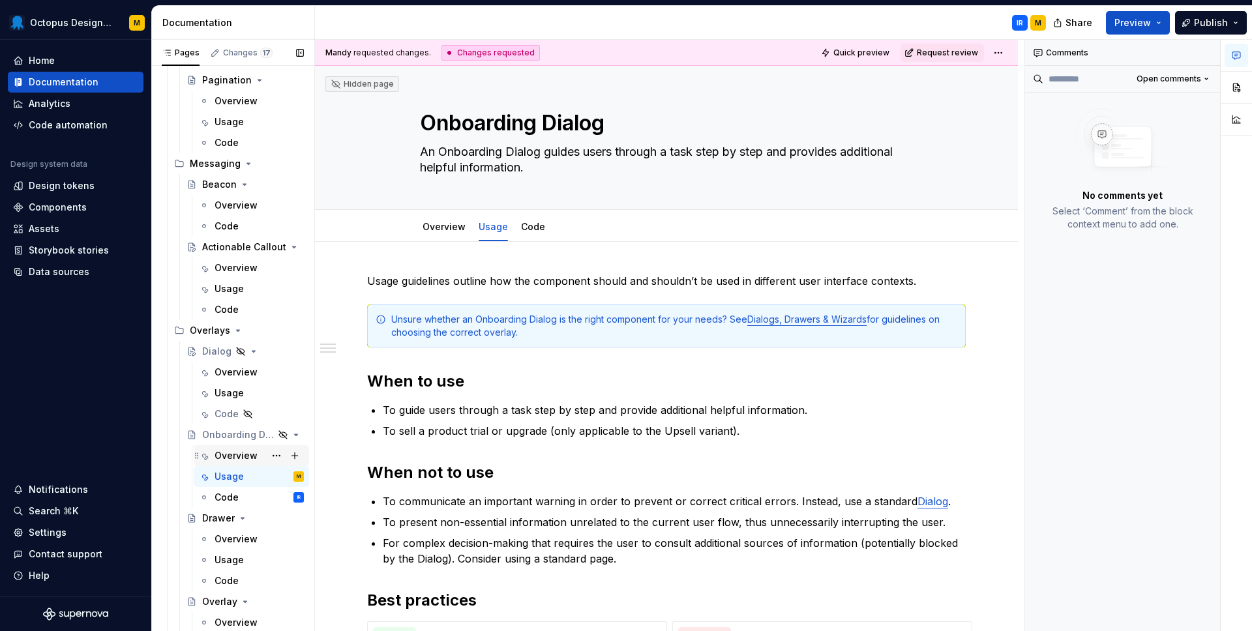
click at [245, 447] on div "Overview" at bounding box center [259, 456] width 89 height 18
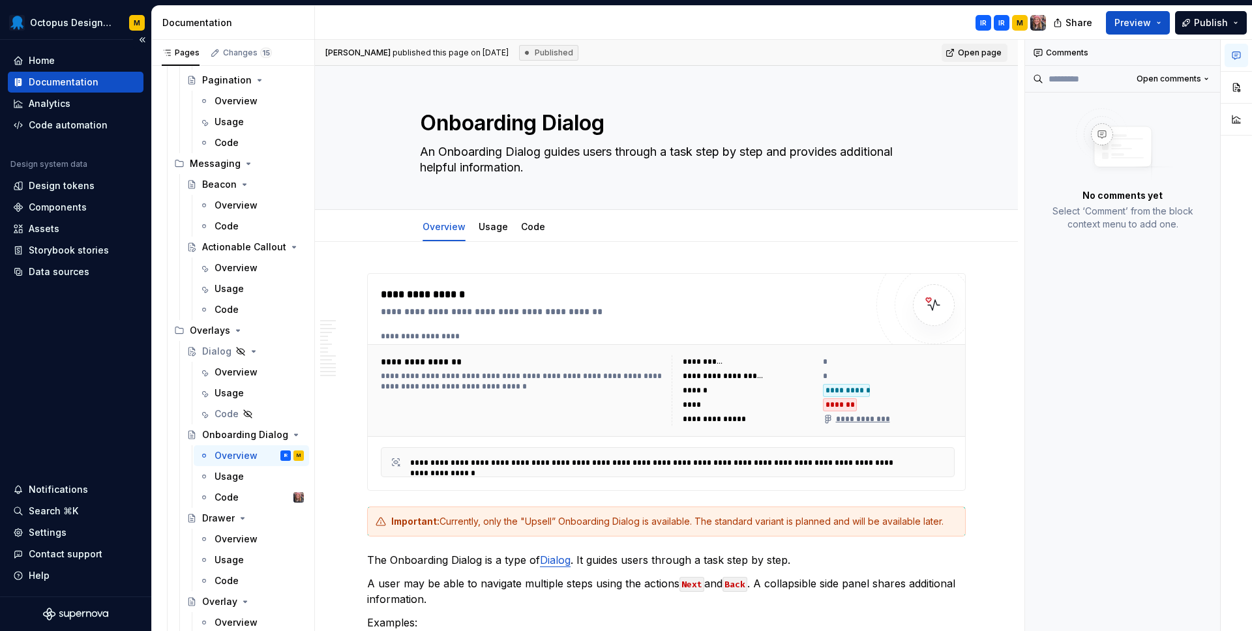
type textarea "*"
